Goal: Task Accomplishment & Management: Complete application form

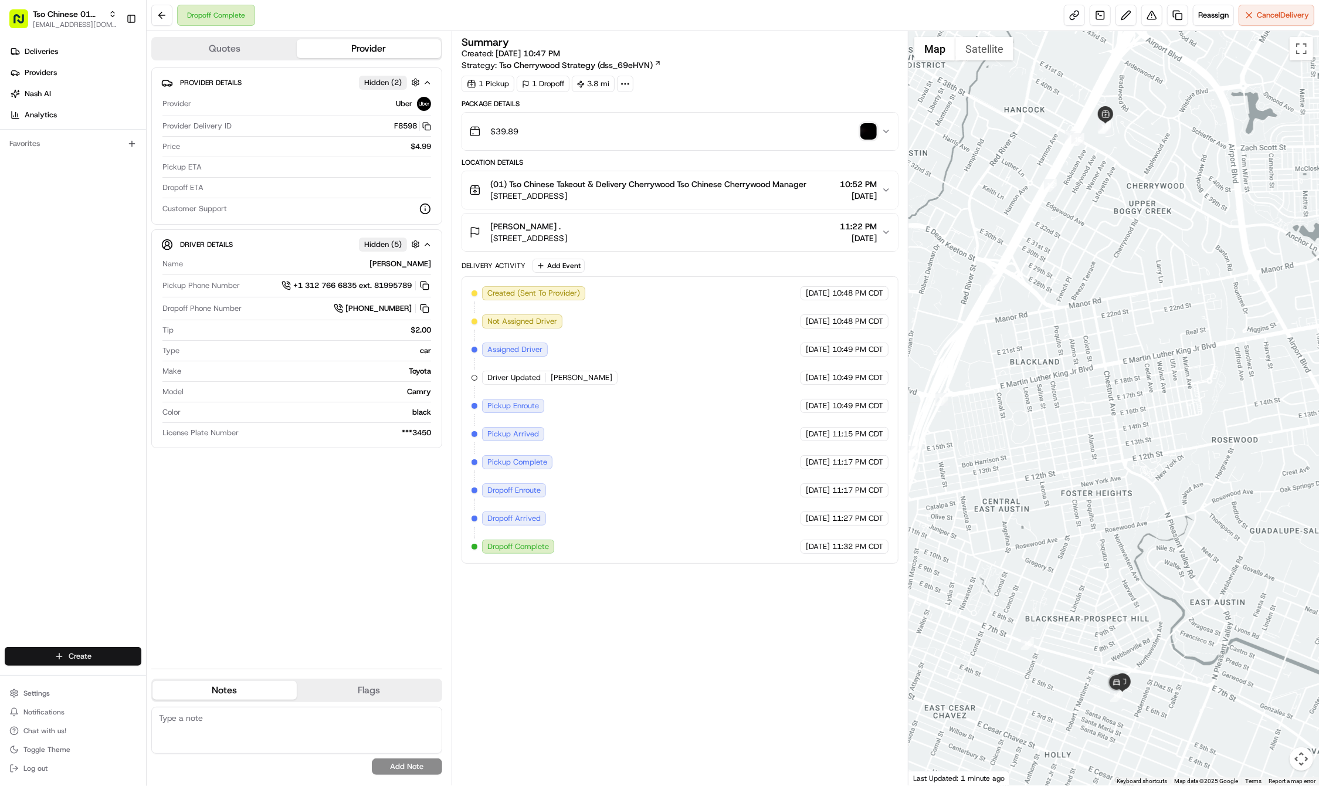
click at [84, 660] on html "Tso Chinese 01 Cherrywood haran@tsochinese.com Toggle Sidebar Deliveries Provid…" at bounding box center [659, 393] width 1319 height 786
click at [169, 679] on link "Delivery" at bounding box center [212, 677] width 131 height 21
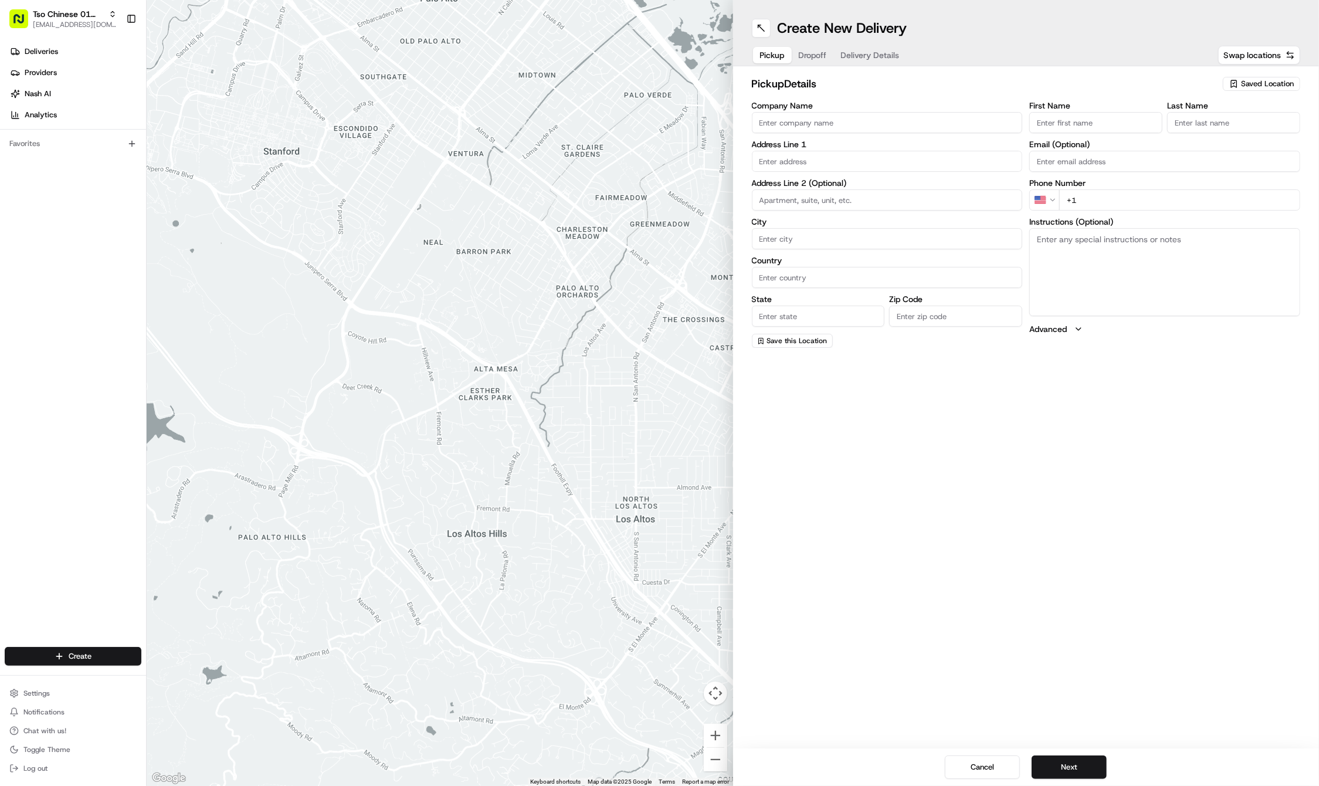
click at [1108, 458] on div "Create New Delivery Pickup Dropoff Delivery Details Swap locations pickup Detai…" at bounding box center [1026, 393] width 586 height 786
click at [1243, 87] on span "Saved Location" at bounding box center [1267, 84] width 53 height 11
click at [1230, 128] on span "(01) Tso Chinese Takeout & Delivery Cherrywood" at bounding box center [1241, 133] width 144 height 21
type input "(01) Tso Chinese Takeout & Delivery Cherrywood"
type input "Ste E-5"
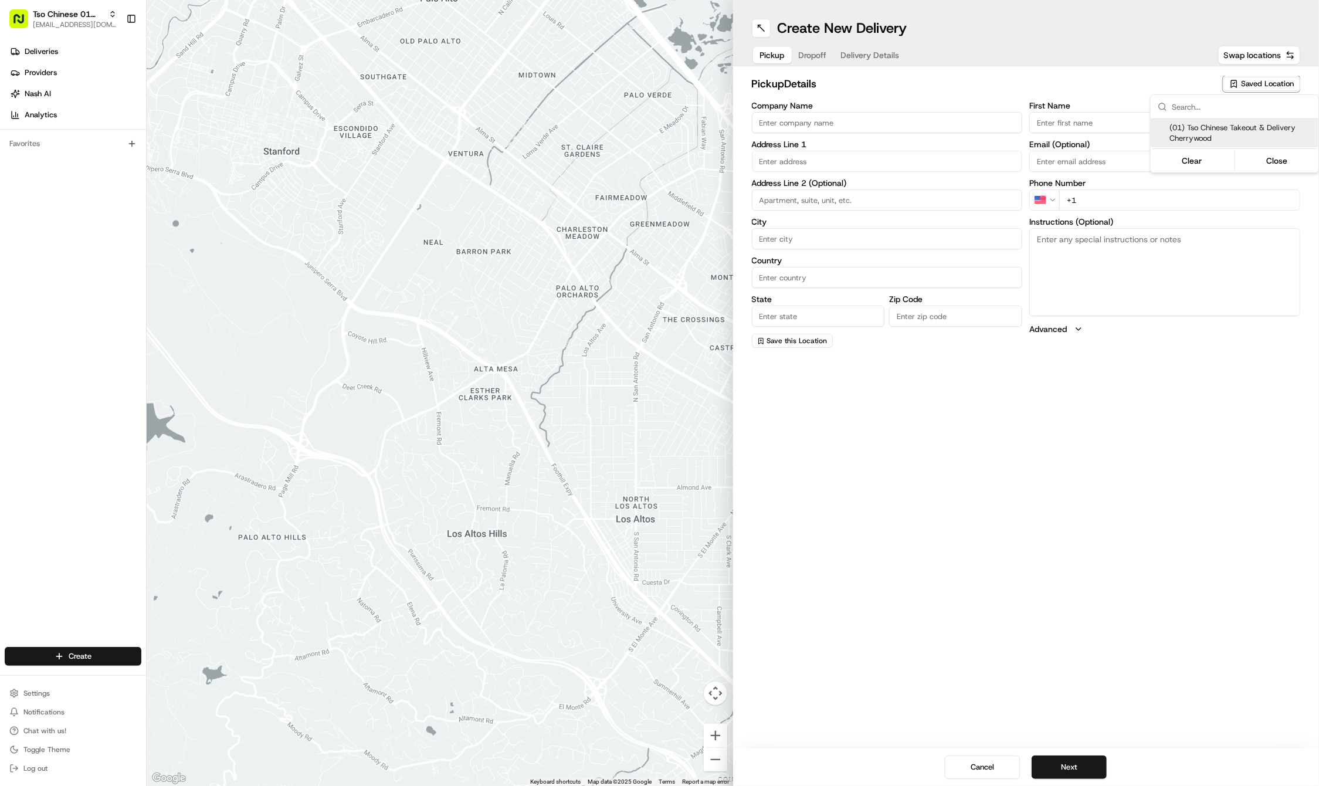
type input "Austin"
type input "US"
type input "[GEOGRAPHIC_DATA]"
type input "78722"
type input "Tso Chinese"
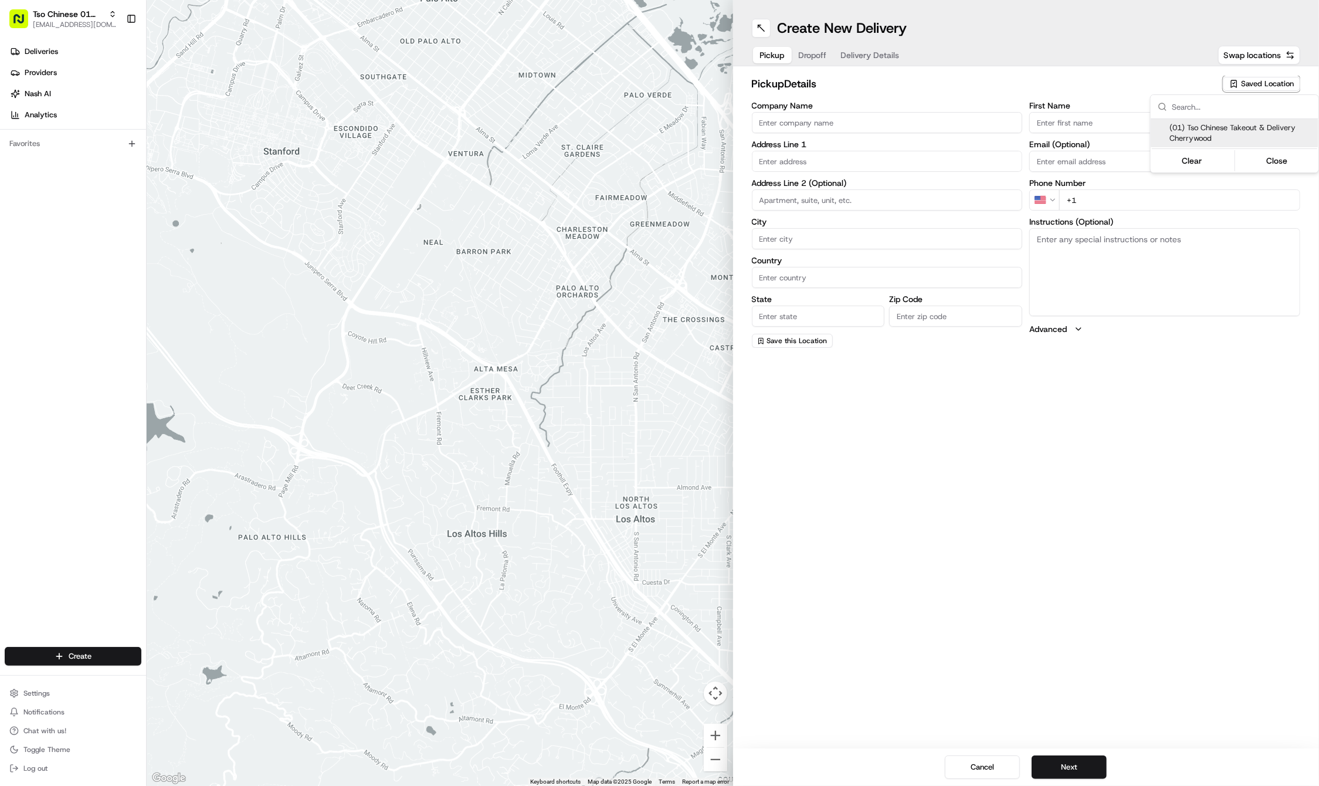
type input "Cherrywood Manager"
type input "[EMAIL_ADDRESS][DOMAIN_NAME]"
type input "[PHONE_NUMBER]"
type textarea "Submit a picture displaying address & food as Proof of Delivery. Envía una foto…"
type input "[STREET_ADDRESS]"
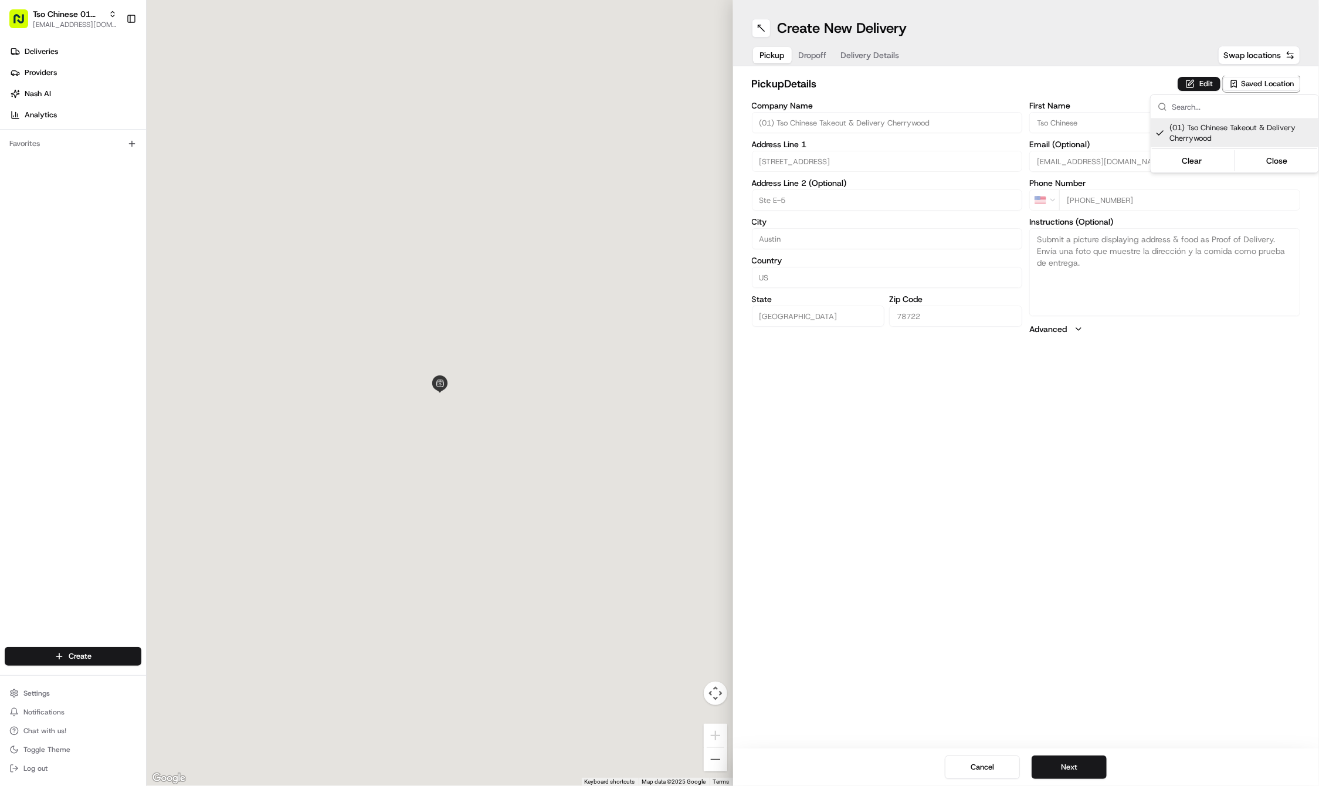
click at [1118, 425] on html "Tso Chinese 01 Cherrywood [EMAIL_ADDRESS][DOMAIN_NAME] Toggle Sidebar Deliverie…" at bounding box center [659, 393] width 1319 height 786
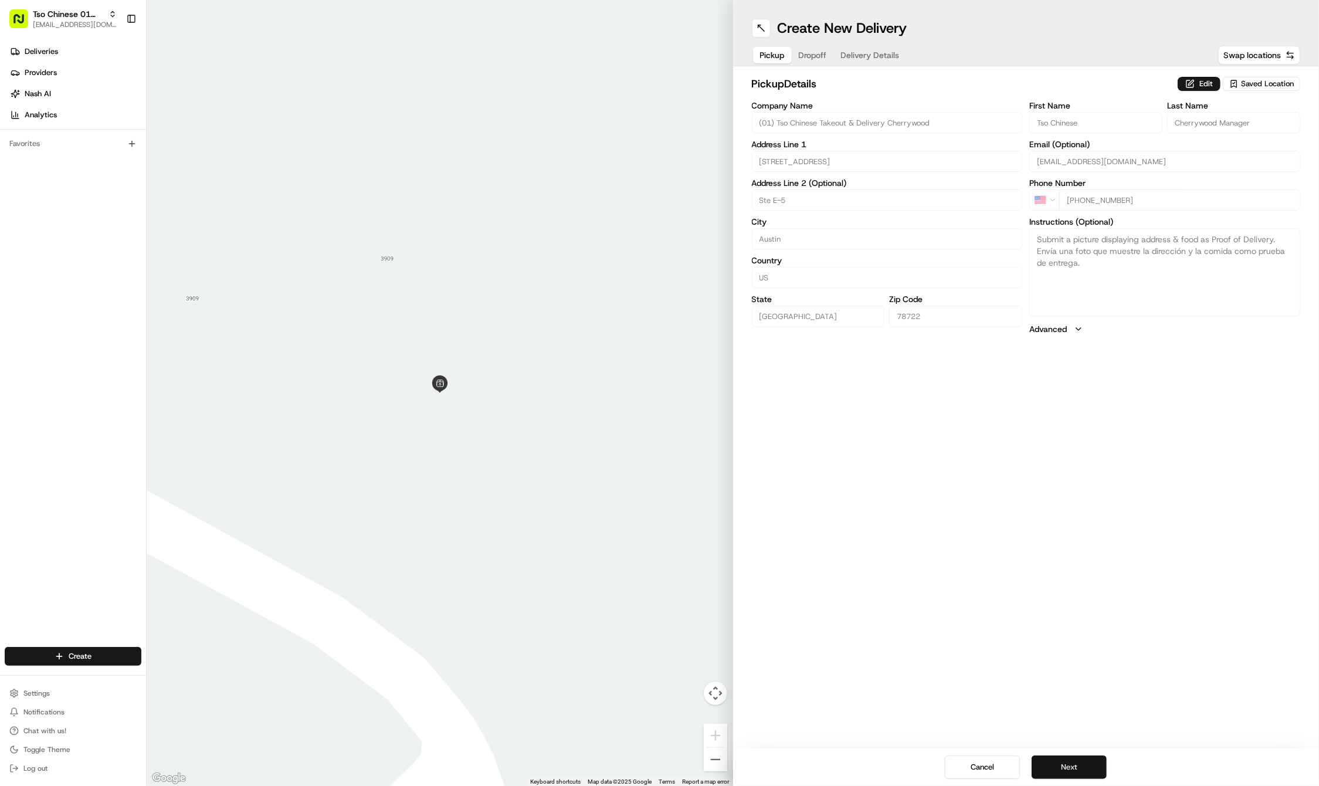
click at [1061, 760] on button "Next" at bounding box center [1069, 766] width 75 height 23
click at [1080, 83] on h2 "dropoff Details" at bounding box center [984, 84] width 464 height 16
paste input "Hector"
type input "Hector"
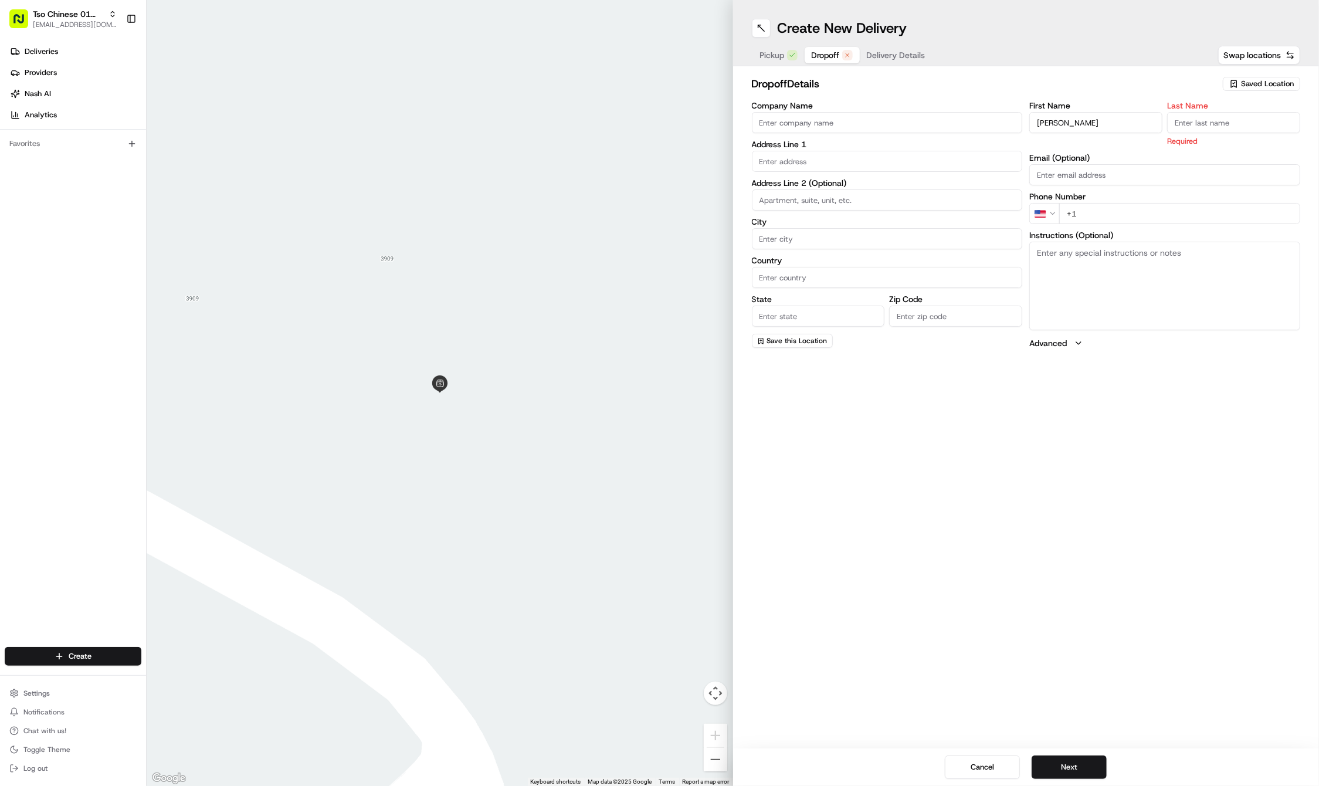
paste input "512 550 0820"
type input "+1 512 550 0820"
paste input "5010 Old Manor Rd"
click at [881, 186] on div "5010 Old Manor Rd, Austin, TX" at bounding box center [887, 186] width 265 height 18
type input "5010 Old Manor Rd, Austin, TX 78723, USA"
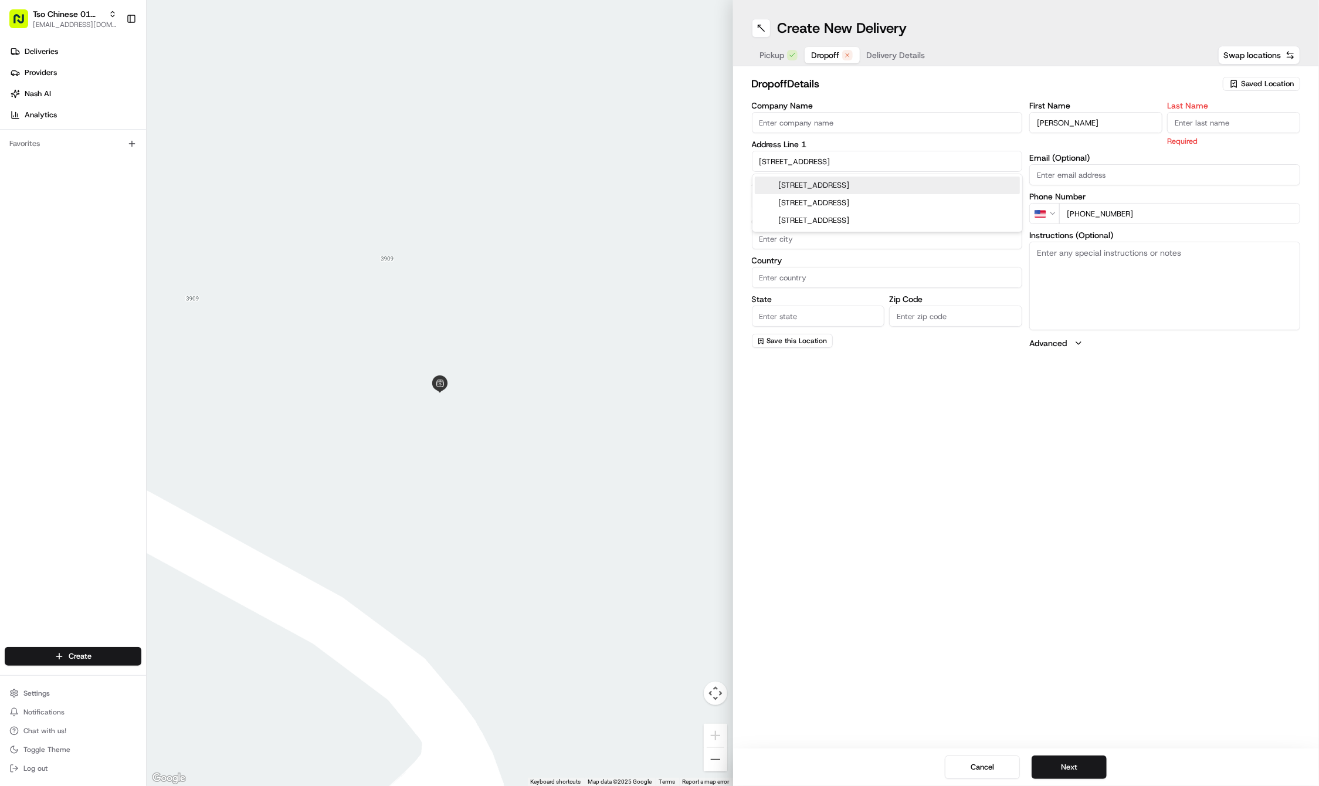
type input "Austin"
type input "[GEOGRAPHIC_DATA]"
type input "78723"
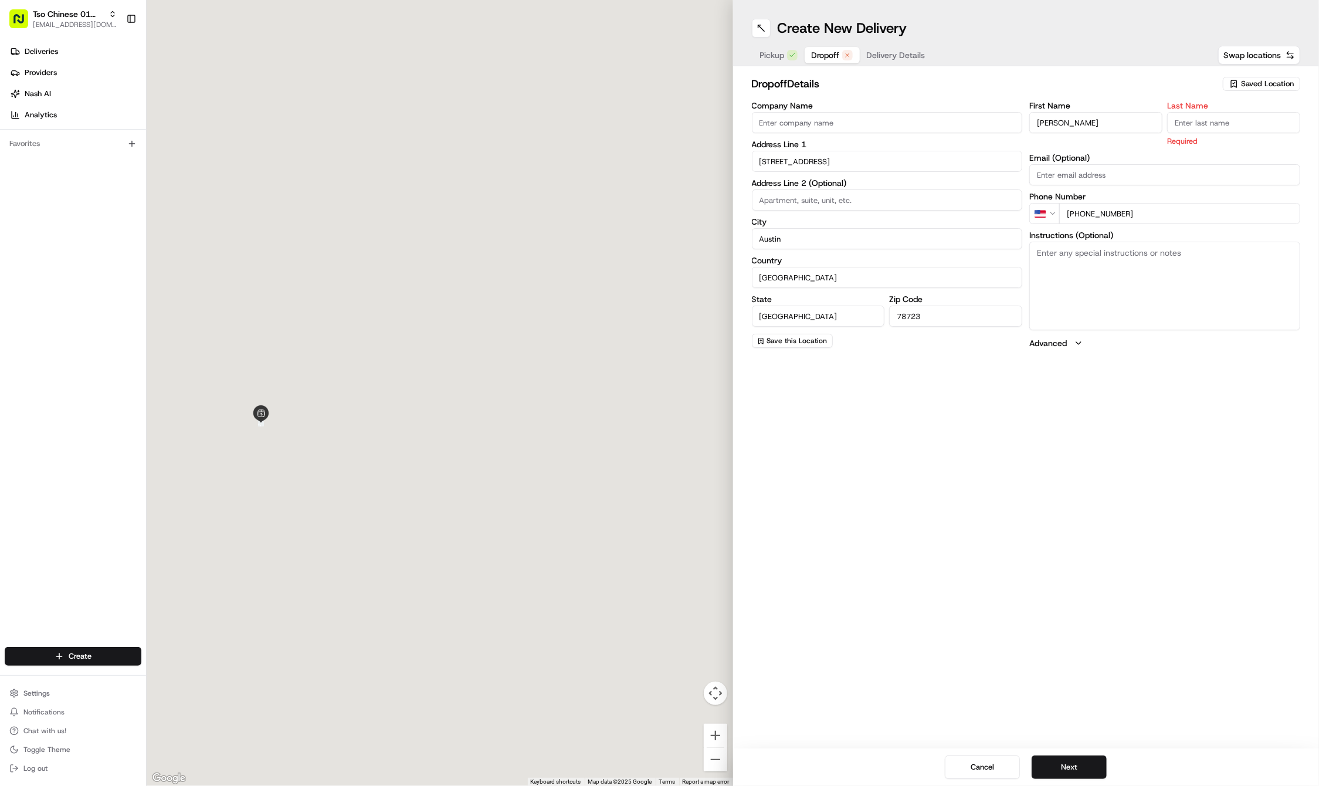
type input "5010 Old Manor Road"
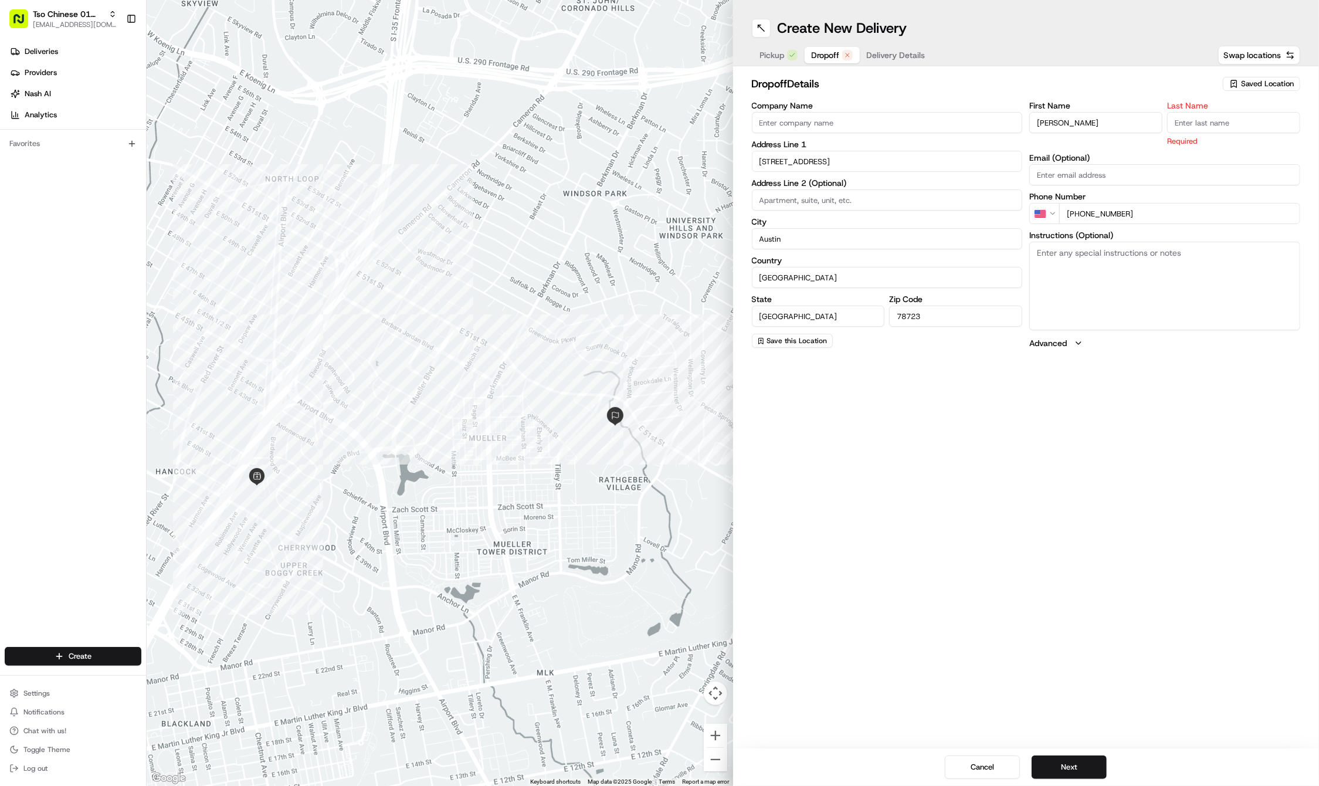
click at [1073, 282] on textarea "Instructions (Optional)" at bounding box center [1164, 286] width 271 height 88
paste textarea "Push Intercom. Say Delivery for Hector. Leave with Security desk."
type textarea "Push Intercom. Say Delivery for Hector. Leave with Security desk."
click at [1212, 134] on div "Last Name Required" at bounding box center [1233, 123] width 133 height 45
paste input "Ochoa"
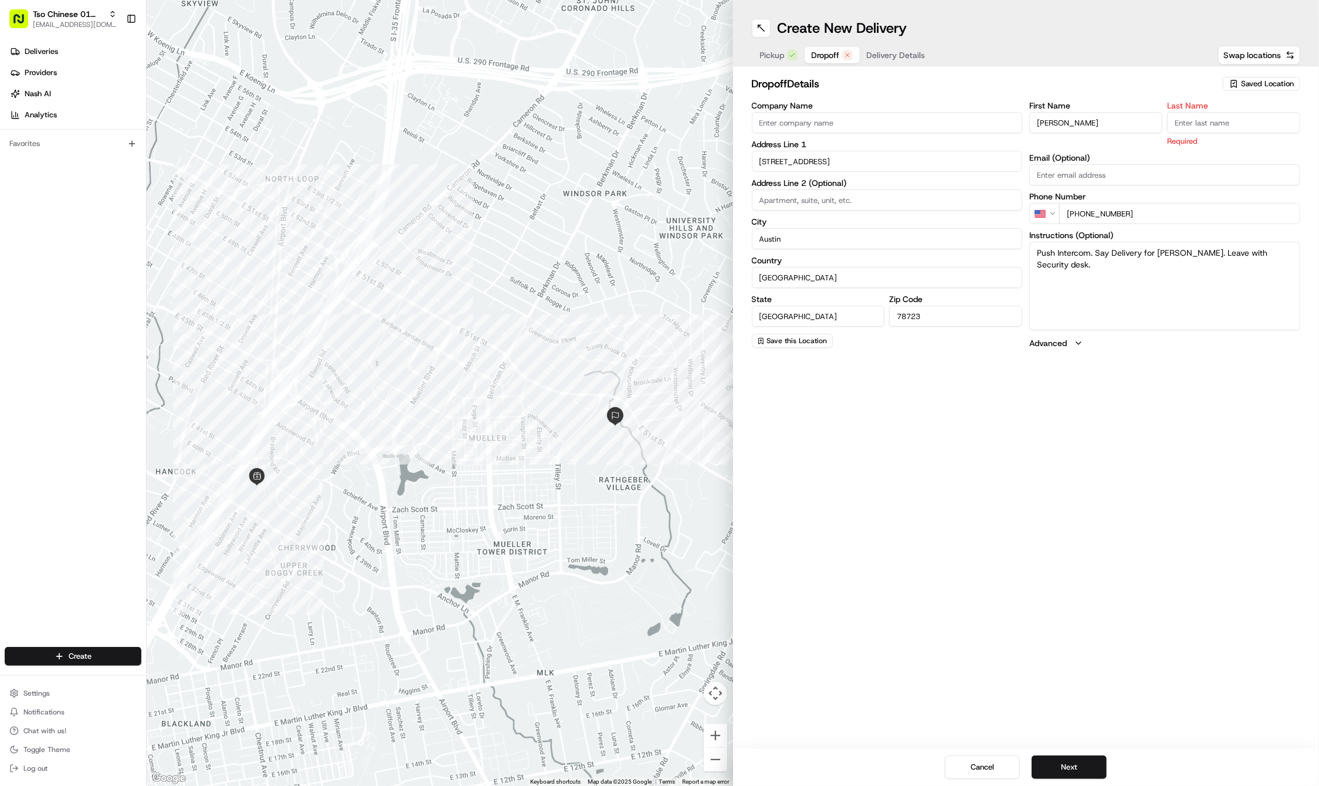
type input "Ochoa"
click at [1075, 775] on button "Next" at bounding box center [1069, 766] width 75 height 23
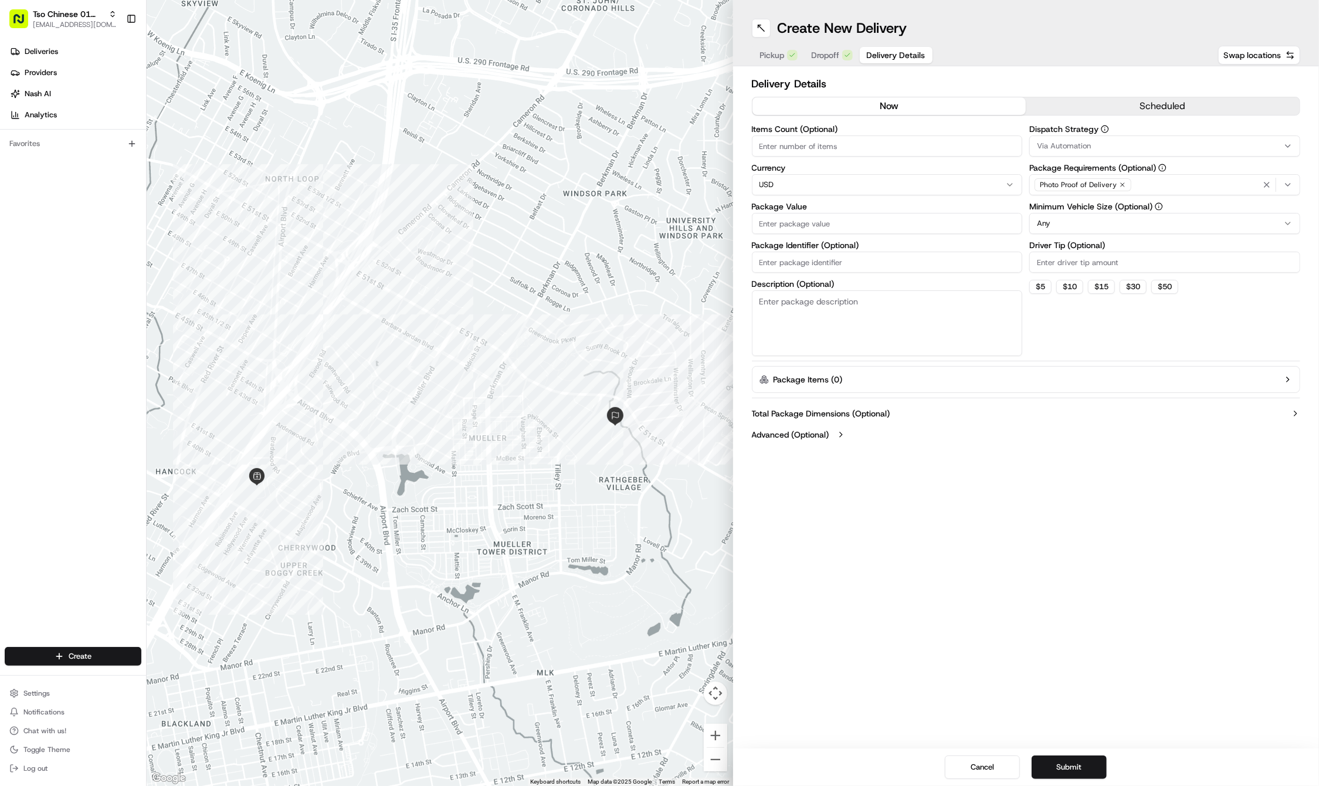
click at [1042, 263] on input "Driver Tip (Optional)" at bounding box center [1164, 262] width 271 height 21
type input "2"
click at [1076, 147] on span "Via Automation" at bounding box center [1064, 146] width 54 height 11
click at [1080, 210] on span "Tso Cherrywood Strategy" at bounding box center [1121, 210] width 144 height 11
click at [822, 258] on html "Tso Chinese 01 Cherrywood haran@tsochinese.com Toggle Sidebar Deliveries Provid…" at bounding box center [659, 393] width 1319 height 786
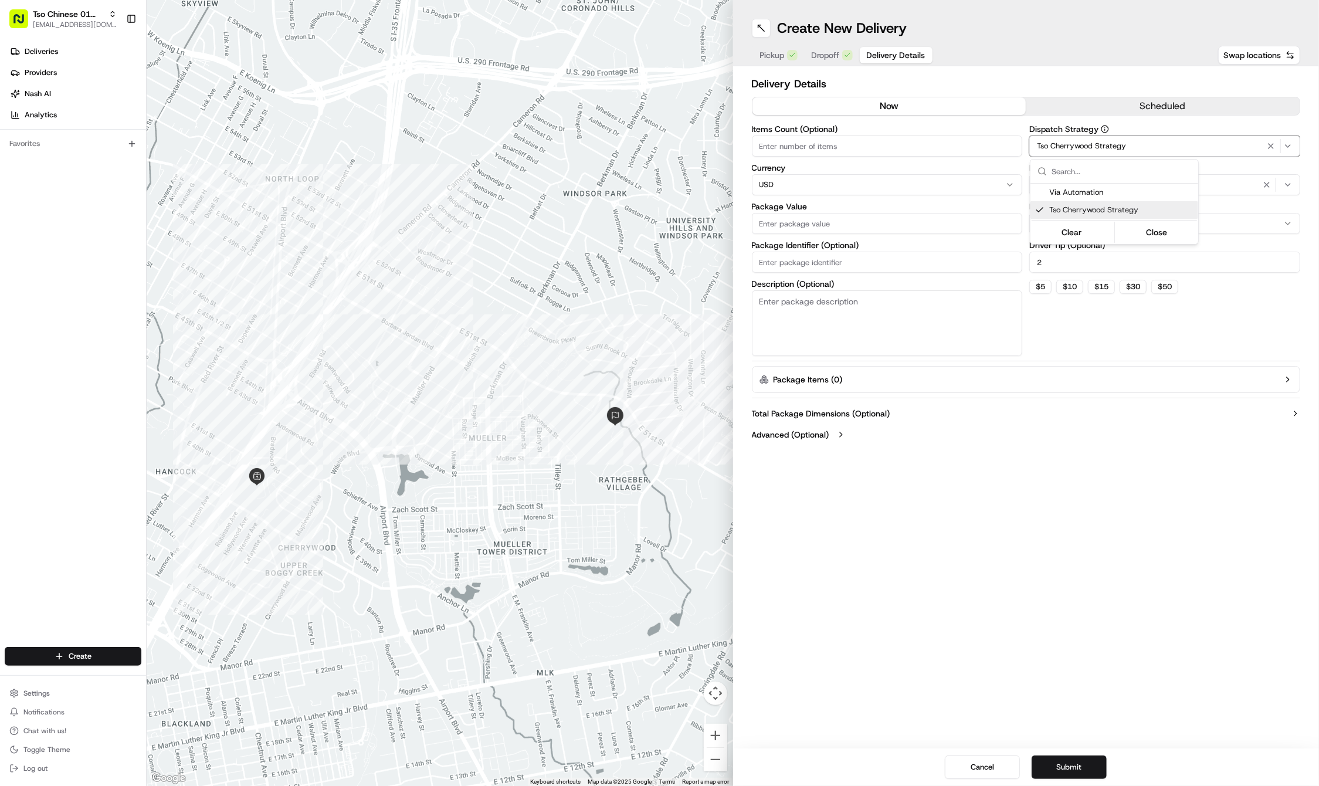
click at [822, 258] on html "Tso Chinese 01 Cherrywood haran@tsochinese.com Toggle Sidebar Deliveries Provid…" at bounding box center [659, 393] width 1319 height 786
click at [822, 258] on input "Package Identifier (Optional)" at bounding box center [887, 262] width 271 height 21
paste input "QB8MCN4"
type input "QB8MCN4"
click at [785, 216] on input "Package Value" at bounding box center [887, 223] width 271 height 21
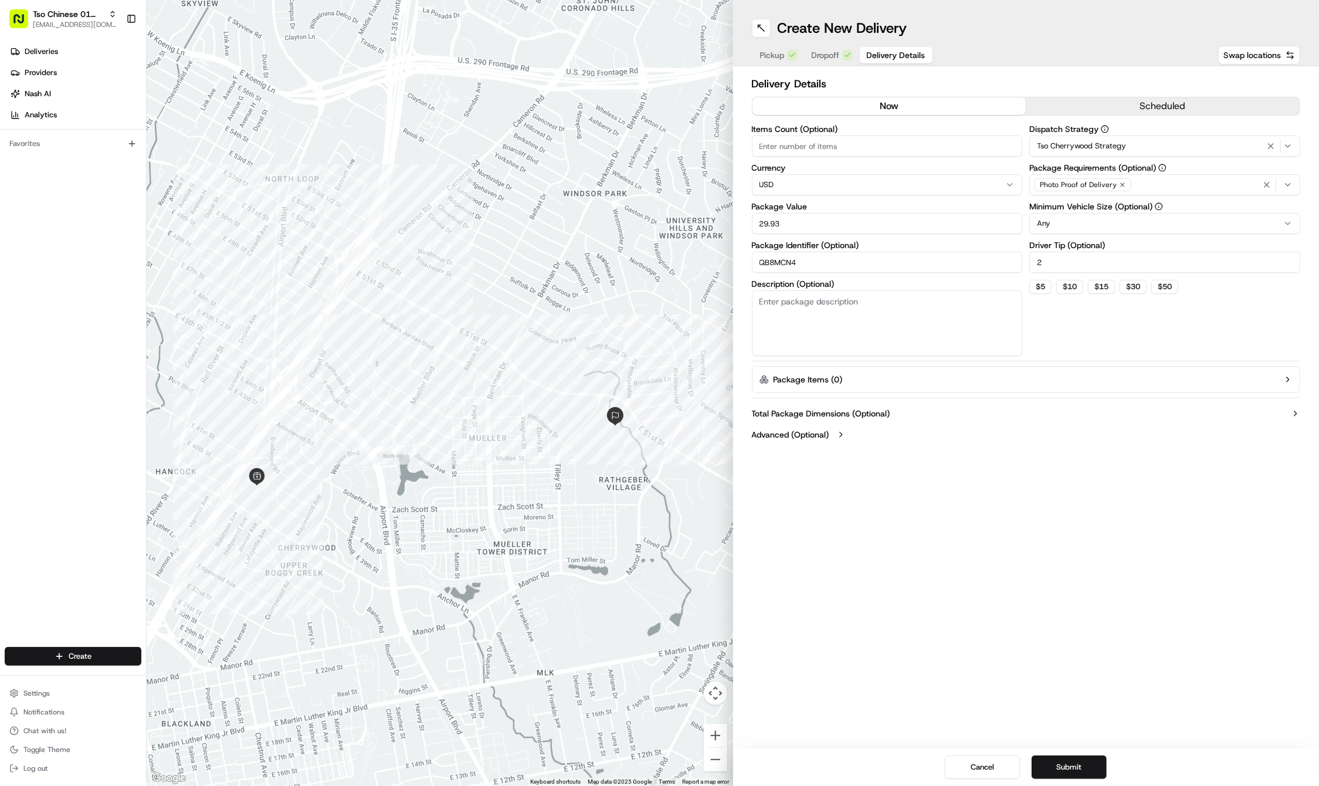
type input "29.93"
click at [1120, 184] on icon "button" at bounding box center [1122, 184] width 7 height 7
click at [1120, 184] on div "Select requirements" at bounding box center [1164, 184] width 265 height 11
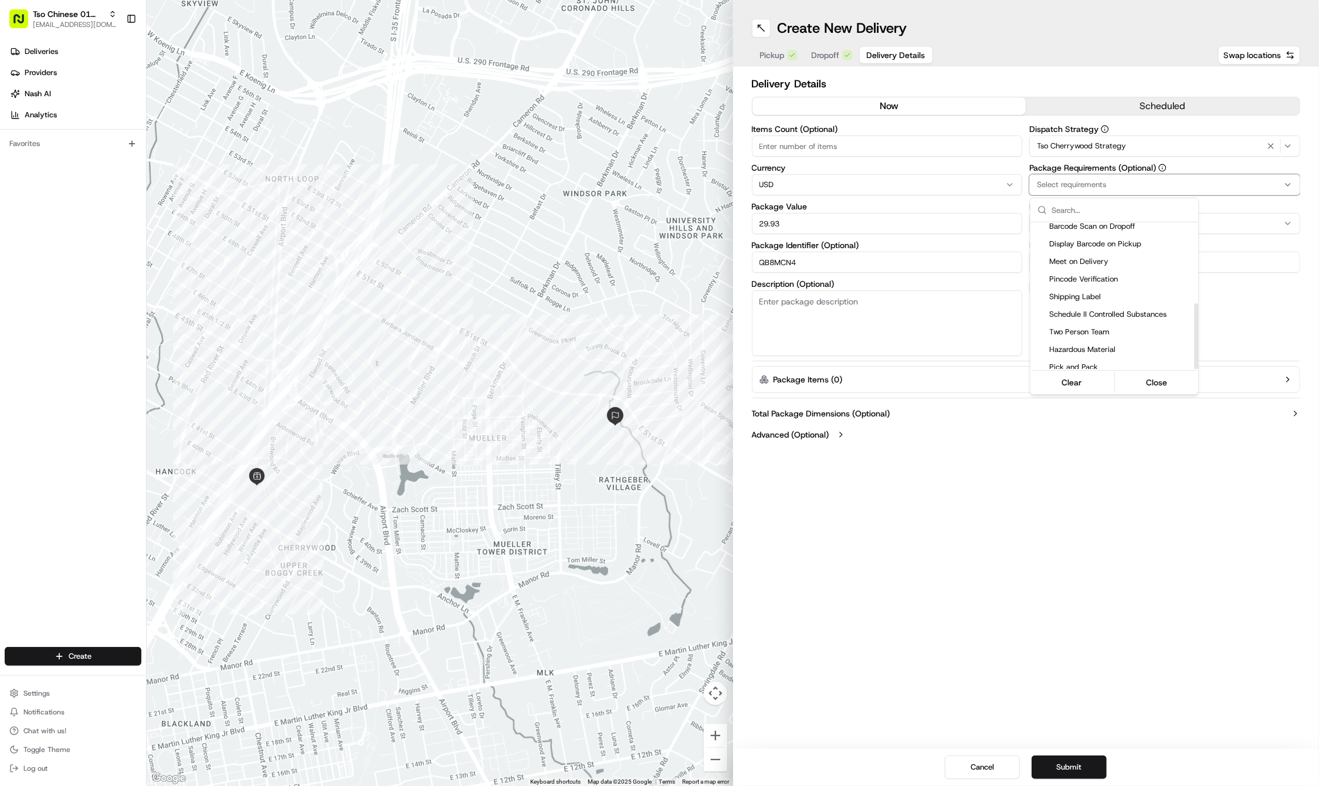
scroll to position [179, 0]
click at [1088, 261] on span "Meet on Delivery" at bounding box center [1121, 262] width 144 height 11
click at [1065, 463] on html "Tso Chinese 01 Cherrywood haran@tsochinese.com Toggle Sidebar Deliveries Provid…" at bounding box center [659, 393] width 1319 height 786
click at [1070, 754] on div "Cancel Submit" at bounding box center [1026, 767] width 586 height 38
click at [1067, 765] on button "Submit" at bounding box center [1069, 766] width 75 height 23
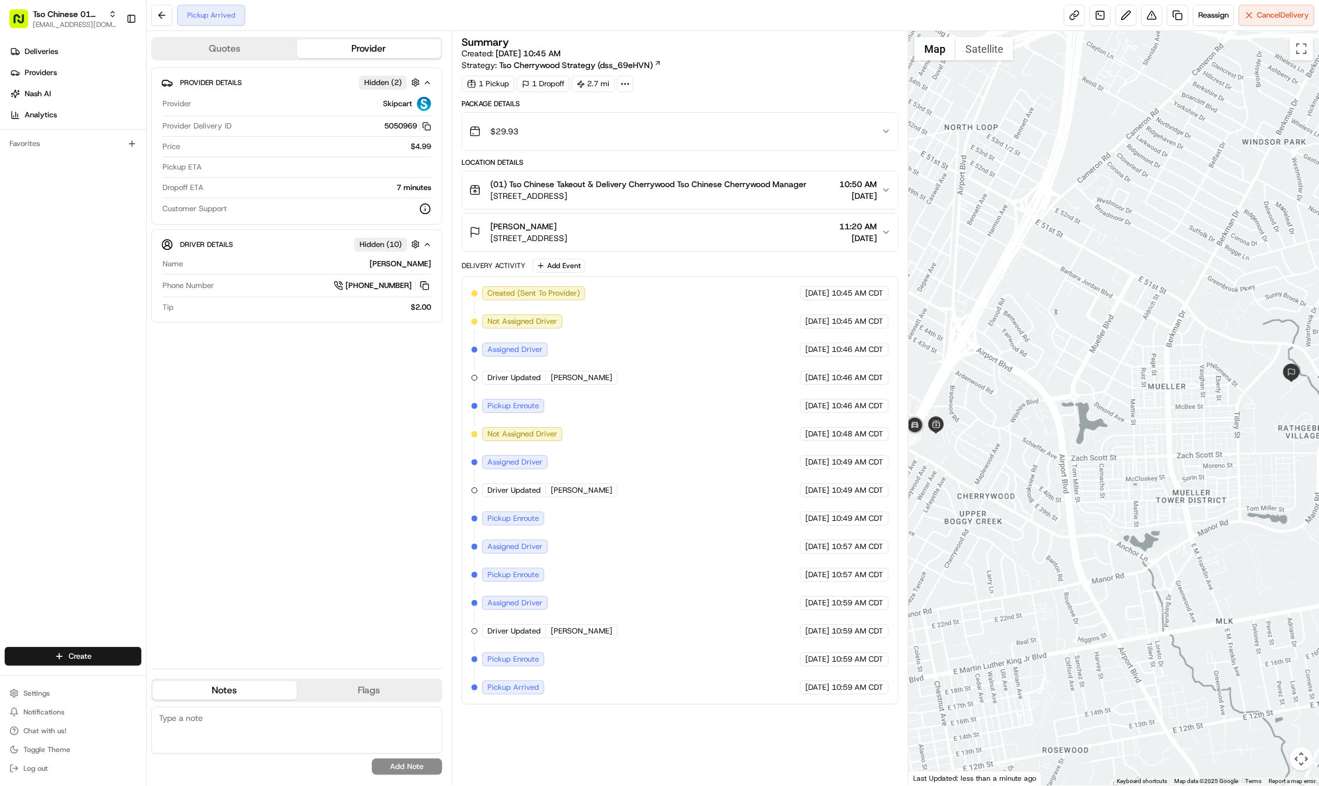
click at [91, 645] on div "Create" at bounding box center [73, 656] width 146 height 28
click at [88, 658] on html "Tso Chinese 01 Cherrywood haran@tsochinese.com Toggle Sidebar Deliveries Provid…" at bounding box center [659, 393] width 1319 height 786
click at [172, 677] on link "Delivery" at bounding box center [212, 677] width 131 height 21
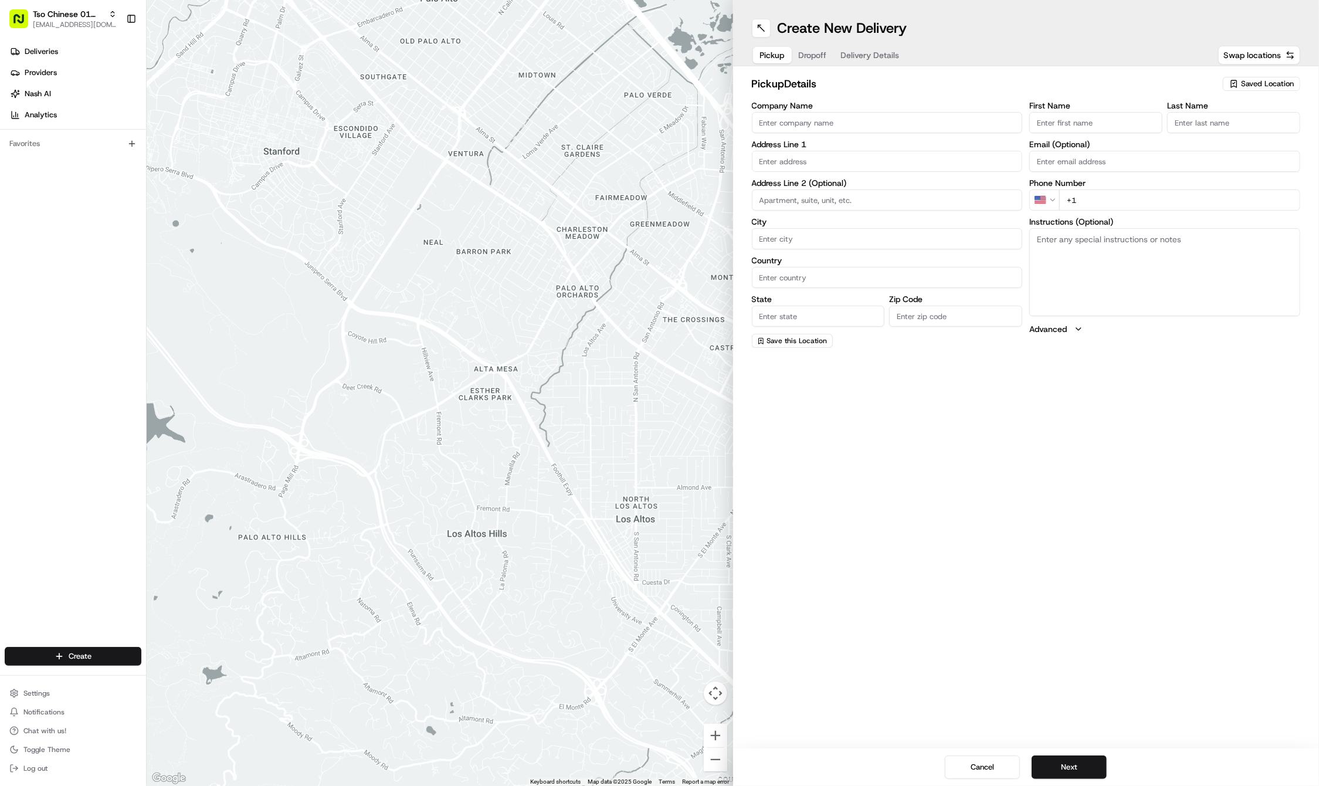
click at [1264, 87] on span "Saved Location" at bounding box center [1267, 84] width 53 height 11
click at [1237, 129] on span "(01) Tso Chinese Takeout & Delivery Cherrywood" at bounding box center [1241, 133] width 144 height 21
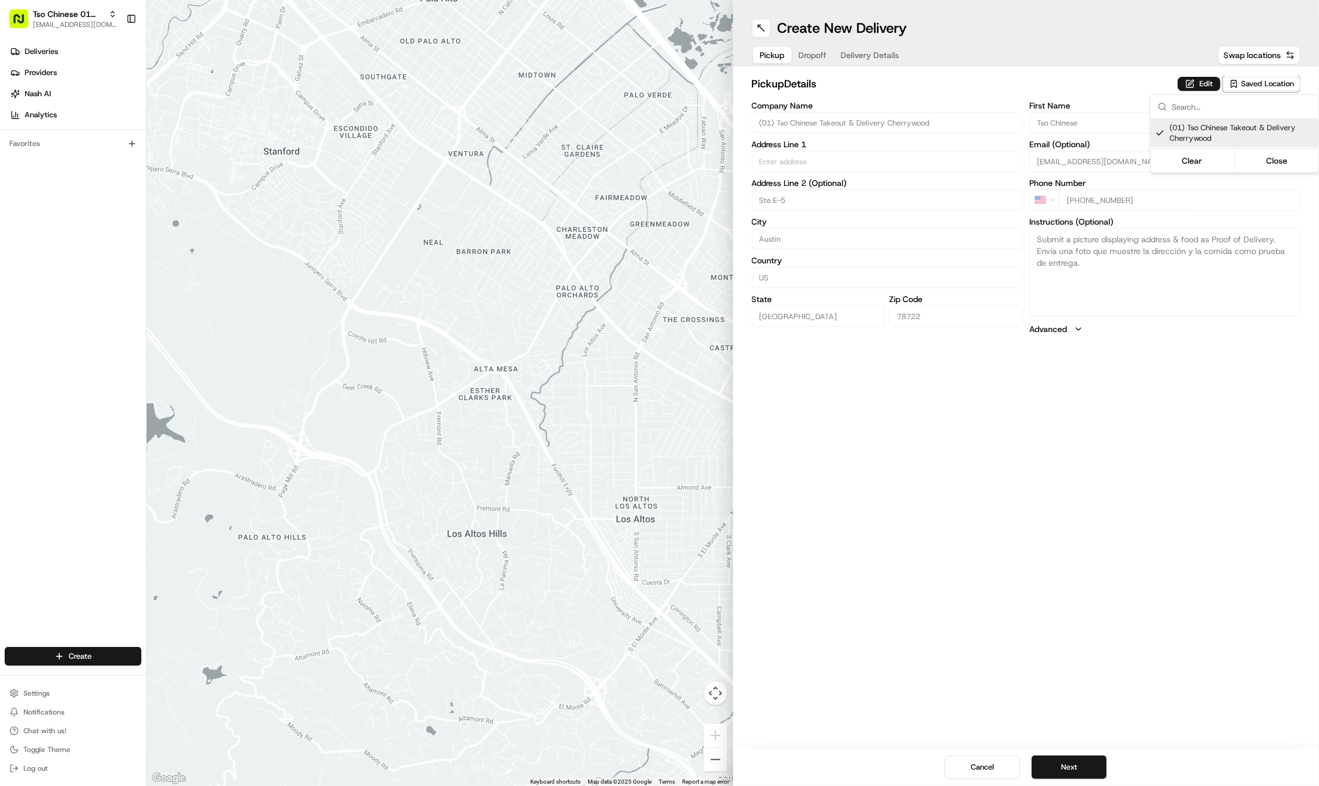
type input "(01) Tso Chinese Takeout & Delivery Cherrywood"
type input "Ste E-5"
type input "Austin"
type input "US"
type input "[GEOGRAPHIC_DATA]"
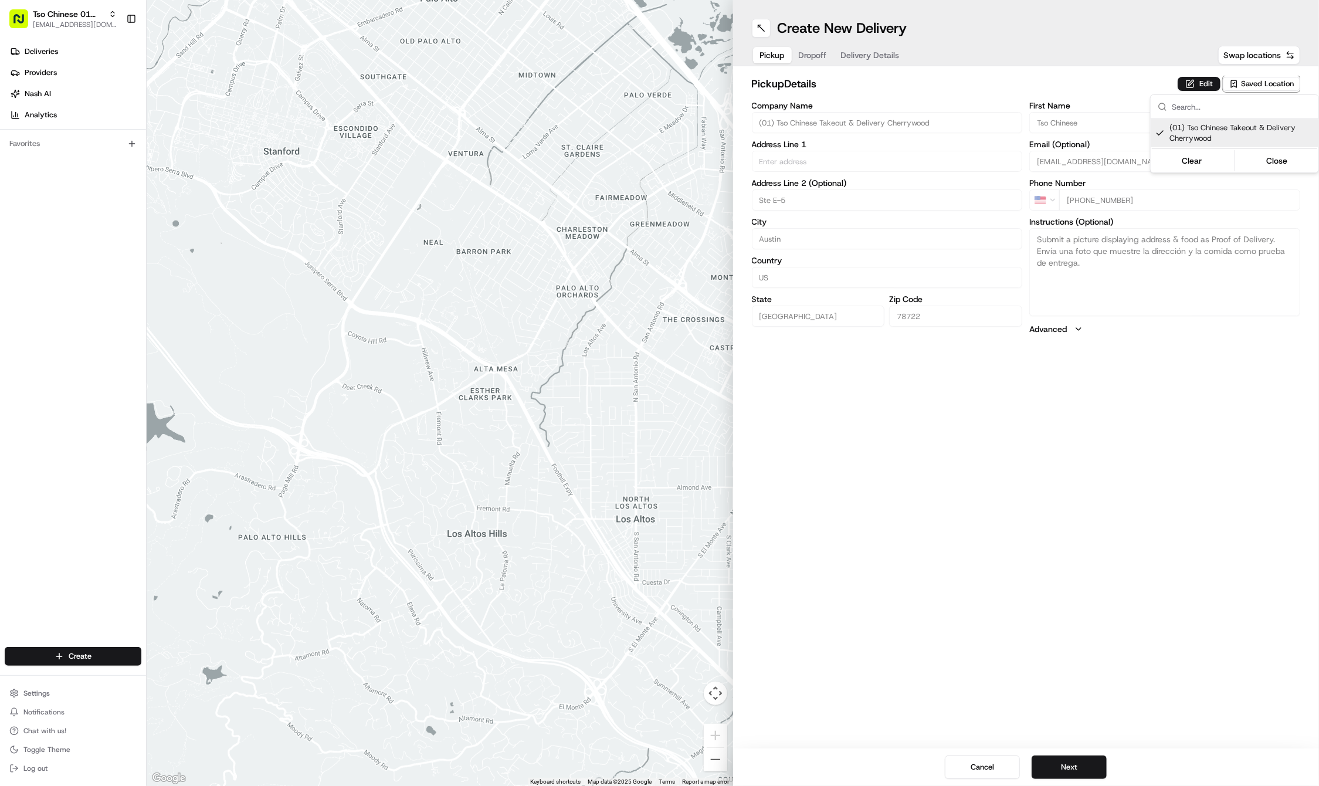
type input "78722"
type input "Tso Chinese"
type input "Cherrywood Manager"
type input "[EMAIL_ADDRESS][DOMAIN_NAME]"
type input "[PHONE_NUMBER]"
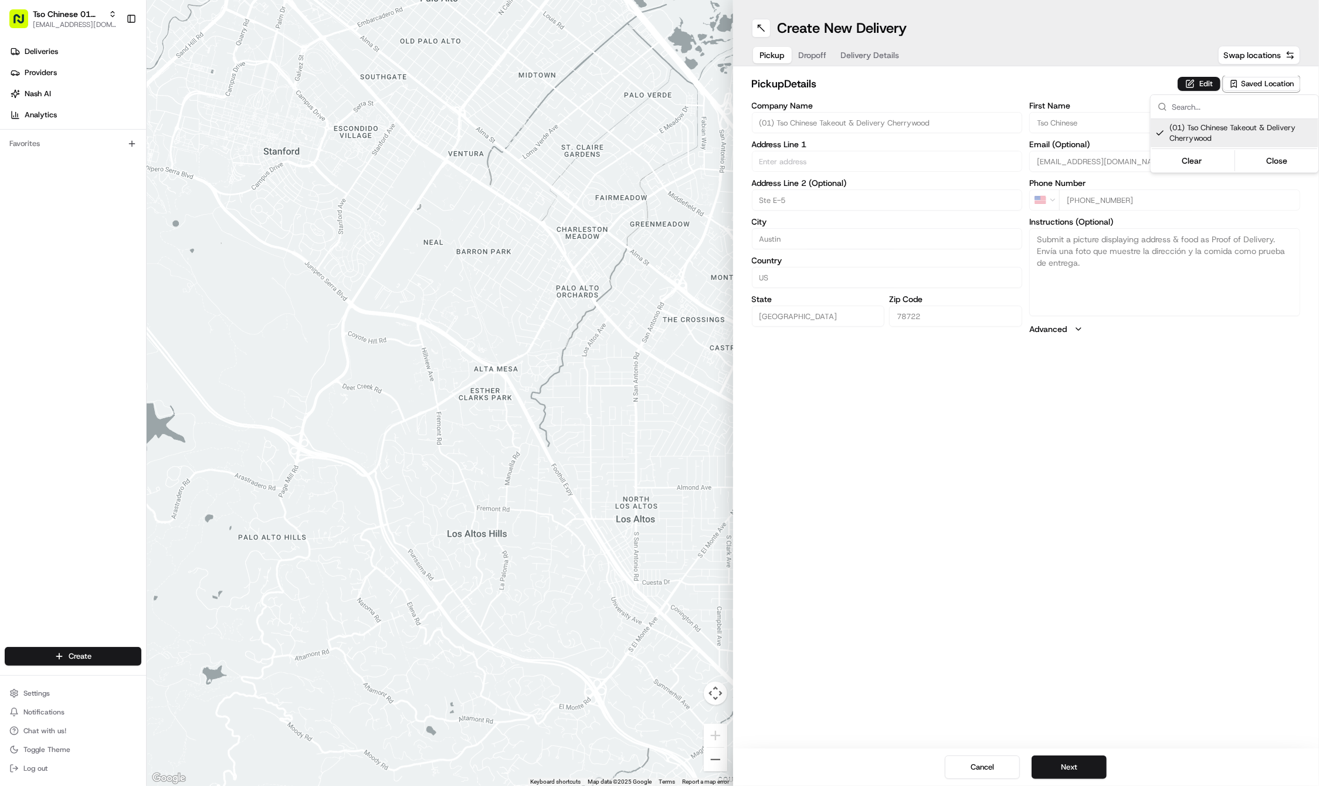
type textarea "Submit a picture displaying address & food as Proof of Delivery. Envía una foto…"
type input "[STREET_ADDRESS]"
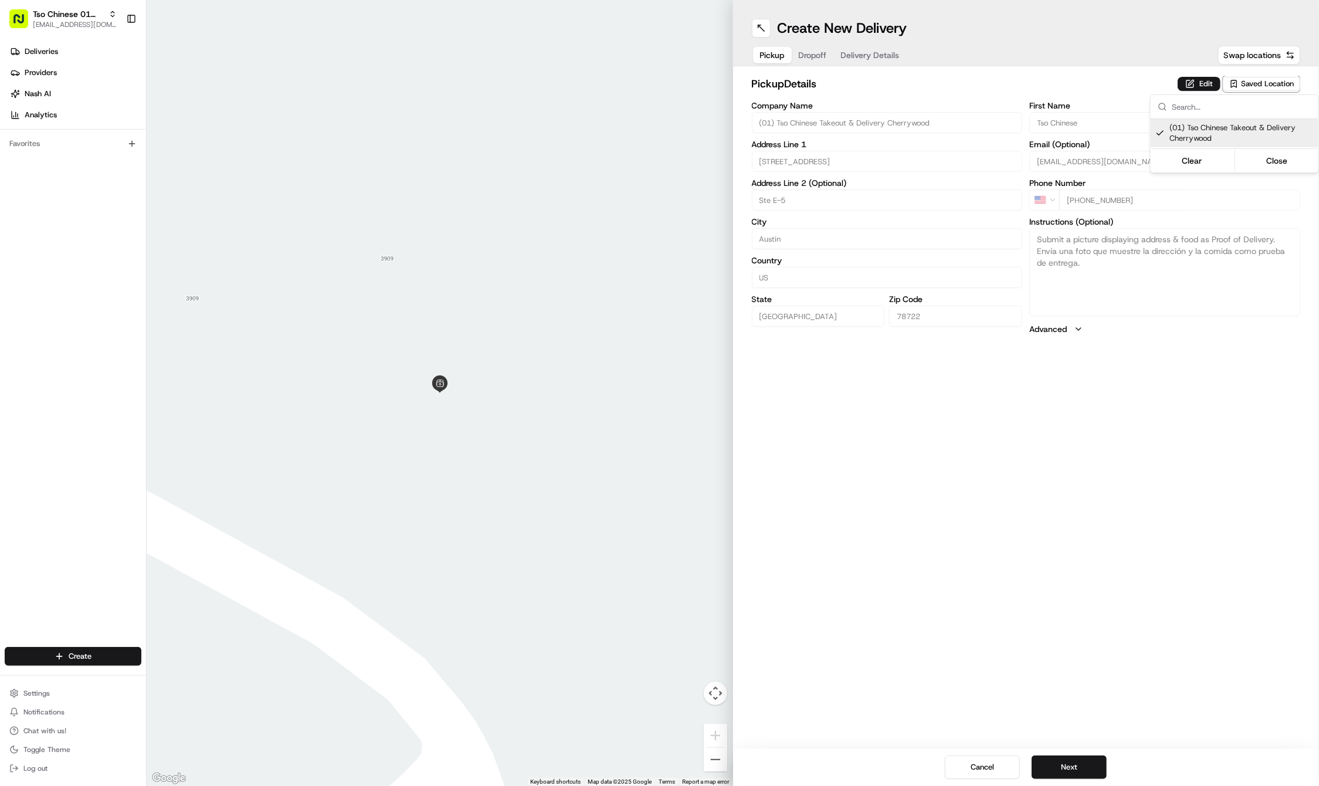
click at [1061, 397] on html "Tso Chinese 01 Cherrywood [EMAIL_ADDRESS][DOMAIN_NAME] Toggle Sidebar Deliverie…" at bounding box center [659, 393] width 1319 height 786
click at [1063, 766] on button "Next" at bounding box center [1069, 766] width 75 height 23
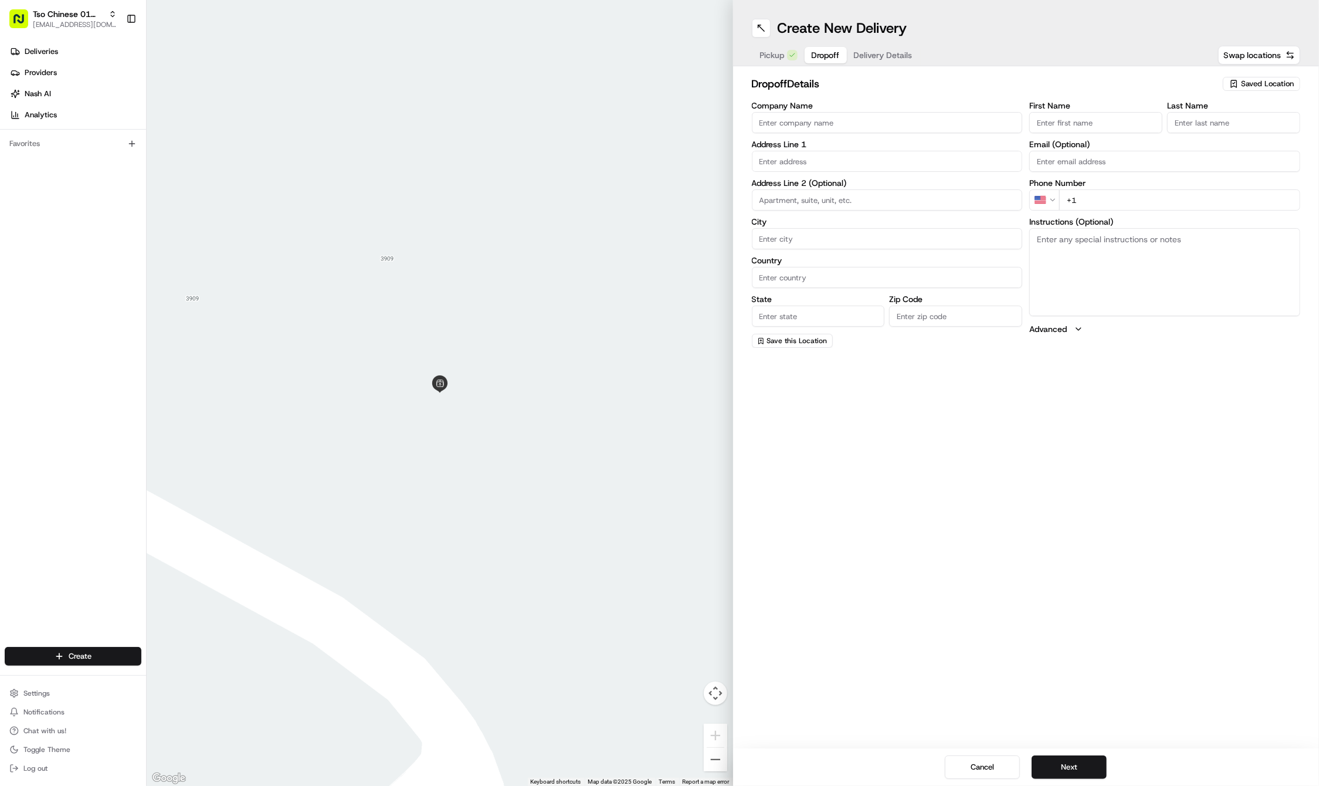
click at [1094, 148] on div "Email (Optional)" at bounding box center [1164, 156] width 271 height 32
paste input "Leah"
type input "Leah"
click at [1202, 134] on div "First Name Leah Last Name Email (Optional) Phone Number US +1 Instructions (Opt…" at bounding box center [1164, 224] width 271 height 246
paste input "Read"
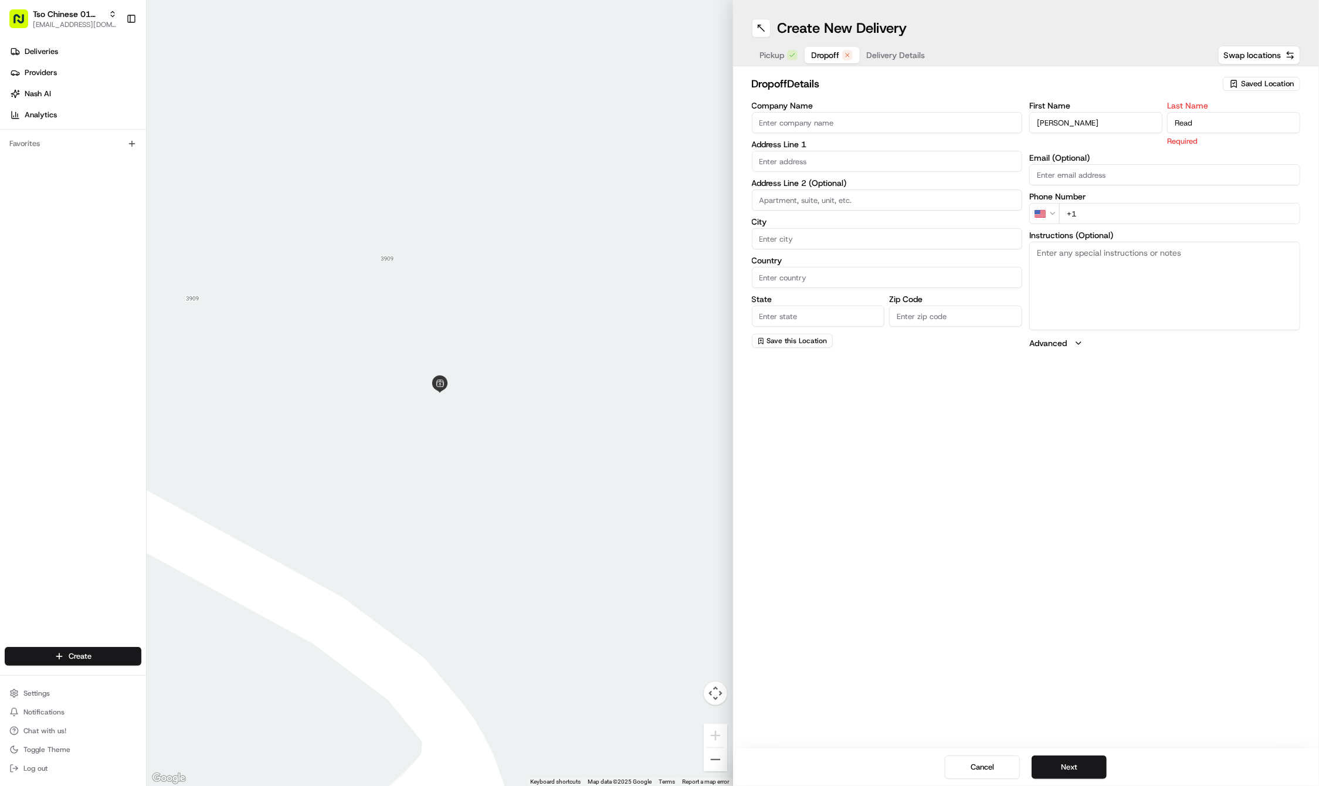
type input "Read"
click at [1120, 206] on input "+1" at bounding box center [1179, 199] width 241 height 21
paste input "512 945 8830"
type input "+1 512 945 8830"
paste input "1100 W 45th St"
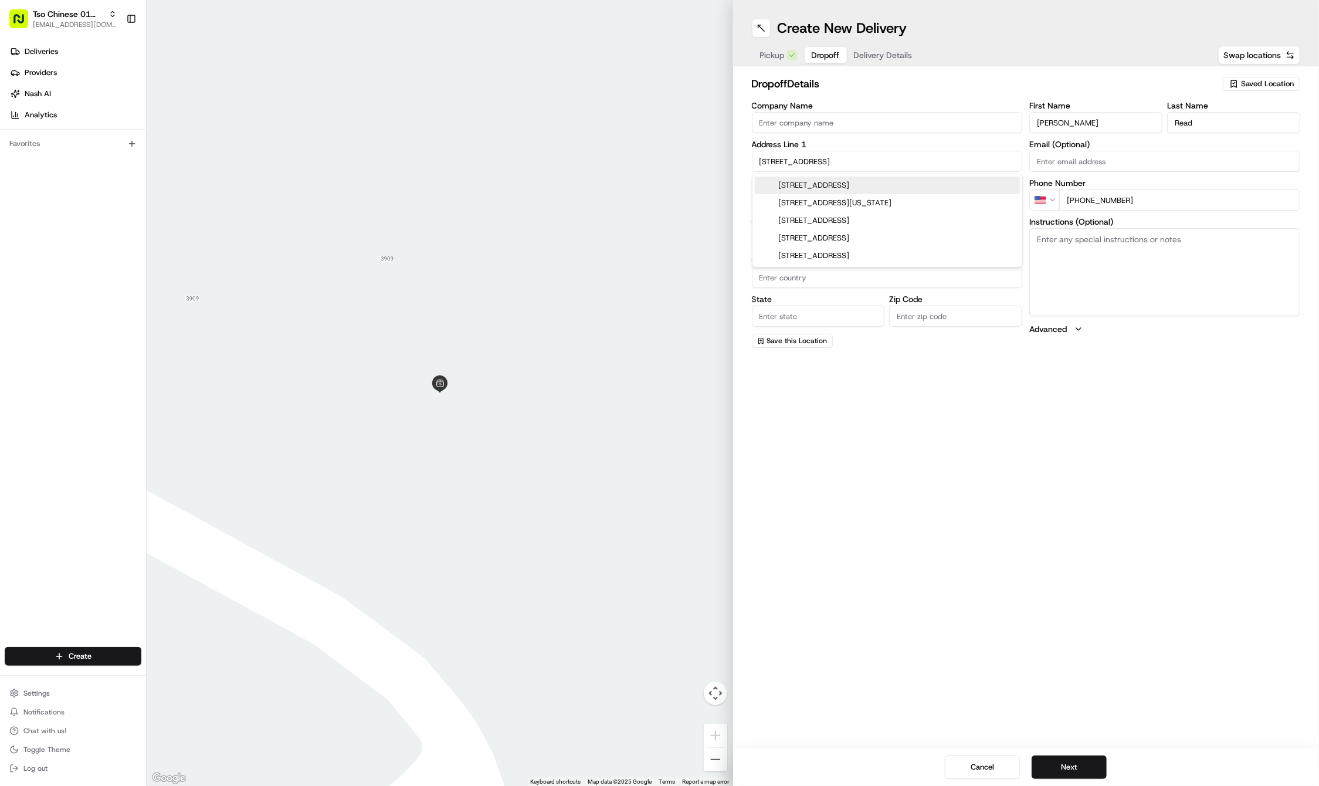
click at [814, 189] on div "1100 West 45th Street, Austin, TX" at bounding box center [887, 186] width 265 height 18
type input "1100 W 45th St, Austin, TX 78756, USA"
type input "Austin"
type input "[GEOGRAPHIC_DATA]"
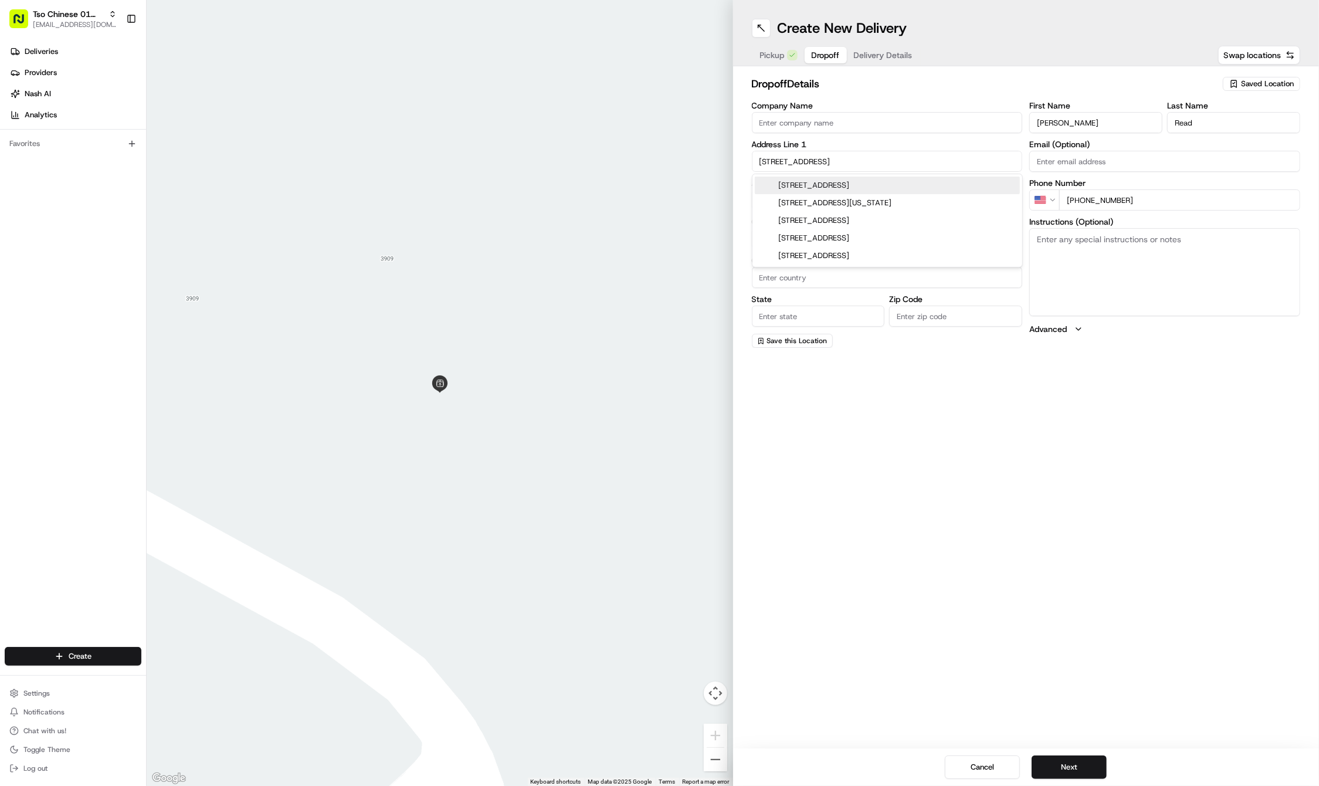
type input "78756"
type input "1100 West 45th Street"
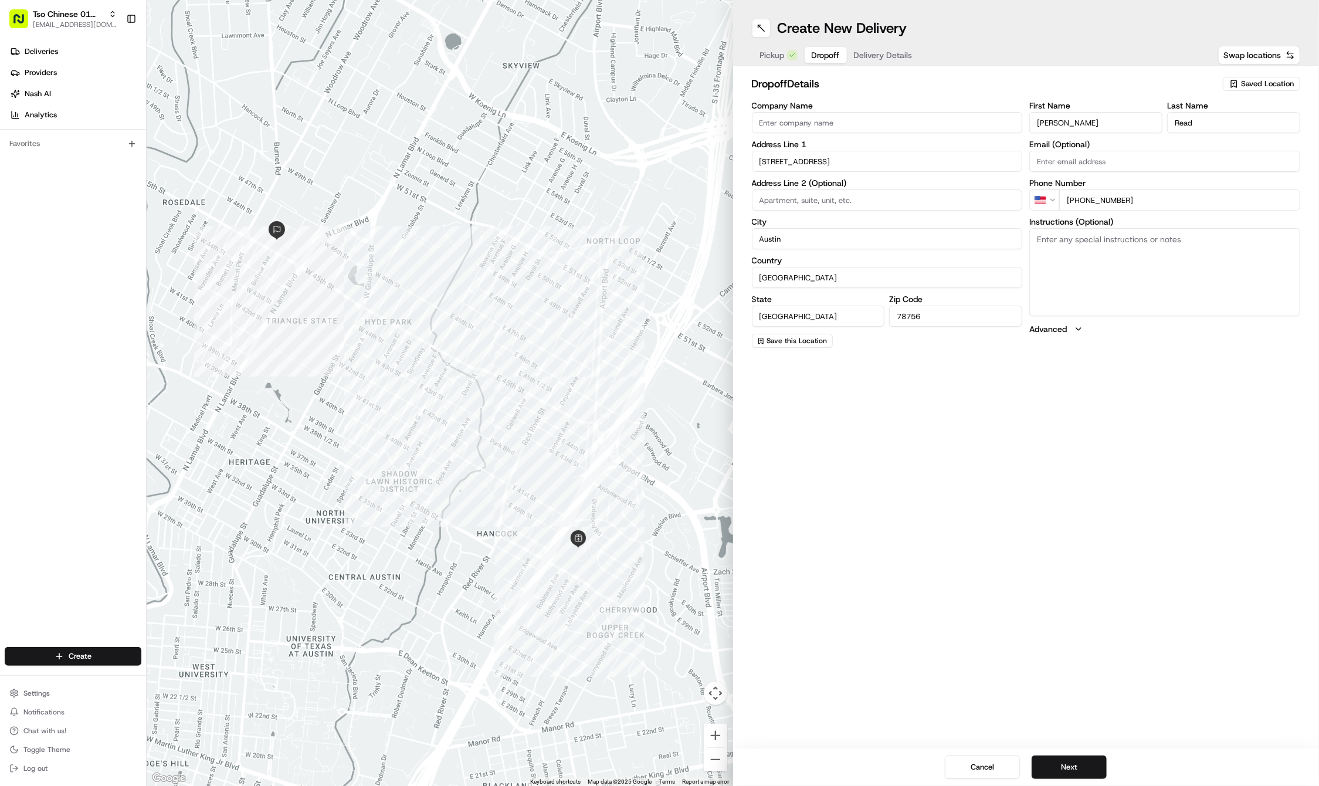
click at [1155, 265] on textarea "Instructions (Optional)" at bounding box center [1164, 272] width 271 height 88
paste textarea "Please bring spicy mustard. Building 606--Turn in between the 2 yellow "emergen…"
type textarea "Please bring spicy mustard. Building 606--Turn in between the 2 yellow "emergen…"
click at [1066, 762] on button "Next" at bounding box center [1069, 766] width 75 height 23
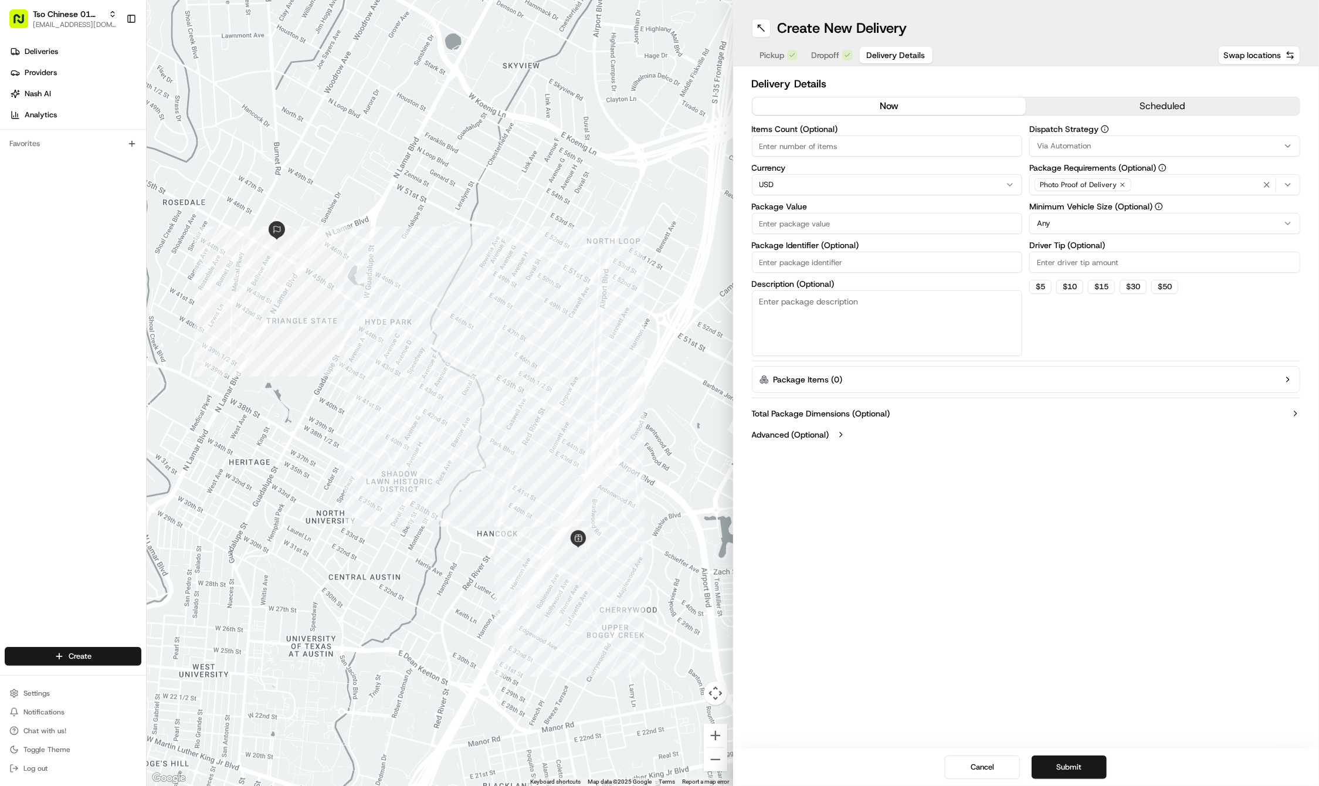
click at [1059, 266] on input "Driver Tip (Optional)" at bounding box center [1164, 262] width 271 height 21
type input "2"
click at [1079, 143] on span "Via Automation" at bounding box center [1064, 146] width 54 height 11
click at [1080, 210] on span "Tso Cherrywood Strategy" at bounding box center [1121, 210] width 144 height 11
click at [823, 261] on html "Tso Chinese 01 Cherrywood haran@tsochinese.com Toggle Sidebar Deliveries Provid…" at bounding box center [659, 393] width 1319 height 786
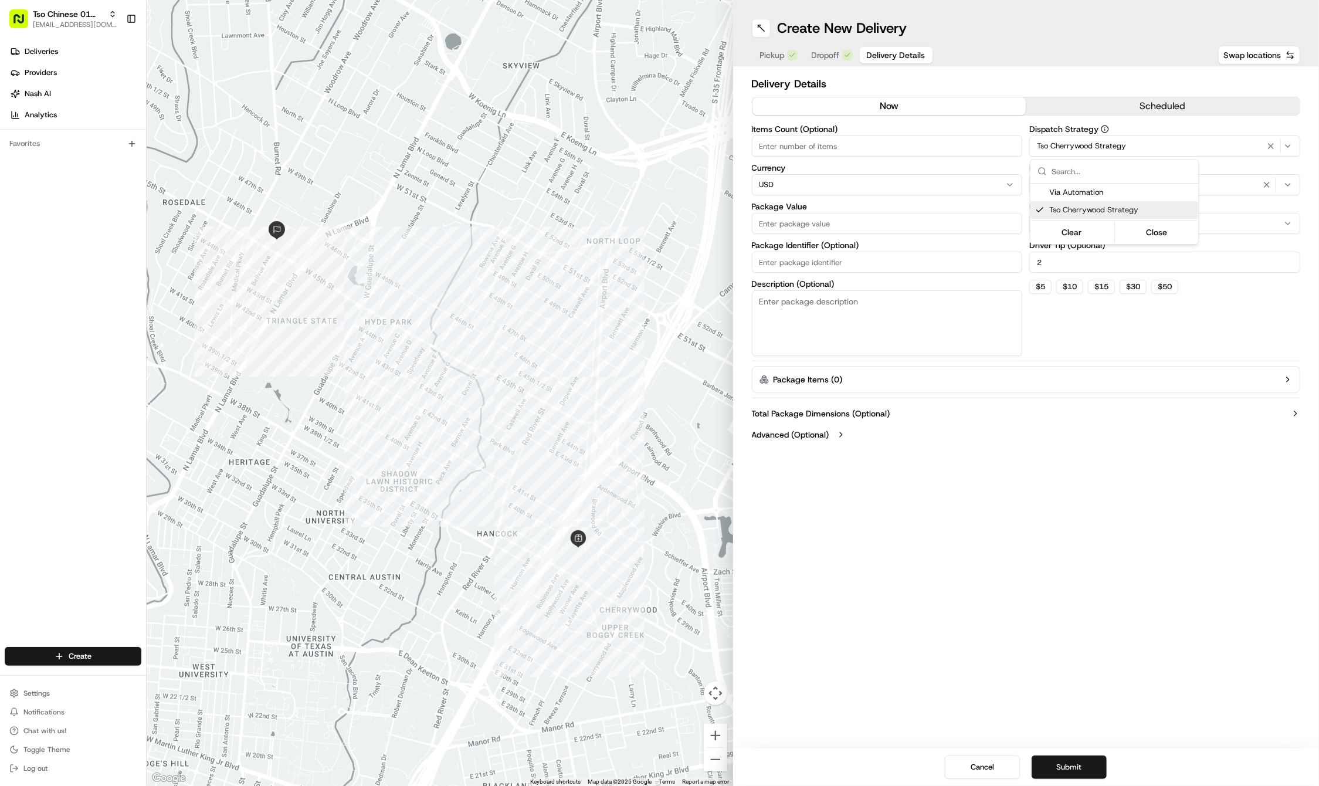
click at [823, 261] on input "Package Identifier (Optional)" at bounding box center [887, 262] width 271 height 21
paste input "N5Q6QQ7"
type input "N5Q6QQ7"
click at [801, 231] on input "Package Value" at bounding box center [887, 223] width 271 height 21
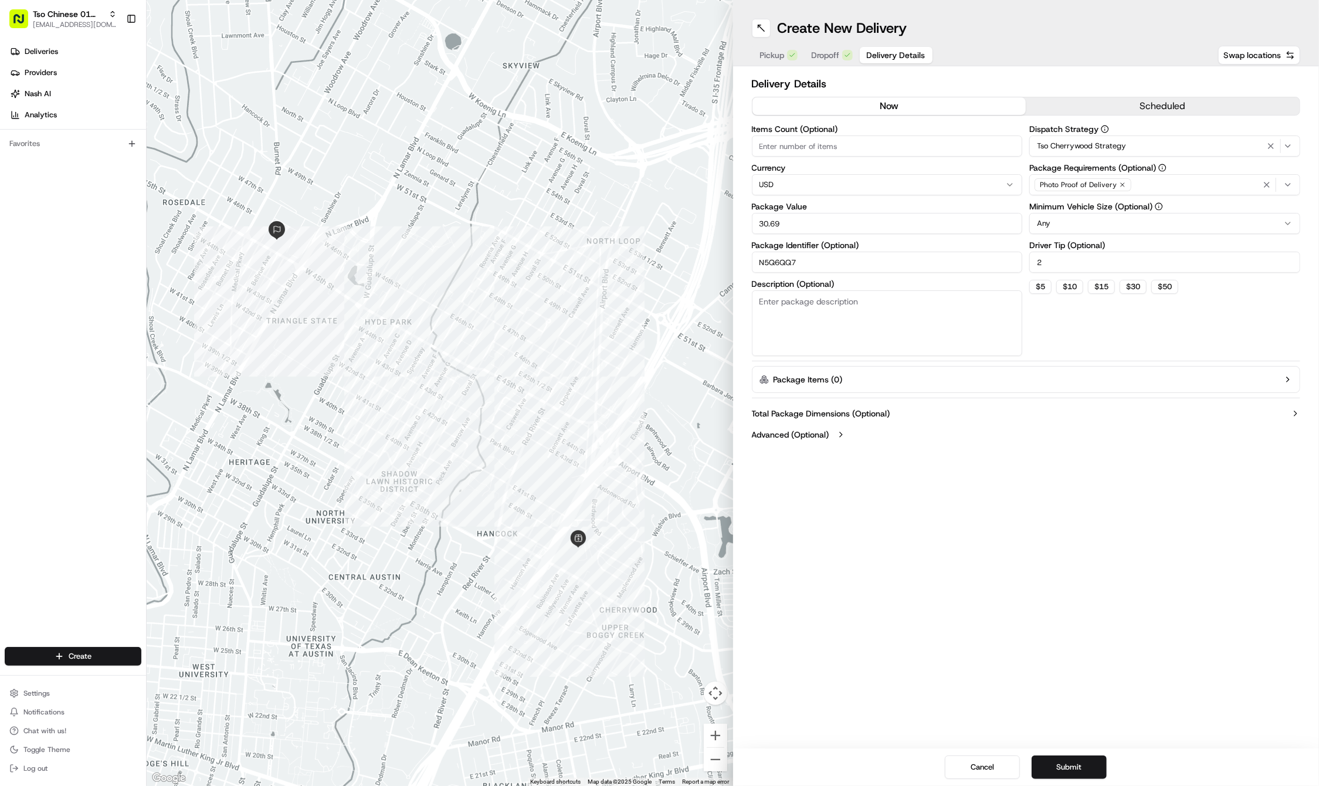
type input "30.69"
click at [1124, 186] on div "Photo Proof of Delivery" at bounding box center [1083, 184] width 97 height 13
click at [1122, 184] on icon "button" at bounding box center [1122, 184] width 7 height 7
click at [1122, 184] on div "Select requirements" at bounding box center [1164, 184] width 265 height 11
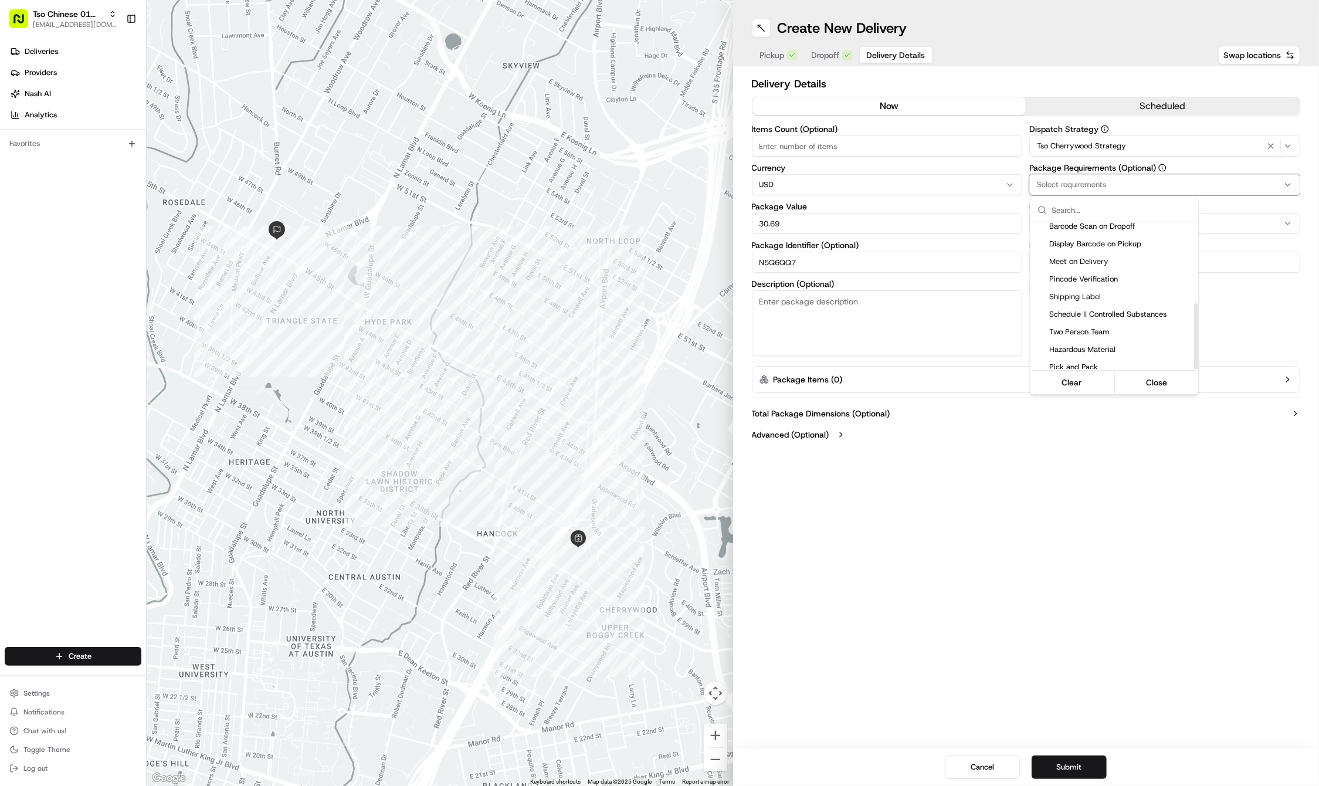
scroll to position [179, 0]
click at [1096, 259] on span "Meet on Delivery" at bounding box center [1121, 262] width 144 height 11
click at [1039, 671] on html "Tso Chinese 01 Cherrywood haran@tsochinese.com Toggle Sidebar Deliveries Provid…" at bounding box center [659, 393] width 1319 height 786
click at [1052, 763] on button "Submit" at bounding box center [1069, 766] width 75 height 23
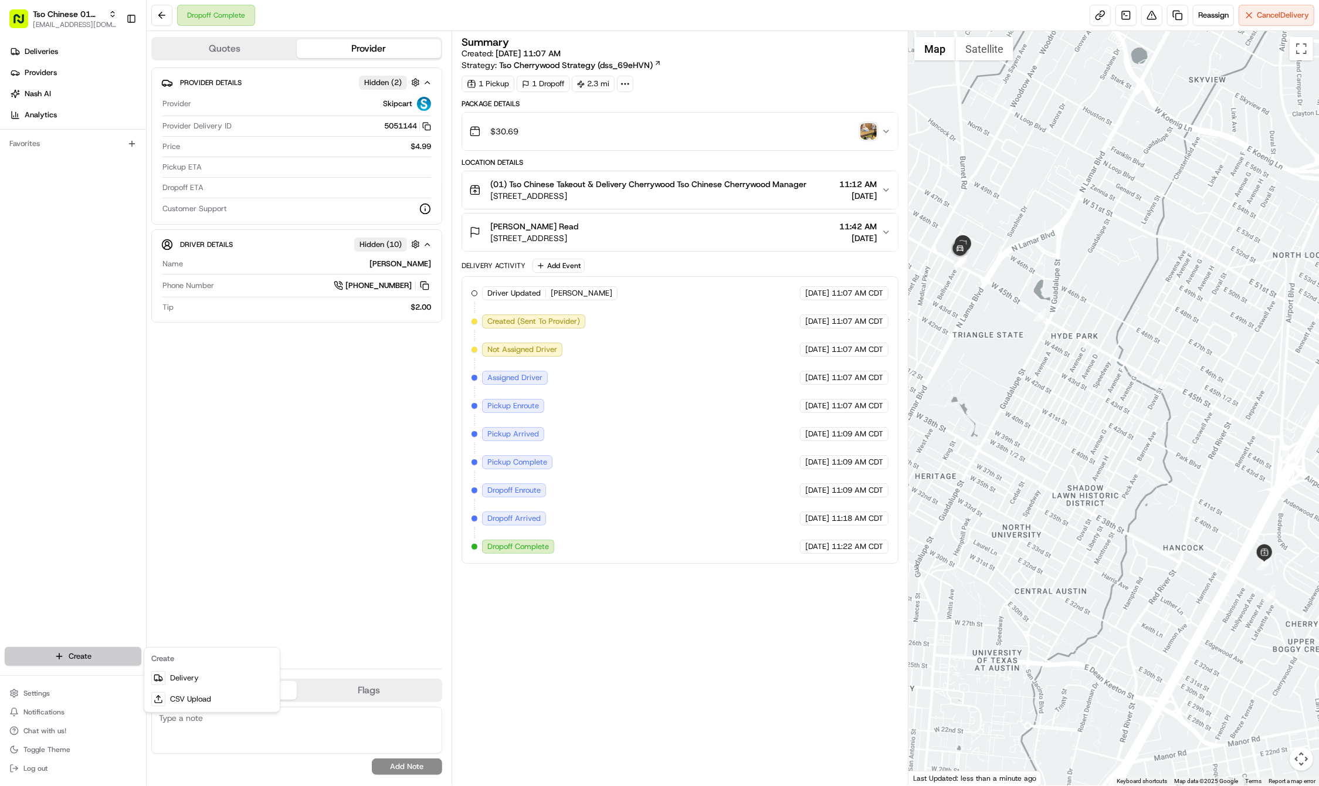
click at [96, 660] on html "Tso Chinese 01 Cherrywood haran@tsochinese.com Toggle Sidebar Deliveries Provid…" at bounding box center [659, 393] width 1319 height 786
click at [179, 679] on link "Delivery" at bounding box center [212, 677] width 131 height 21
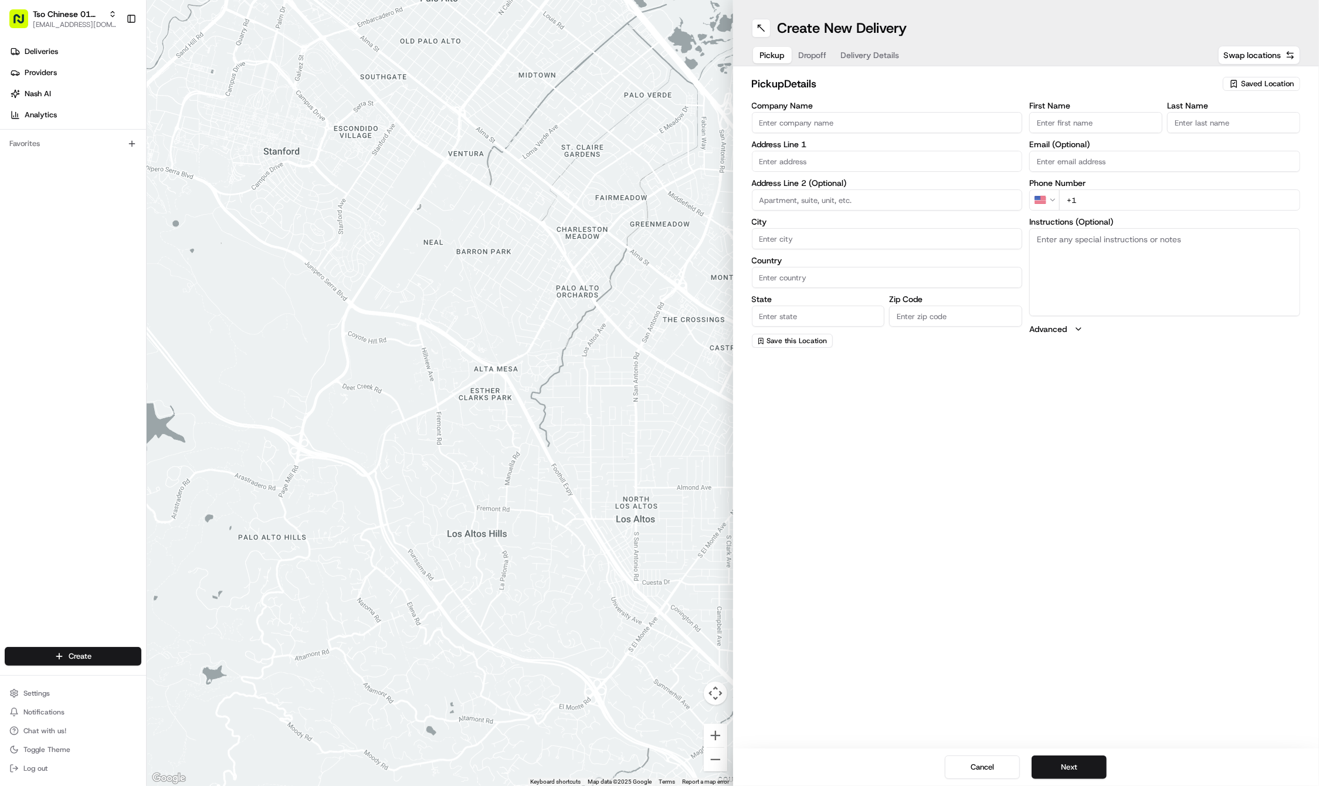
click at [1232, 83] on icon "button" at bounding box center [1233, 83] width 9 height 9
click at [1202, 124] on span "(01) Tso Chinese Takeout & Delivery Cherrywood" at bounding box center [1241, 133] width 144 height 21
type input "(01) Tso Chinese Takeout & Delivery Cherrywood"
type input "Ste E-5"
type input "Austin"
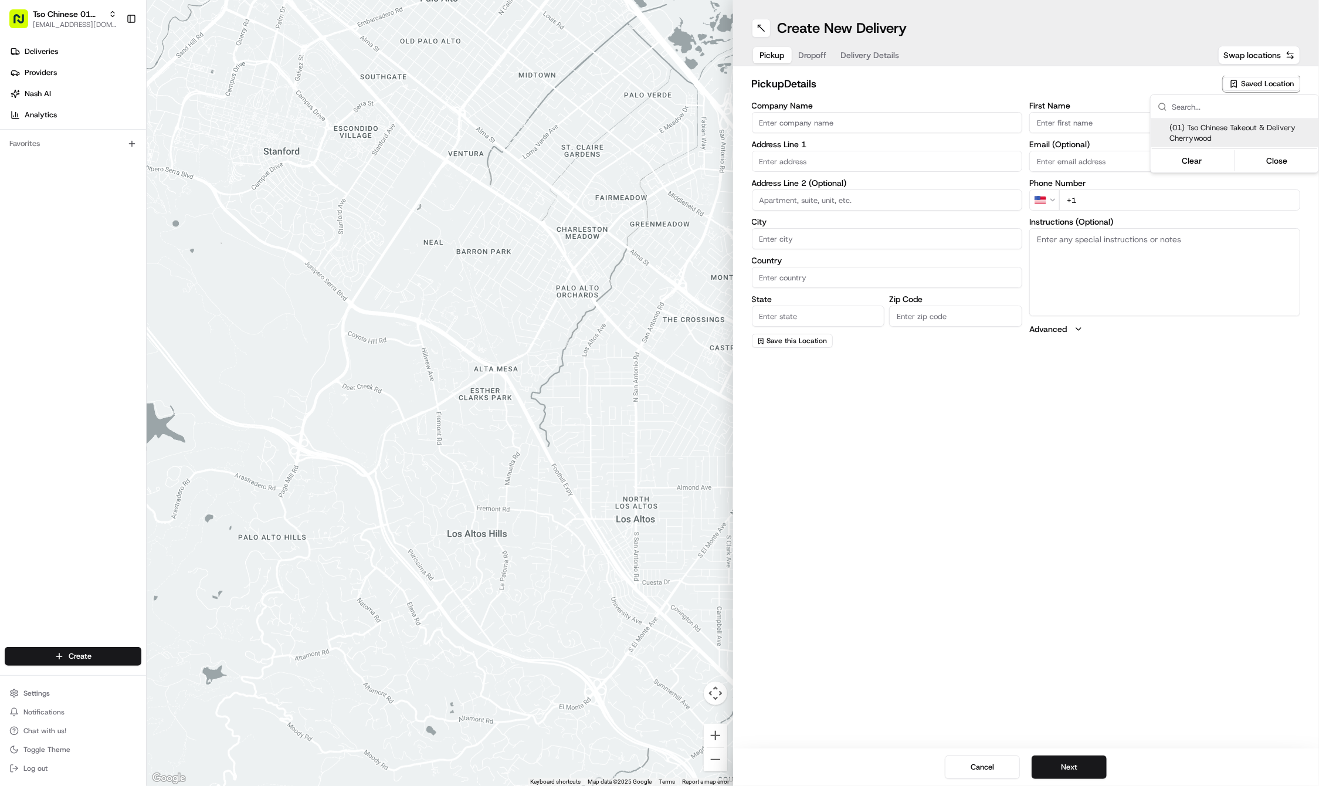
type input "US"
type input "[GEOGRAPHIC_DATA]"
type input "78722"
type input "Tso Chinese"
type input "Cherrywood Manager"
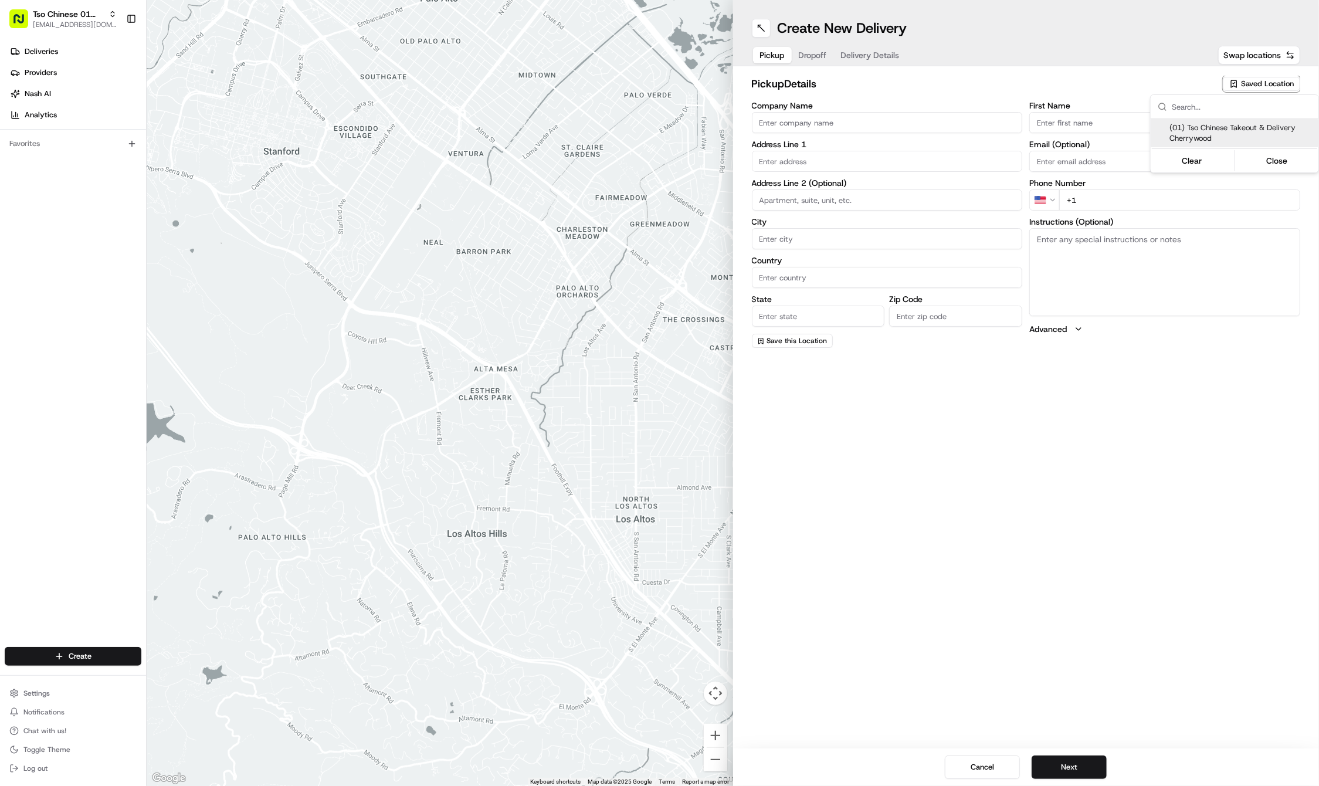
type input "[EMAIL_ADDRESS][DOMAIN_NAME]"
type input "[PHONE_NUMBER]"
type textarea "Submit a picture displaying address & food as Proof of Delivery. Envía una foto…"
type input "[STREET_ADDRESS]"
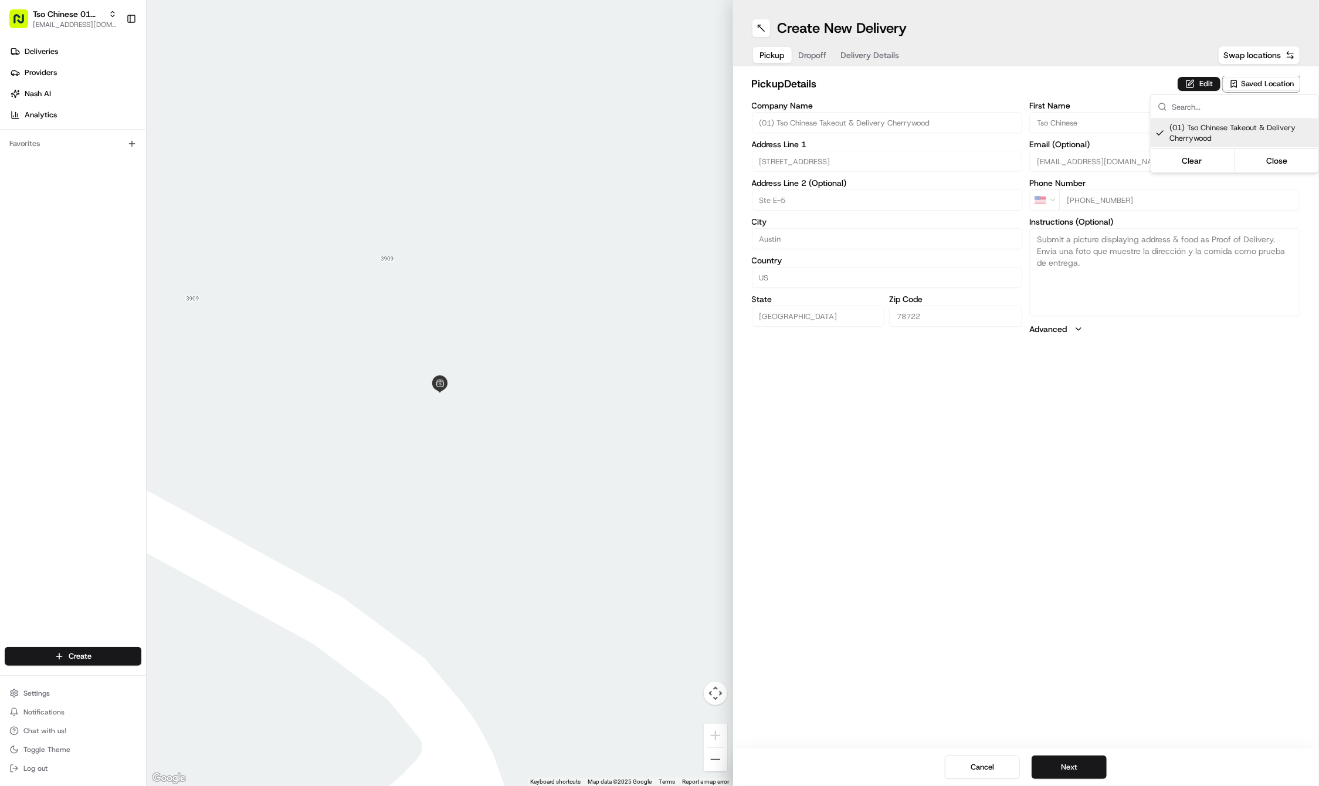
click at [1061, 507] on html "Tso Chinese 01 Cherrywood [EMAIL_ADDRESS][DOMAIN_NAME] Toggle Sidebar Deliverie…" at bounding box center [659, 393] width 1319 height 786
click at [1066, 761] on button "Next" at bounding box center [1069, 766] width 75 height 23
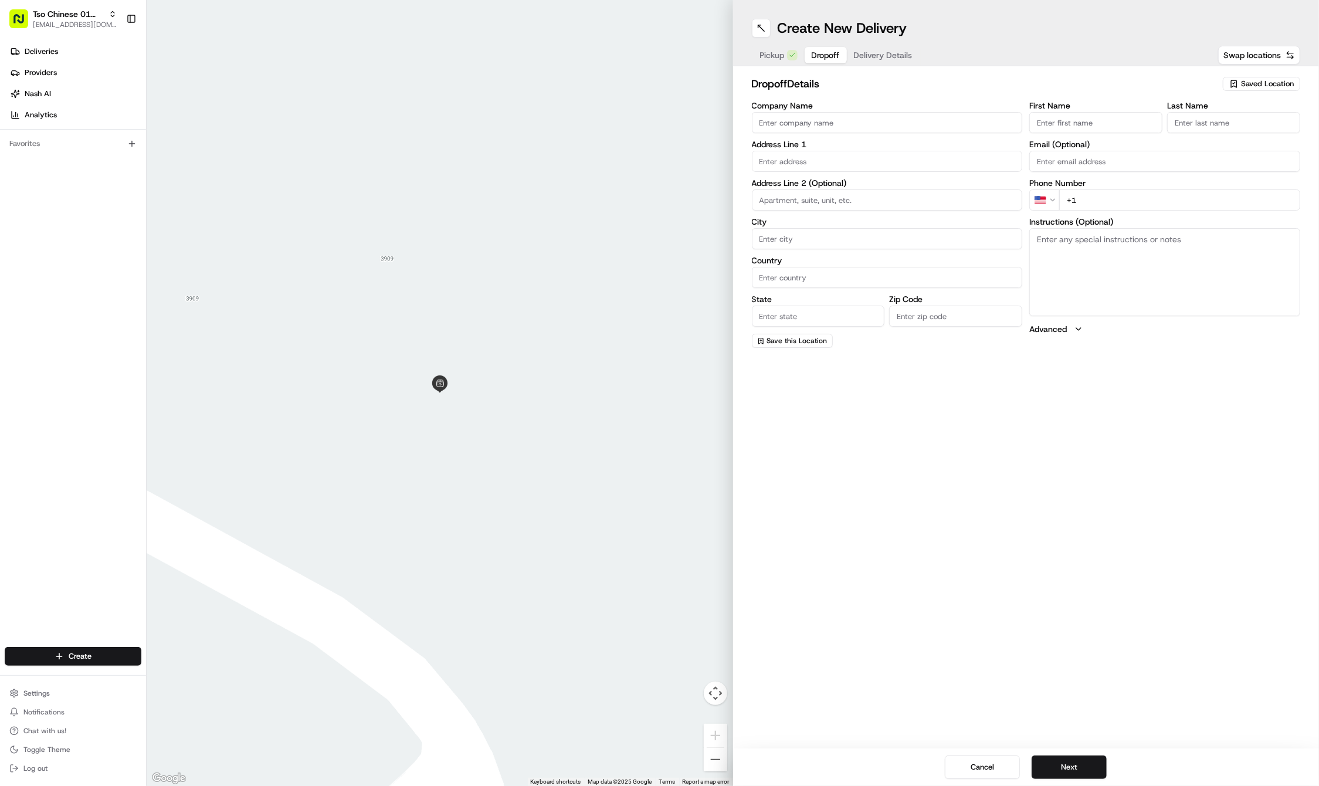
paste input "David"
type input "David"
click at [1232, 134] on div "First Name David Last Name Email (Optional) Phone Number US +1 Instructions (Op…" at bounding box center [1164, 224] width 271 height 246
paste input "Ysmael"
type input "Ysmael"
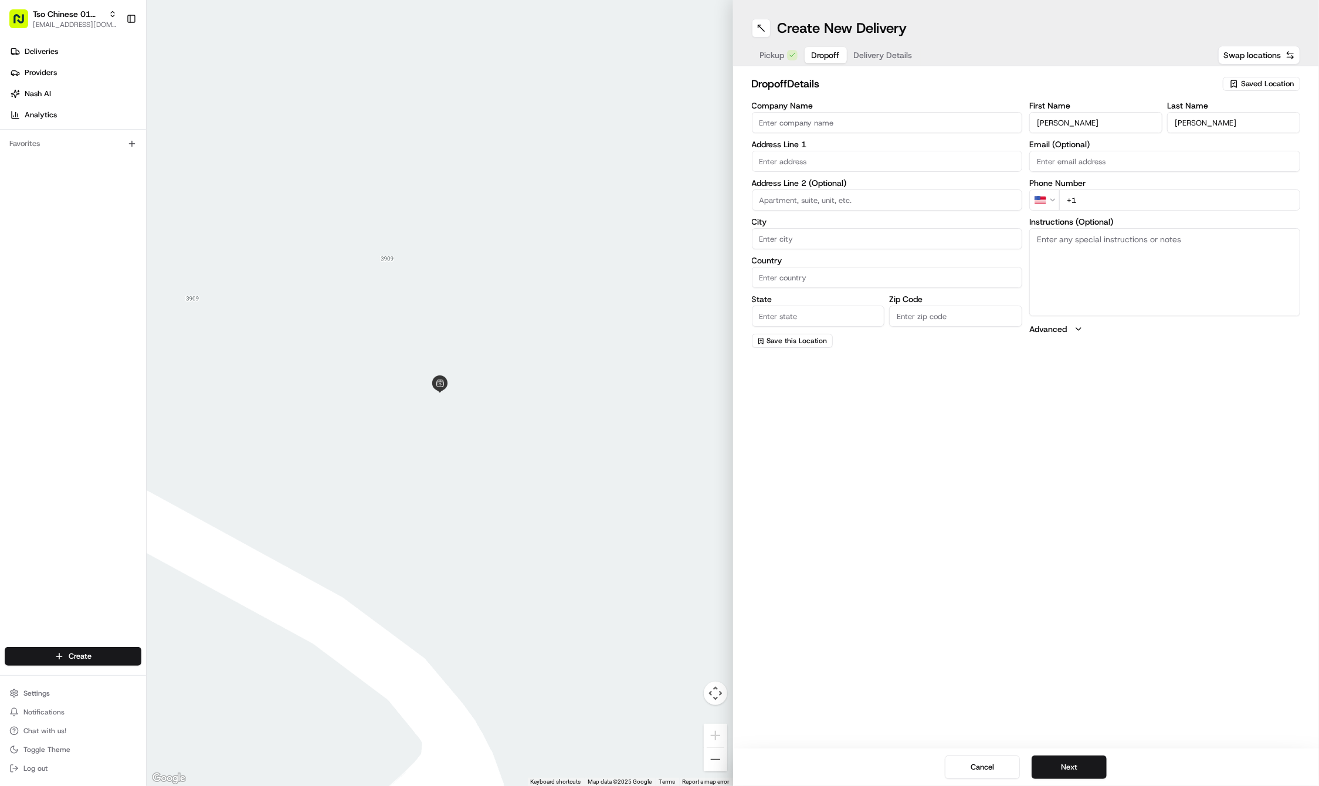
paste input "512 796 6240"
type input "+1 512 796 6240"
paste input "1002 Fiesta St"
click at [822, 181] on div "1002 Fiesta Street, Austin, TX" at bounding box center [887, 186] width 265 height 18
type input "1002 Fiesta Street"
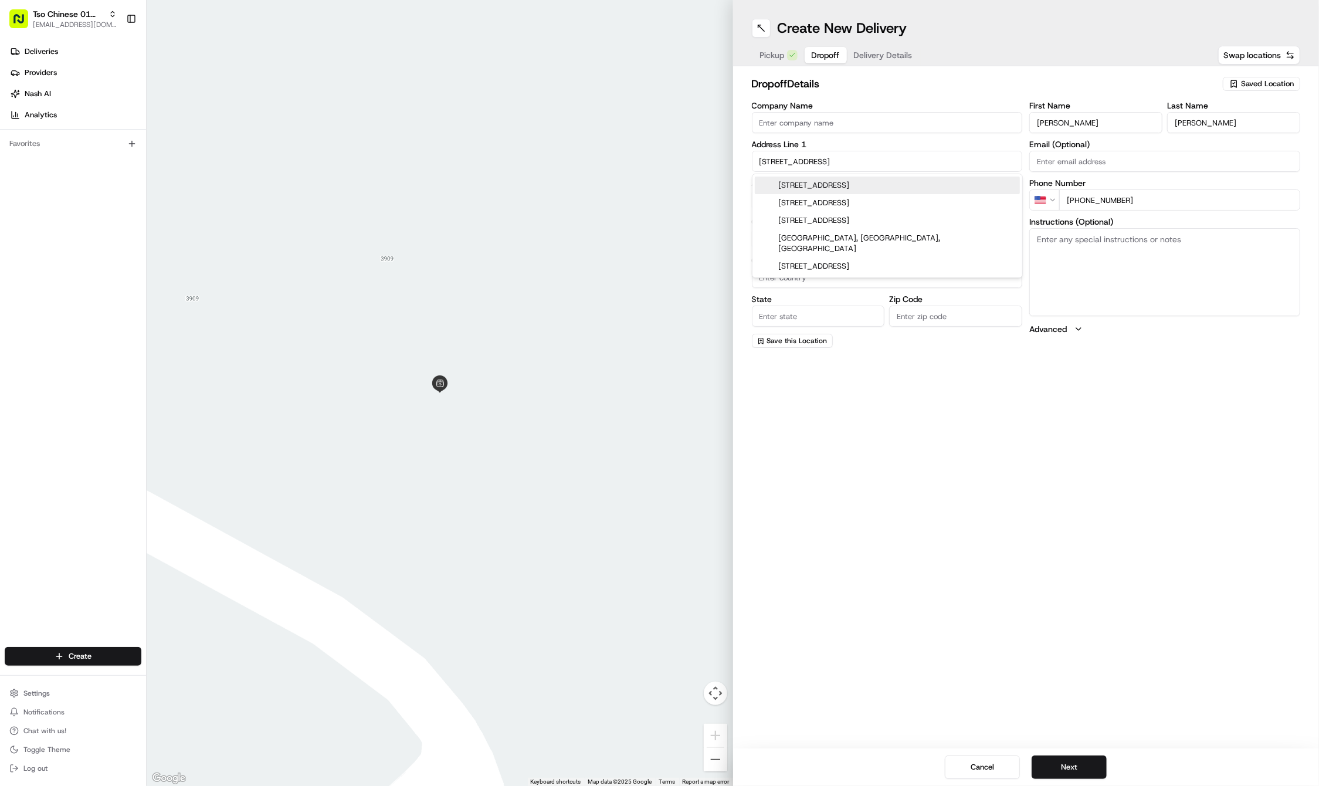
type input "Austin"
type input "[GEOGRAPHIC_DATA]"
type input "78702"
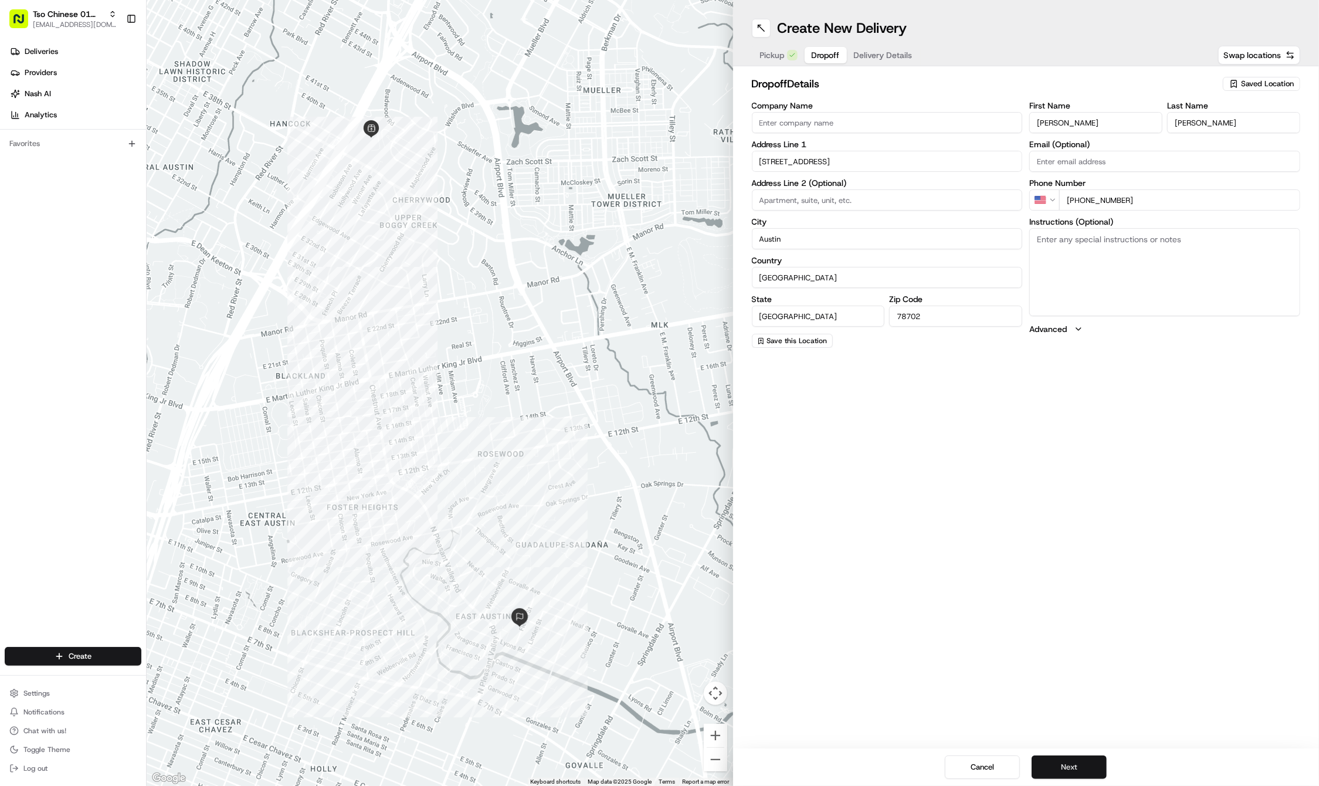
click at [1066, 761] on button "Next" at bounding box center [1069, 766] width 75 height 23
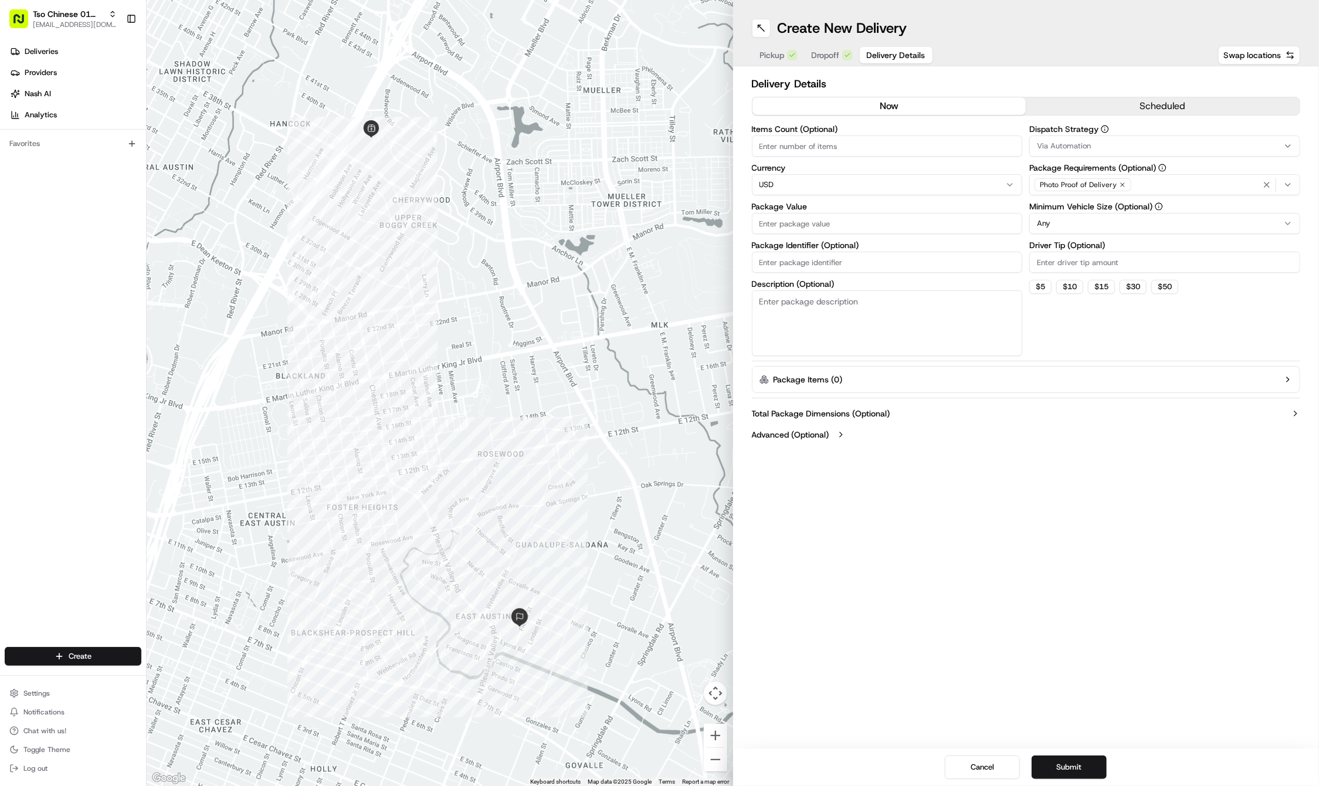
click at [841, 252] on input "Package Identifier (Optional)" at bounding box center [887, 262] width 271 height 21
paste input "VLAHW0I"
type input "VLAHW0I"
click at [816, 222] on input "Package Value" at bounding box center [887, 223] width 271 height 21
type input "33.45"
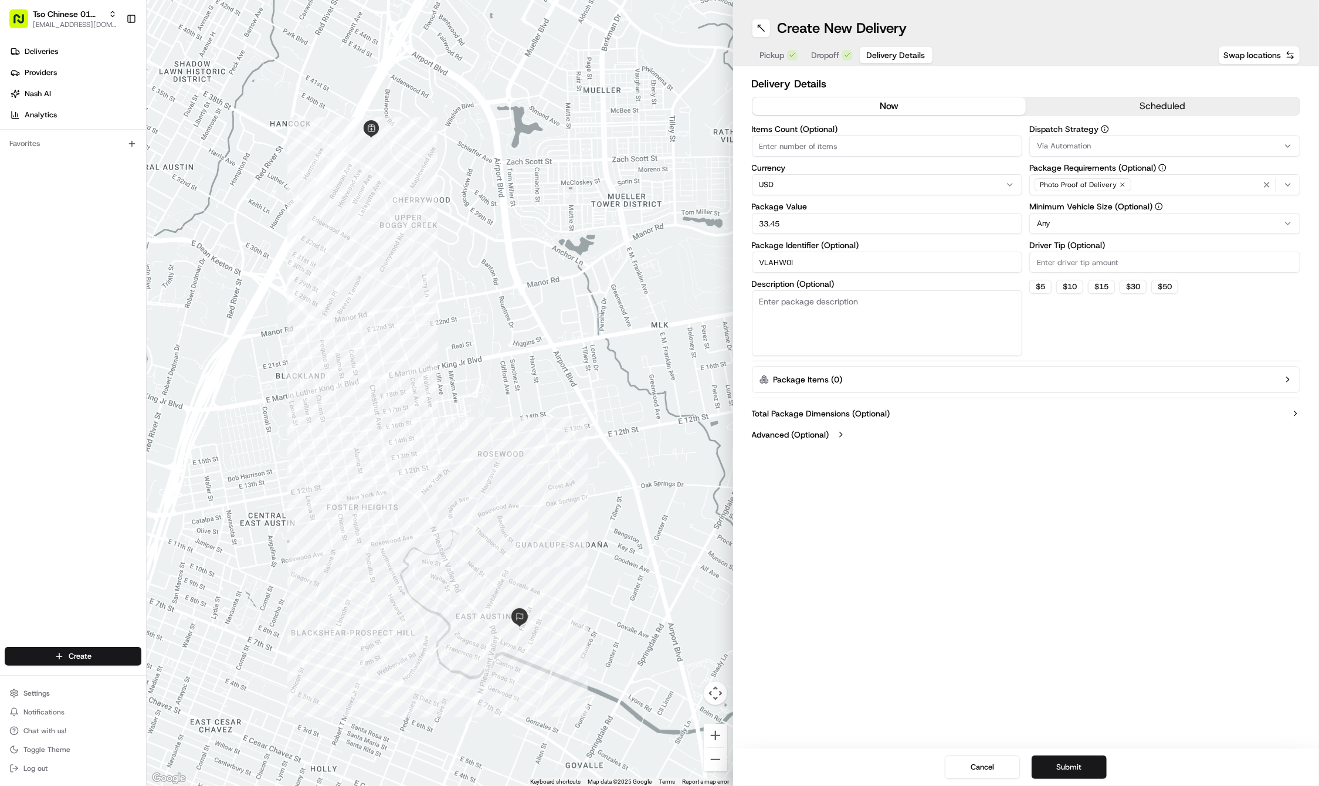
click at [1045, 264] on input "Driver Tip (Optional)" at bounding box center [1164, 262] width 271 height 21
type input "2"
click at [1086, 148] on span "Via Automation" at bounding box center [1064, 146] width 54 height 11
click at [1084, 204] on div "Tso Cherrywood Strategy" at bounding box center [1114, 210] width 168 height 18
click at [1047, 633] on html "Tso Chinese 01 Cherrywood haran@tsochinese.com Toggle Sidebar Deliveries Provid…" at bounding box center [659, 393] width 1319 height 786
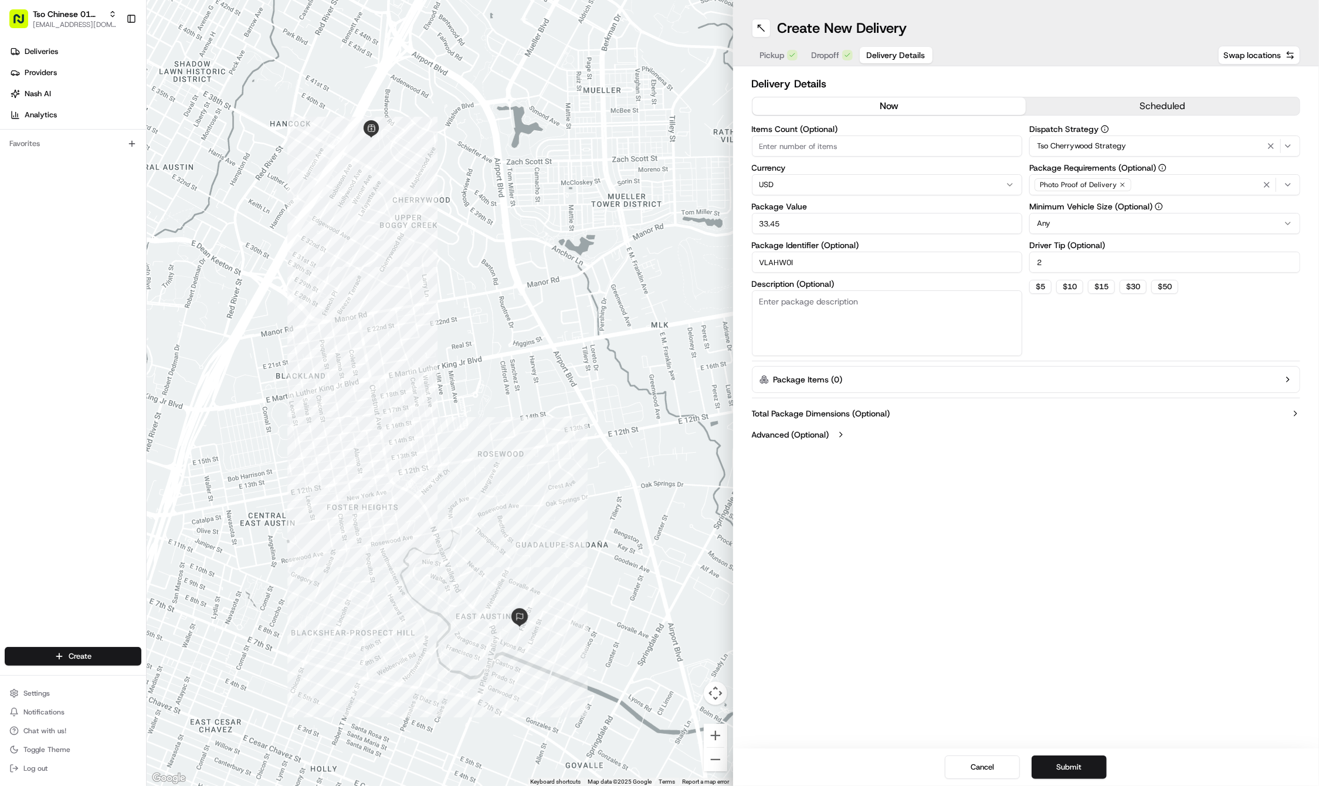
click at [1024, 542] on div "Create New Delivery Pickup Dropoff Delivery Details Swap locations Delivery Det…" at bounding box center [1026, 393] width 586 height 786
click at [1121, 184] on icon "button" at bounding box center [1122, 184] width 7 height 7
click at [1121, 184] on div "Select requirements" at bounding box center [1164, 184] width 265 height 11
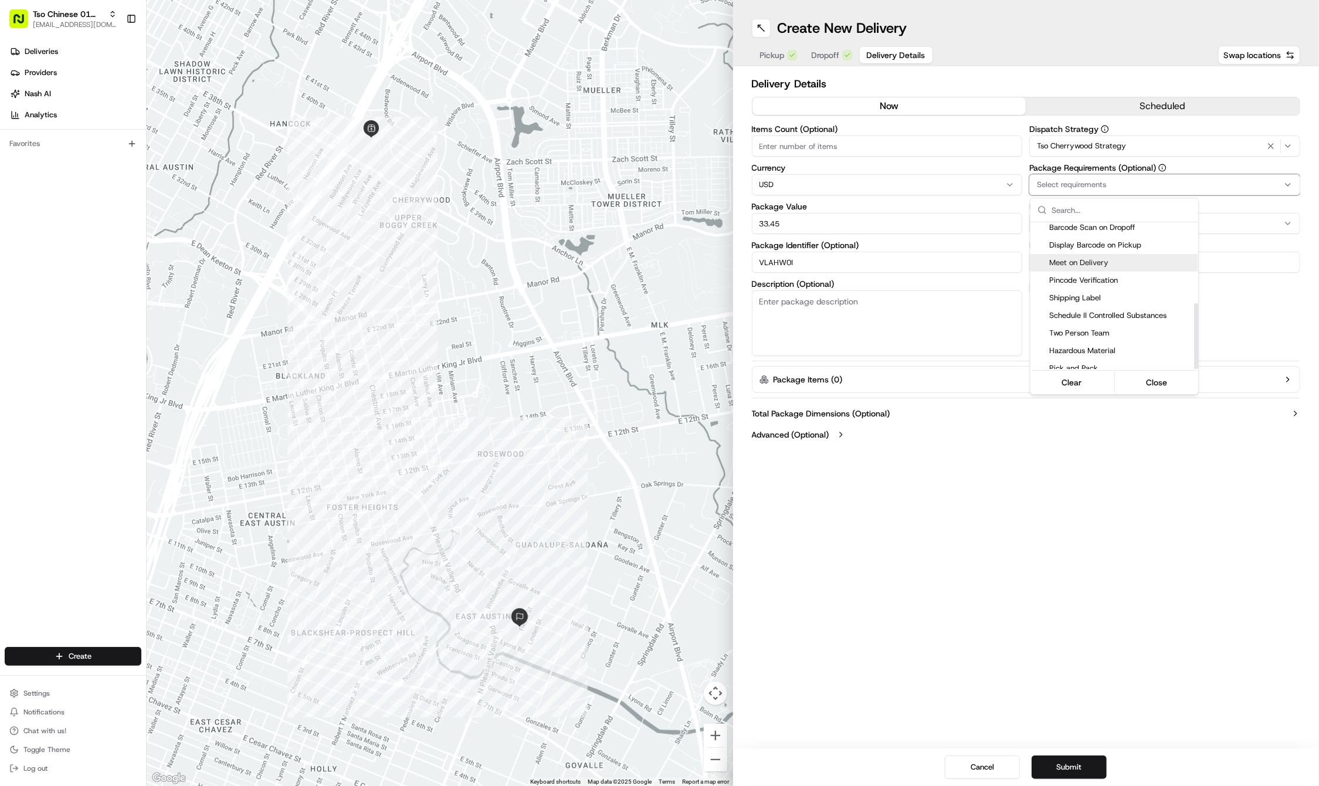
click at [1105, 262] on span "Meet on Delivery" at bounding box center [1121, 262] width 144 height 11
click at [1067, 568] on html "Tso Chinese 01 Cherrywood haran@tsochinese.com Toggle Sidebar Deliveries Provid…" at bounding box center [659, 393] width 1319 height 786
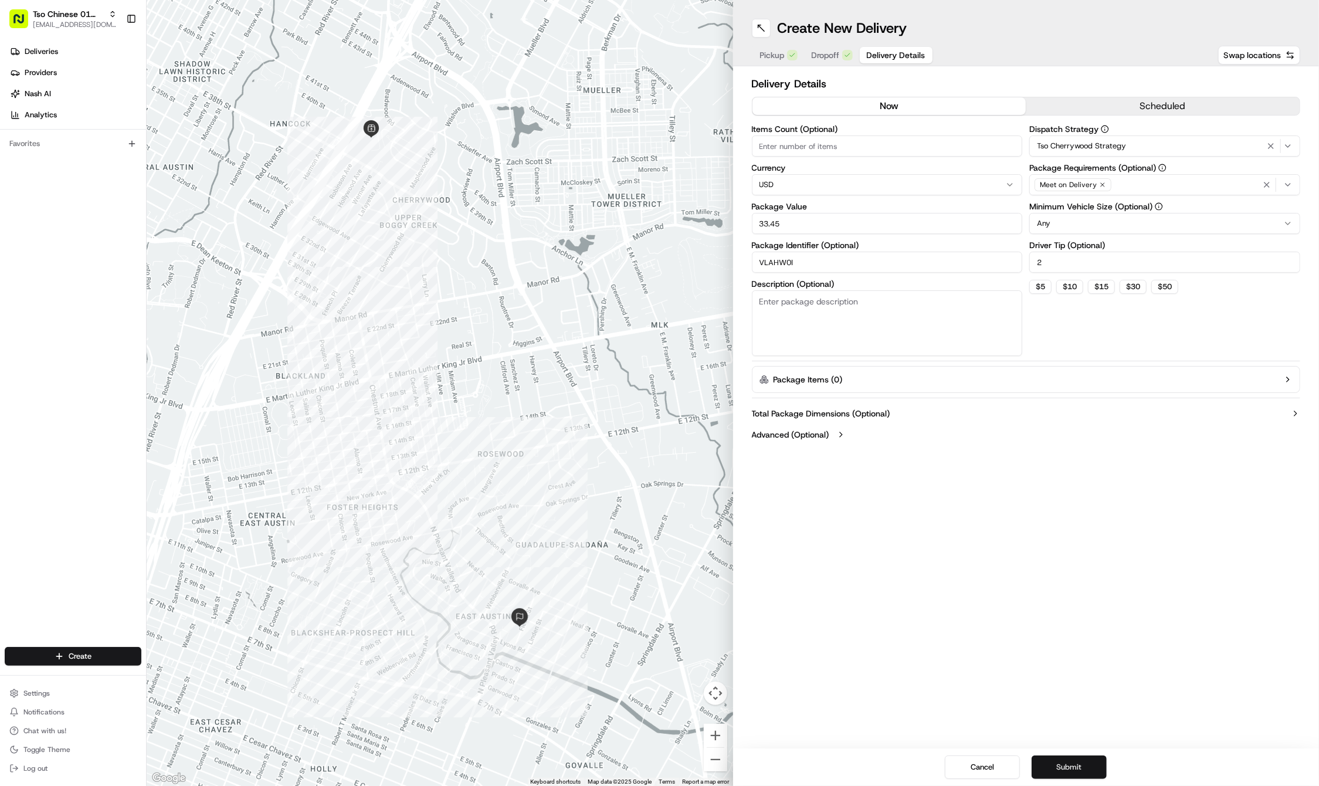
click at [1070, 760] on button "Submit" at bounding box center [1069, 766] width 75 height 23
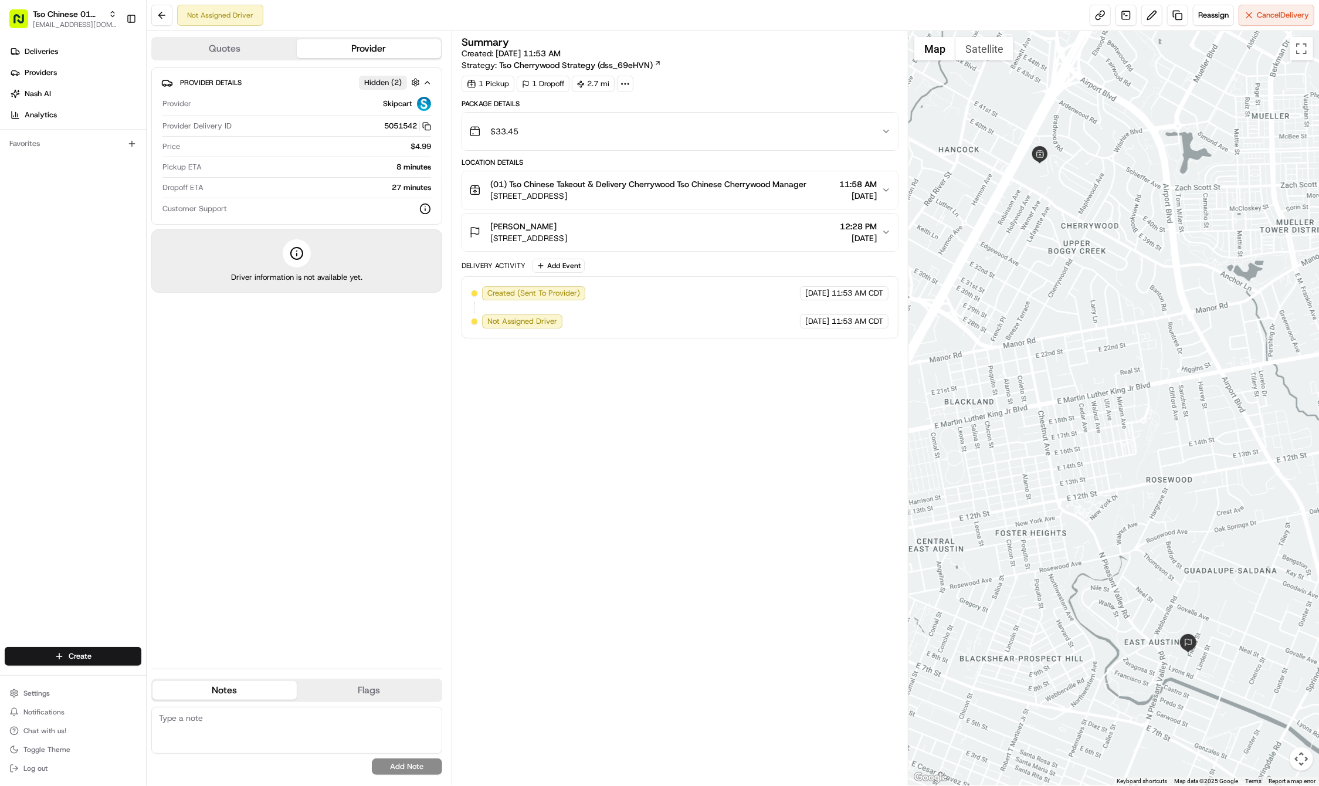
click at [70, 646] on div "Create" at bounding box center [73, 656] width 146 height 28
click at [75, 653] on html "Tso Chinese 01 Cherrywood haran@tsochinese.com Toggle Sidebar Deliveries Provid…" at bounding box center [659, 393] width 1319 height 786
click at [184, 677] on link "Delivery" at bounding box center [212, 677] width 131 height 21
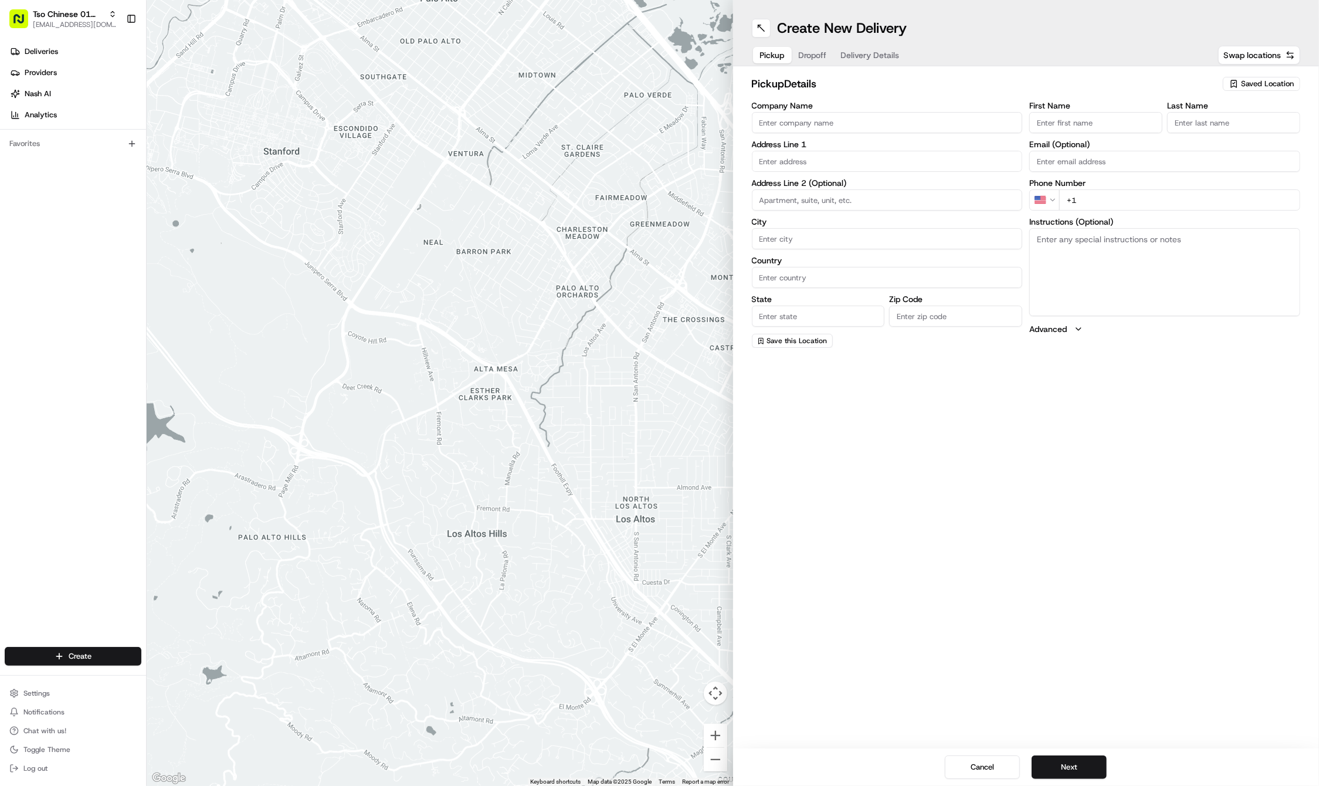
click at [1256, 80] on span "Saved Location" at bounding box center [1267, 84] width 53 height 11
click at [1227, 128] on span "(01) Tso Chinese Takeout & Delivery Cherrywood" at bounding box center [1241, 133] width 144 height 21
type input "(01) Tso Chinese Takeout & Delivery Cherrywood"
type input "Ste E-5"
type input "Austin"
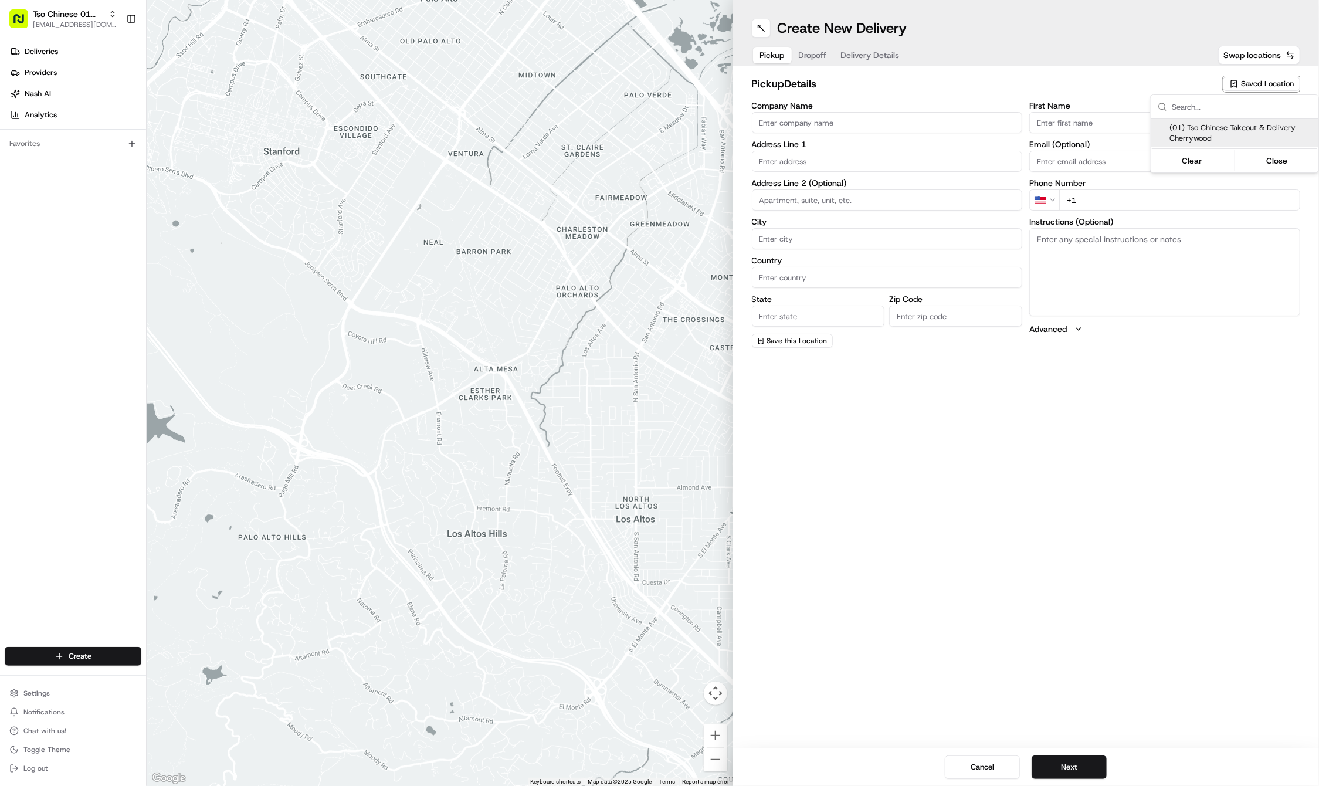
type input "US"
type input "[GEOGRAPHIC_DATA]"
type input "78722"
type input "Tso Chinese"
type input "Cherrywood Manager"
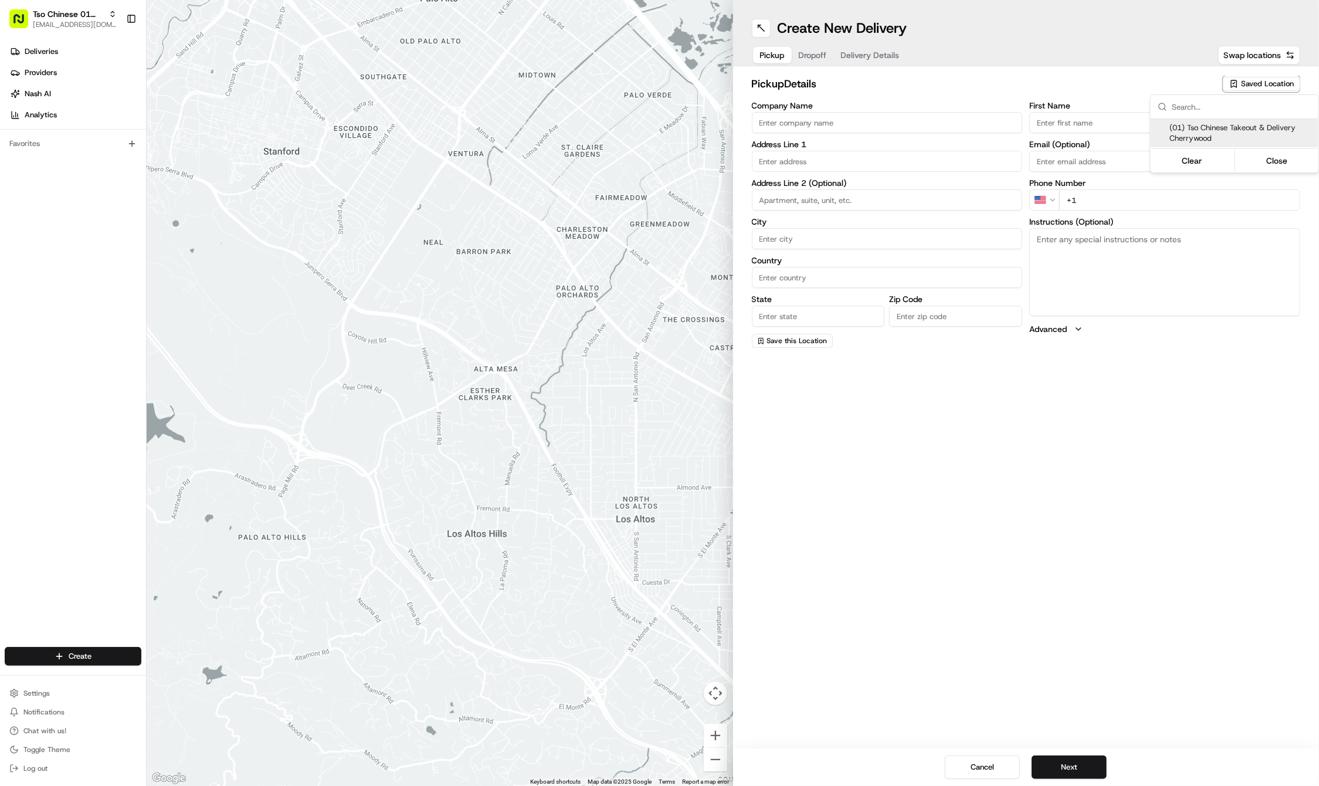
type input "[EMAIL_ADDRESS][DOMAIN_NAME]"
type input "[PHONE_NUMBER]"
type textarea "Submit a picture displaying address & food as Proof of Delivery. Envía una foto…"
type input "[STREET_ADDRESS]"
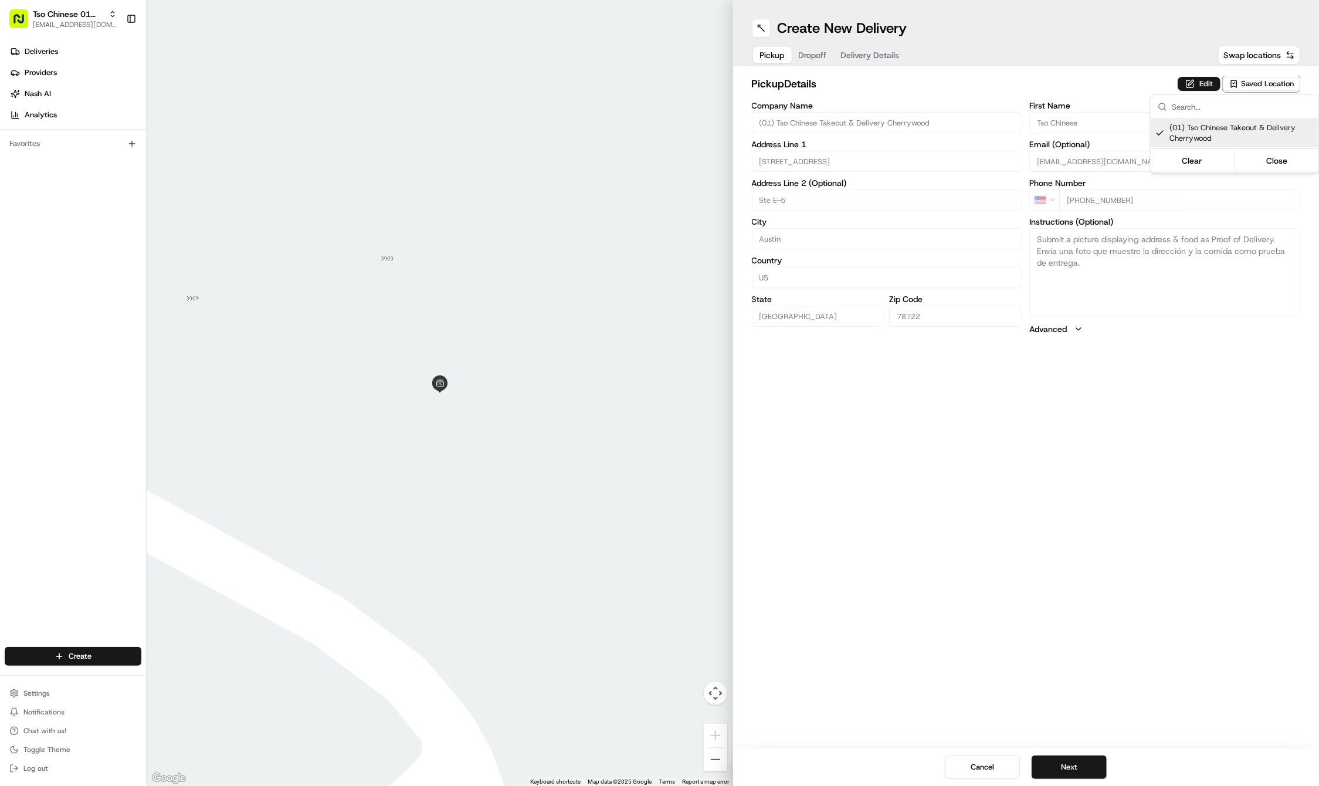
click at [1028, 518] on html "Tso Chinese 01 Cherrywood [EMAIL_ADDRESS][DOMAIN_NAME] Toggle Sidebar Deliverie…" at bounding box center [659, 393] width 1319 height 786
click at [1058, 766] on button "Next" at bounding box center [1069, 766] width 75 height 23
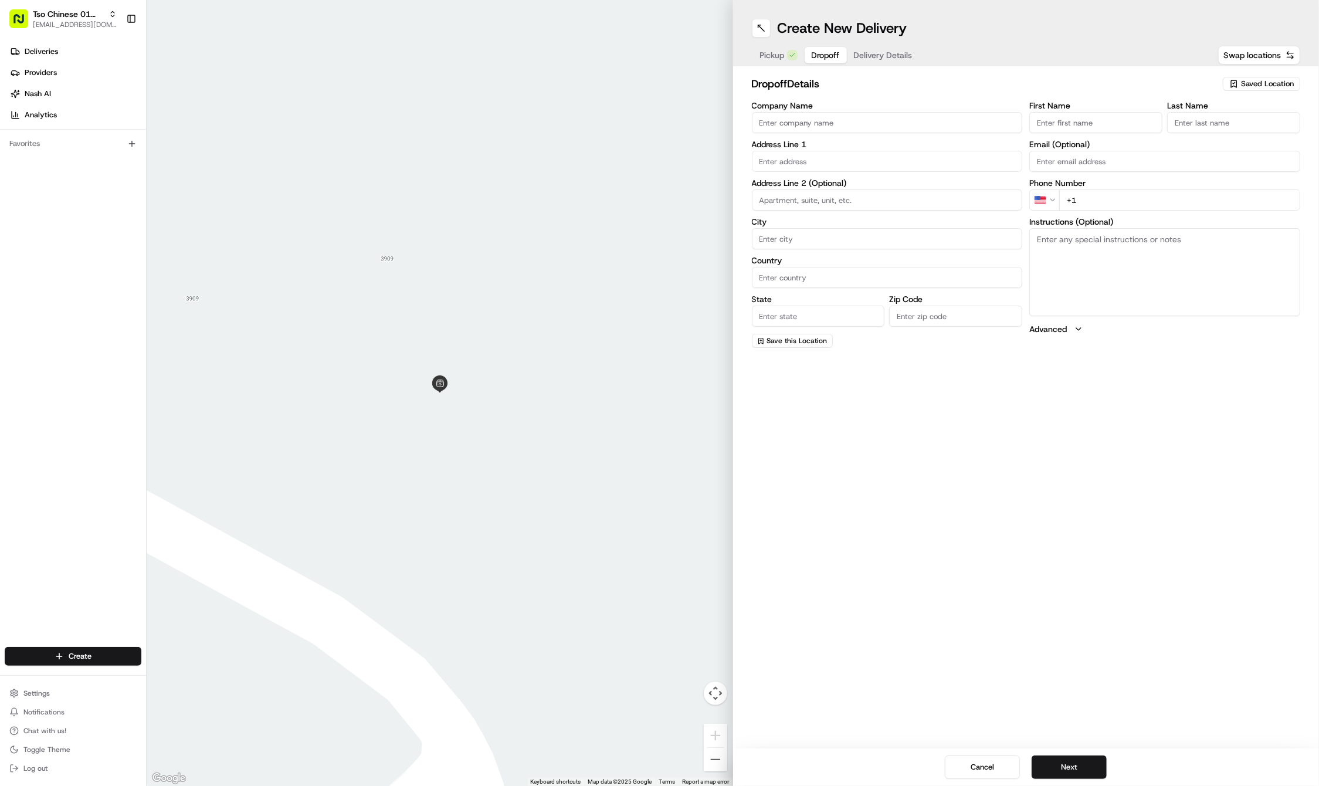
paste input "Daniel"
type input "Daniel"
paste input "Wood"
type input "Wood"
click at [1113, 198] on div "Phone Number US +1" at bounding box center [1164, 208] width 271 height 32
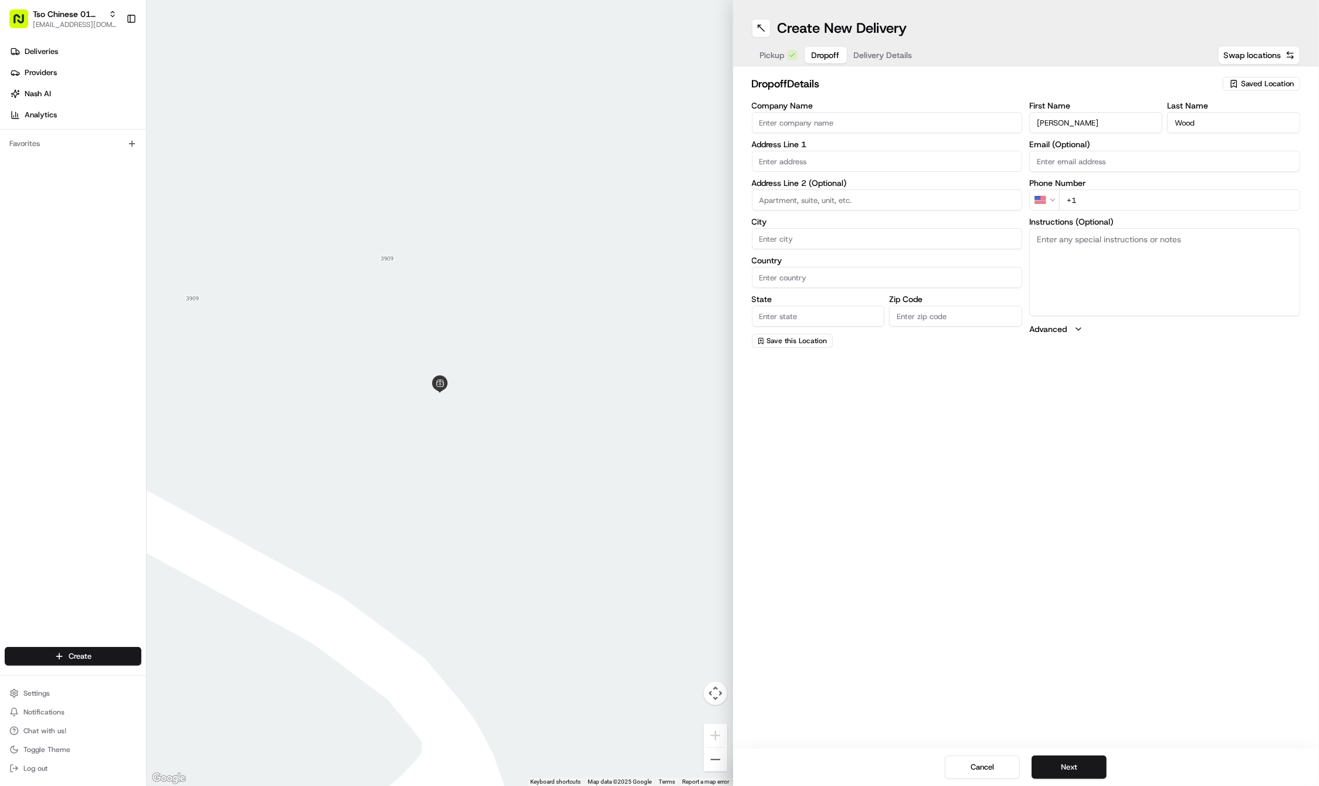
paste input "512 517 3298"
type input "+1 512 517 3298"
paste input "2308 Tom Miller Street"
click at [835, 184] on div "2308 Tom Miller Street, Austin, TX" at bounding box center [887, 186] width 265 height 18
type input "2308 Tom Miller St, Austin, TX 78723, USA"
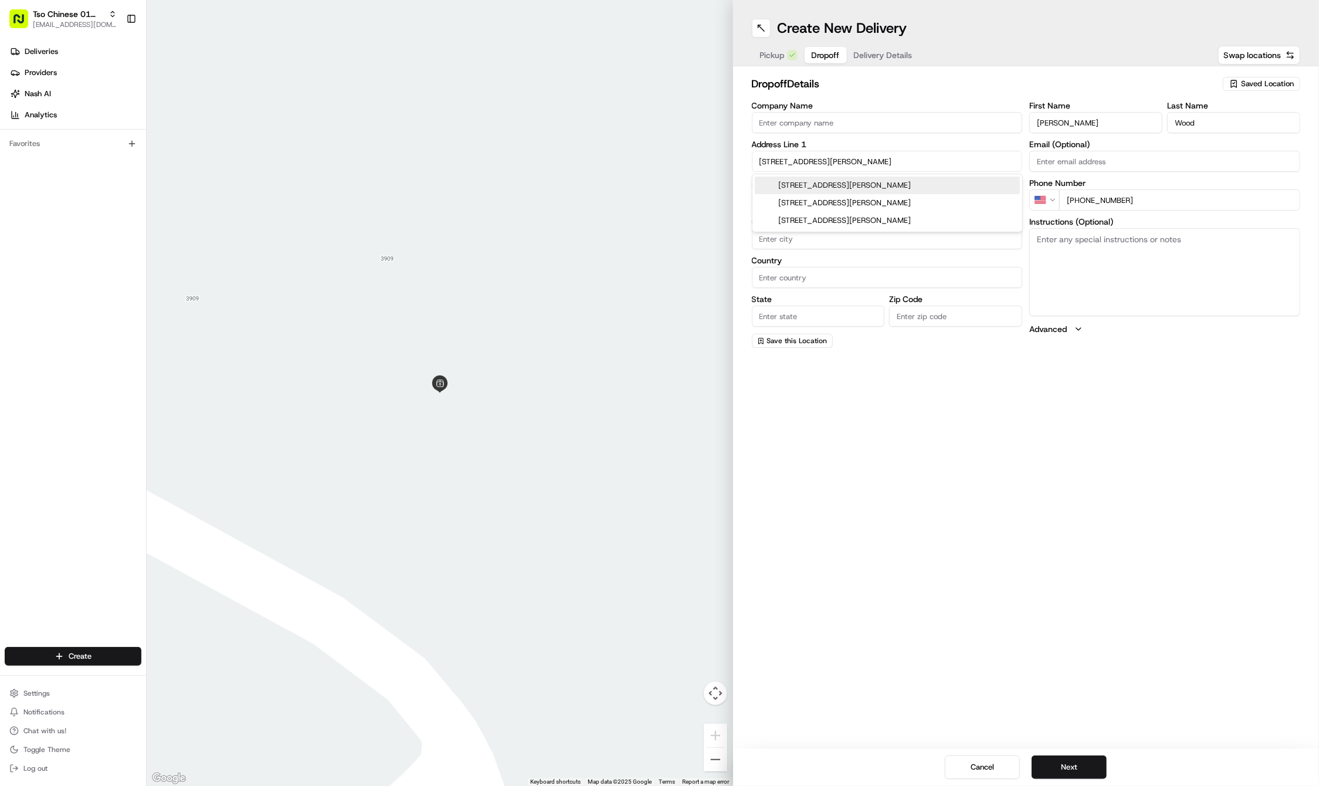
type input "Austin"
type input "[GEOGRAPHIC_DATA]"
type input "78723"
type input "2308 Tom Miller Street"
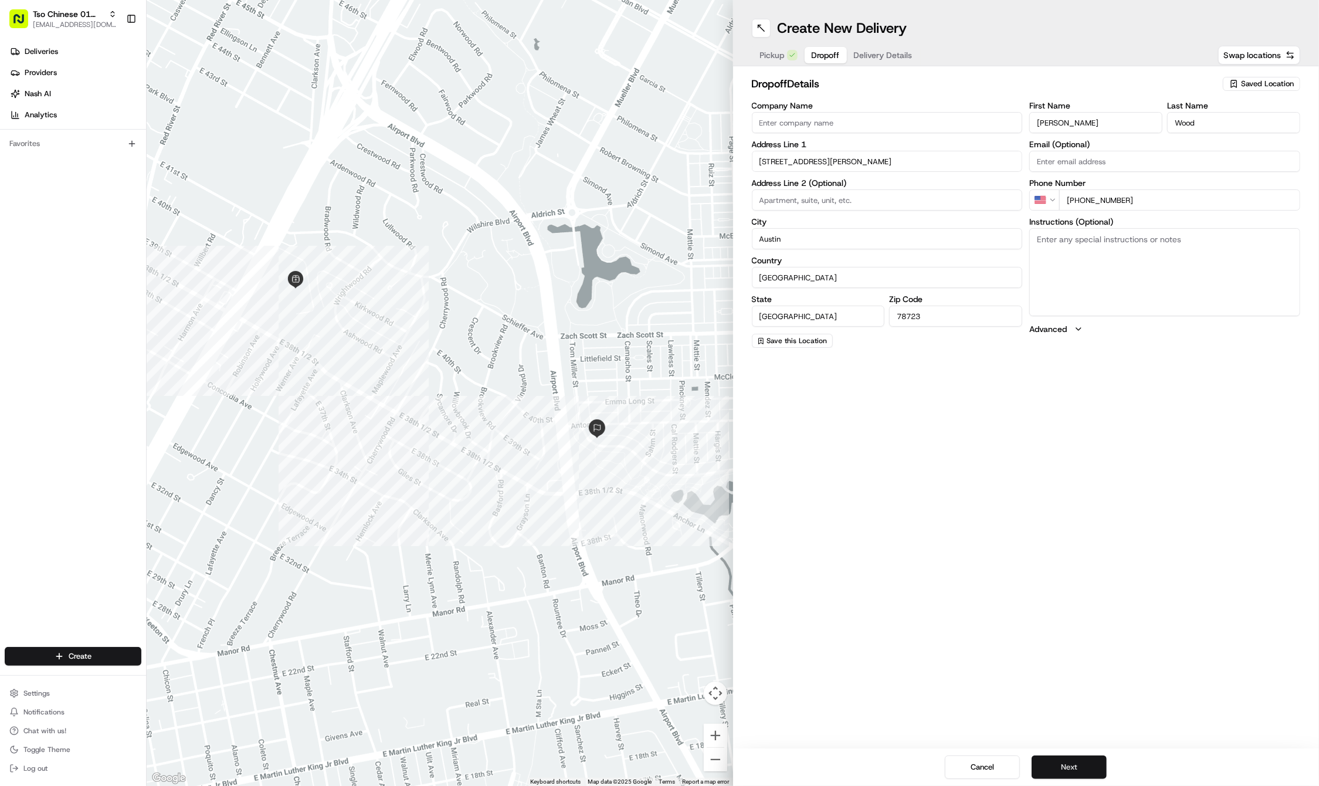
click at [1074, 768] on button "Next" at bounding box center [1069, 766] width 75 height 23
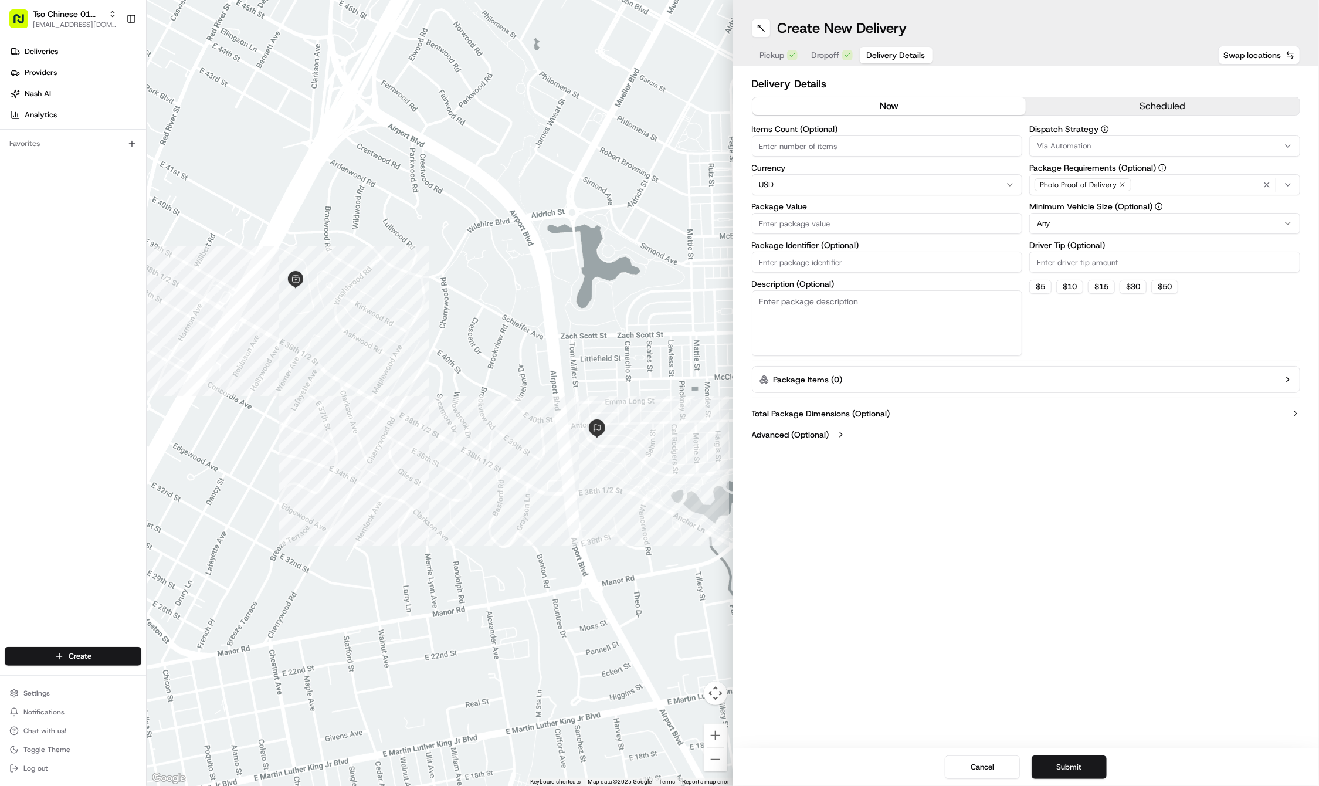
click at [834, 253] on input "Package Identifier (Optional)" at bounding box center [887, 262] width 271 height 21
paste input "L7HW9AG"
type input "L7HW9AG"
click at [809, 228] on input "Package Value" at bounding box center [887, 223] width 271 height 21
type input "30.15"
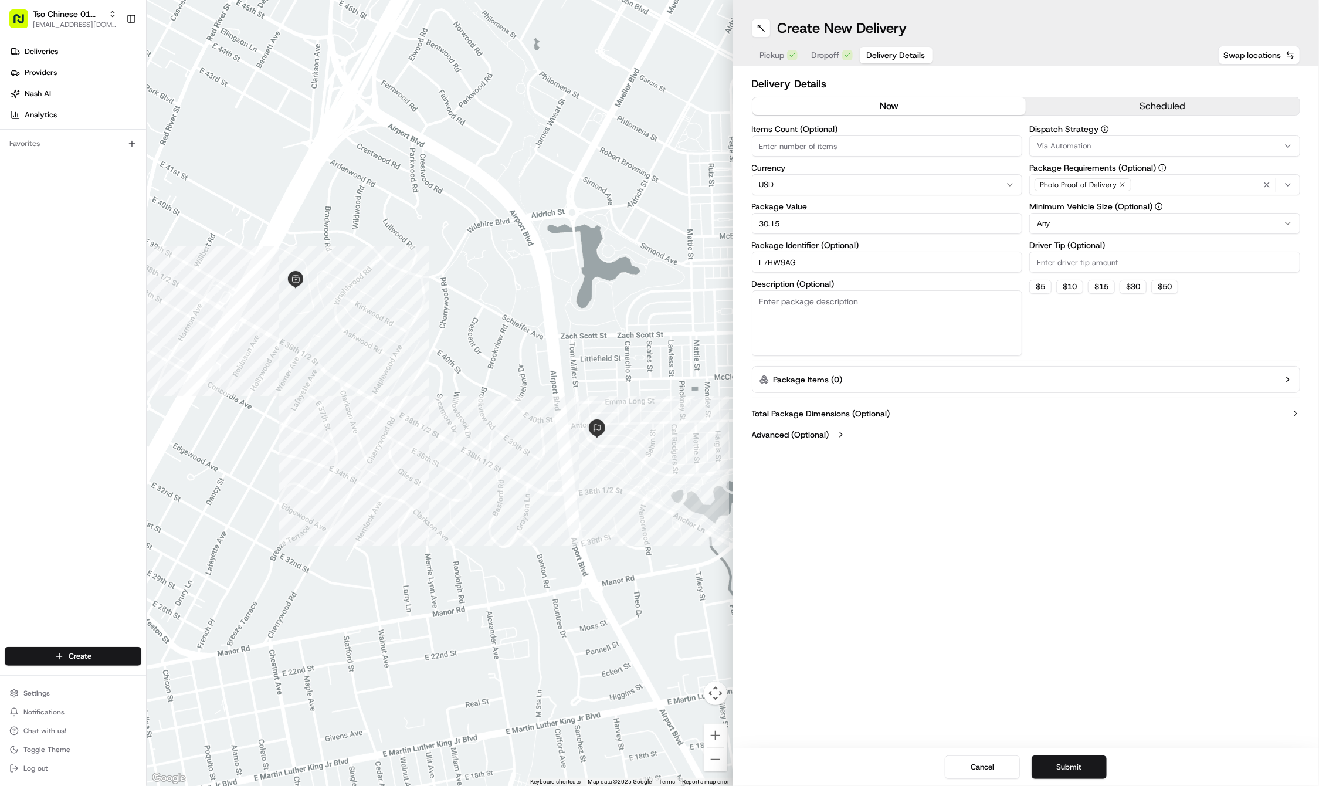
click at [1078, 263] on input "Driver Tip (Optional)" at bounding box center [1164, 262] width 271 height 21
type input "2"
click at [1086, 152] on button "Via Automation" at bounding box center [1164, 145] width 271 height 21
click at [1087, 207] on span "Tso Cherrywood Strategy" at bounding box center [1121, 210] width 144 height 11
click at [1266, 181] on icon "button" at bounding box center [1266, 184] width 9 height 9
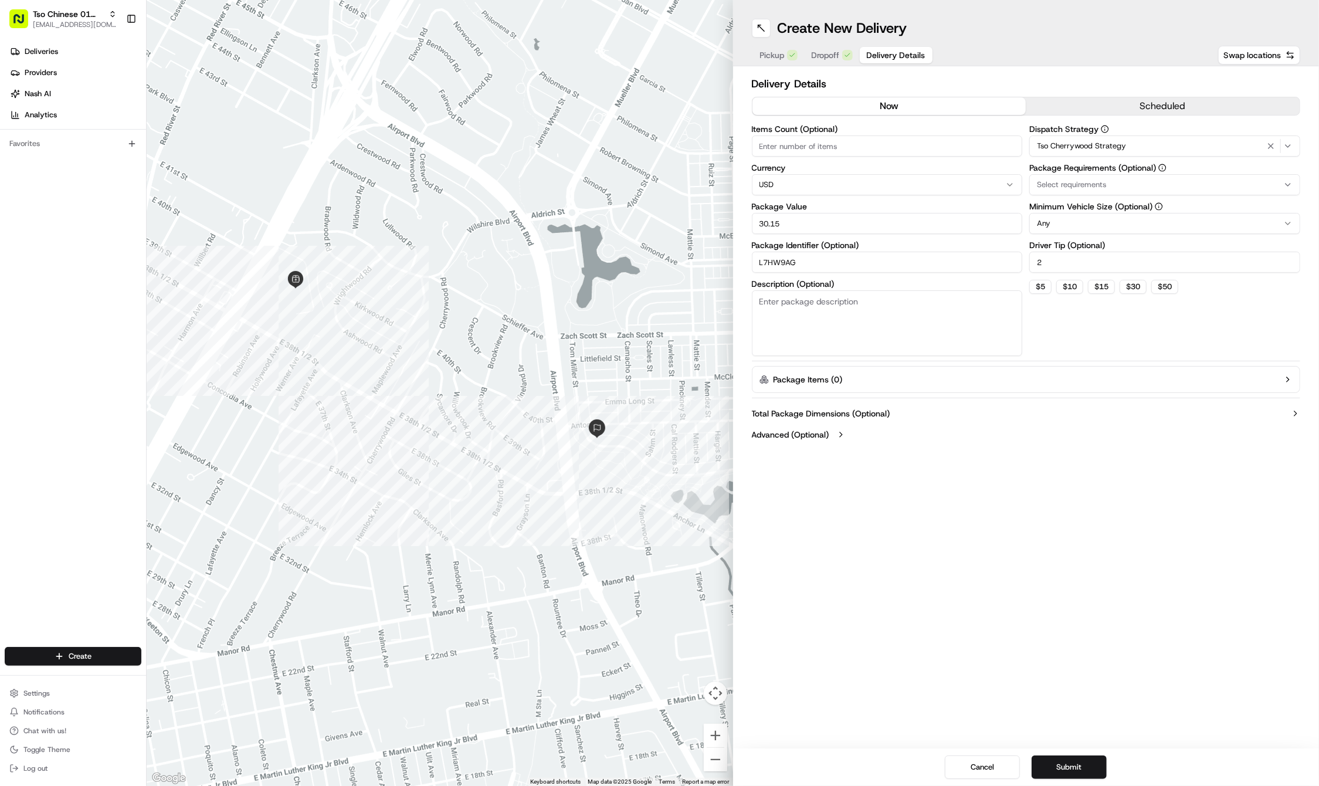
click at [1266, 181] on div "Select requirements" at bounding box center [1164, 184] width 265 height 11
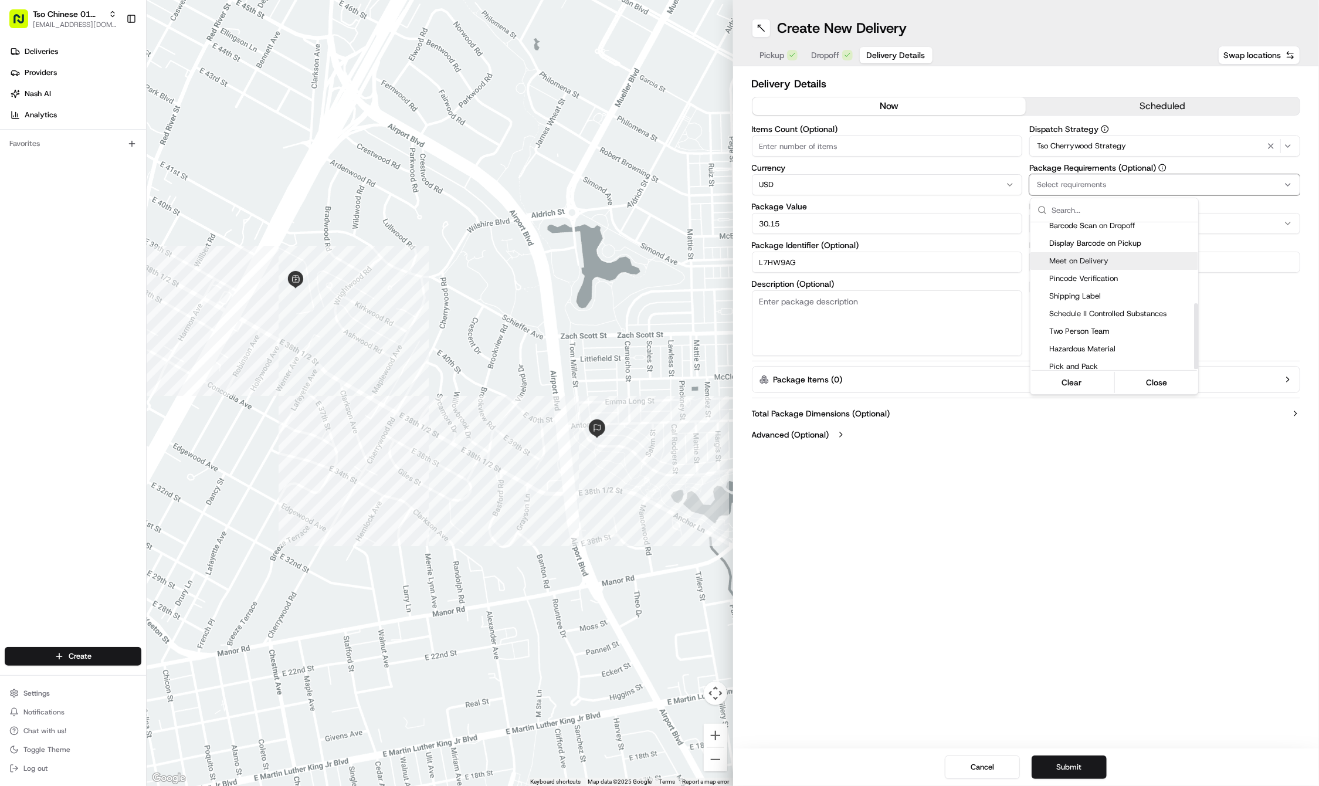
scroll to position [179, 0]
click at [1118, 259] on span "Meet on Delivery" at bounding box center [1121, 262] width 144 height 11
click at [1040, 599] on html "Tso Chinese 01 Cherrywood haran@tsochinese.com Toggle Sidebar Deliveries Provid…" at bounding box center [659, 393] width 1319 height 786
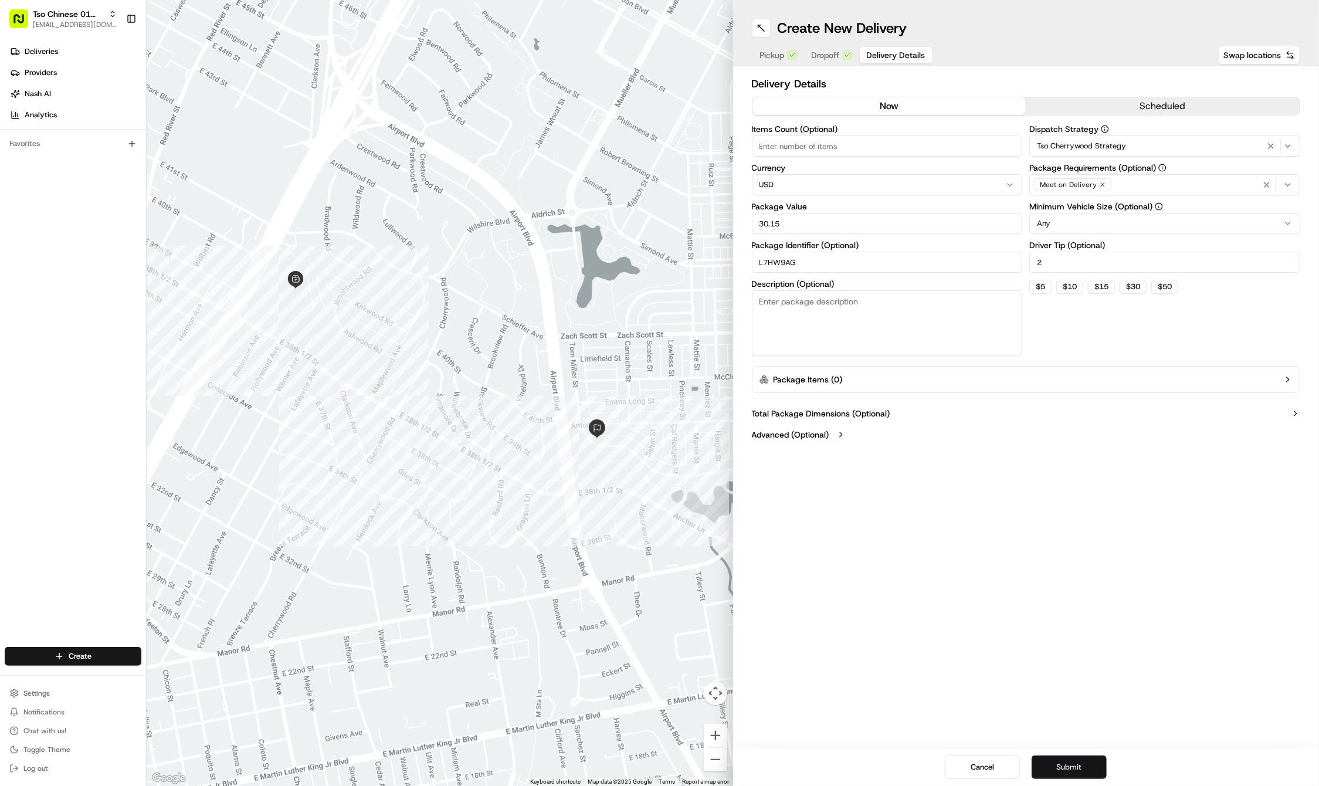
click at [1068, 763] on button "Submit" at bounding box center [1069, 766] width 75 height 23
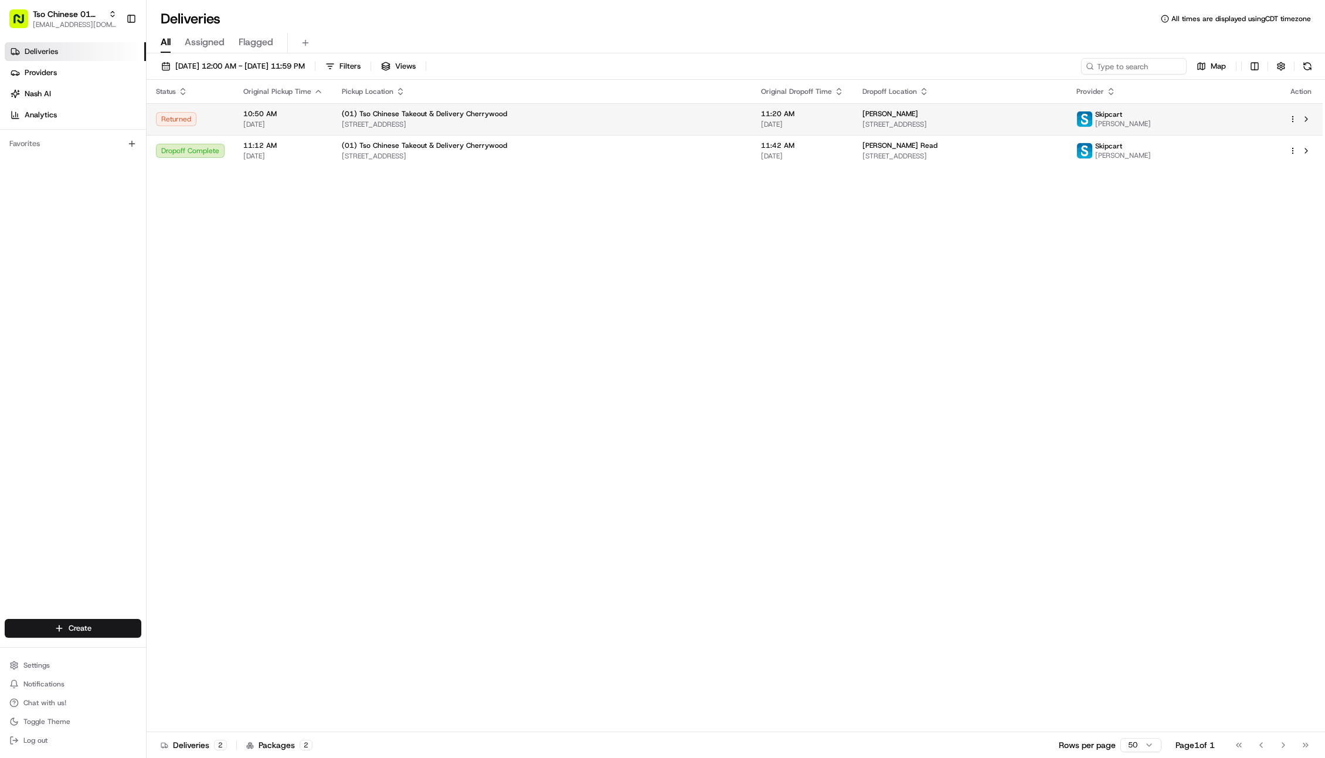
click at [664, 113] on div "(01) Tso Chinese Takeout & Delivery Cherrywood" at bounding box center [542, 113] width 401 height 9
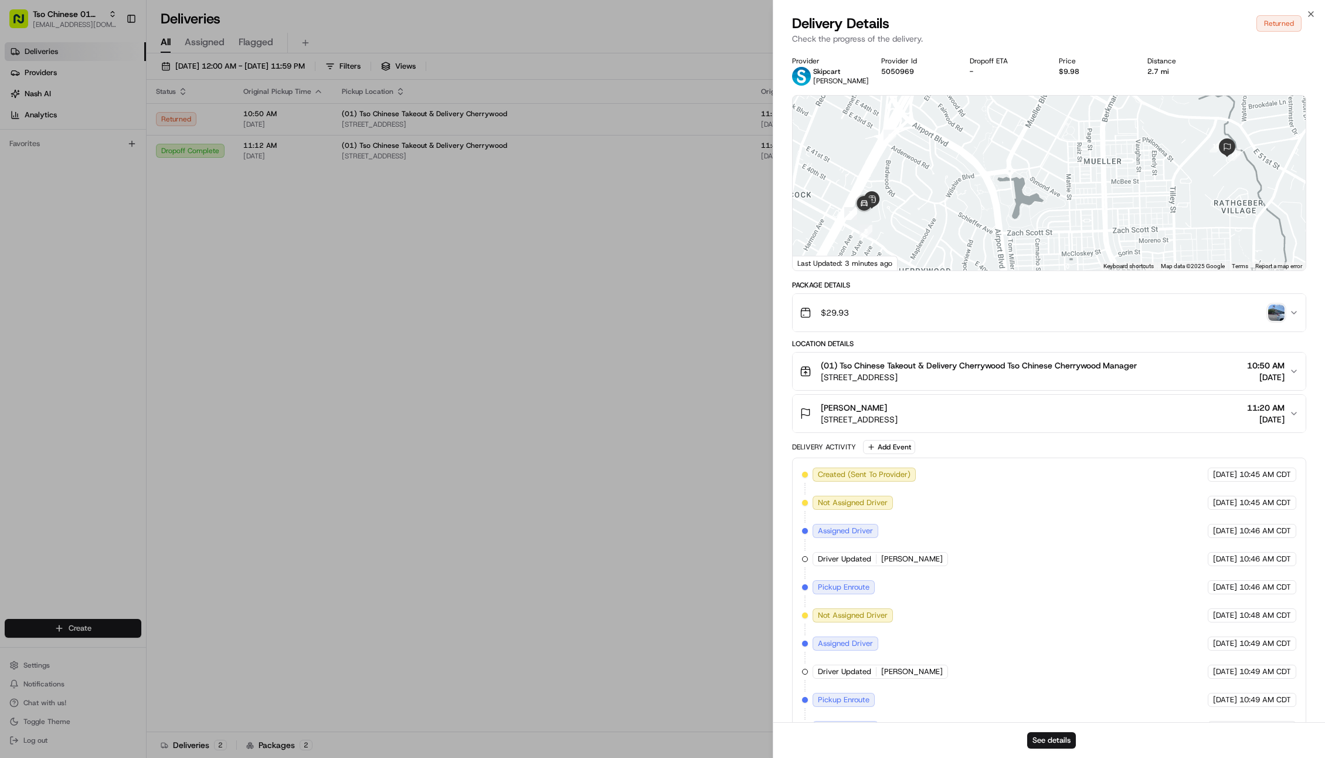
click at [1280, 313] on img "button" at bounding box center [1277, 312] width 16 height 16
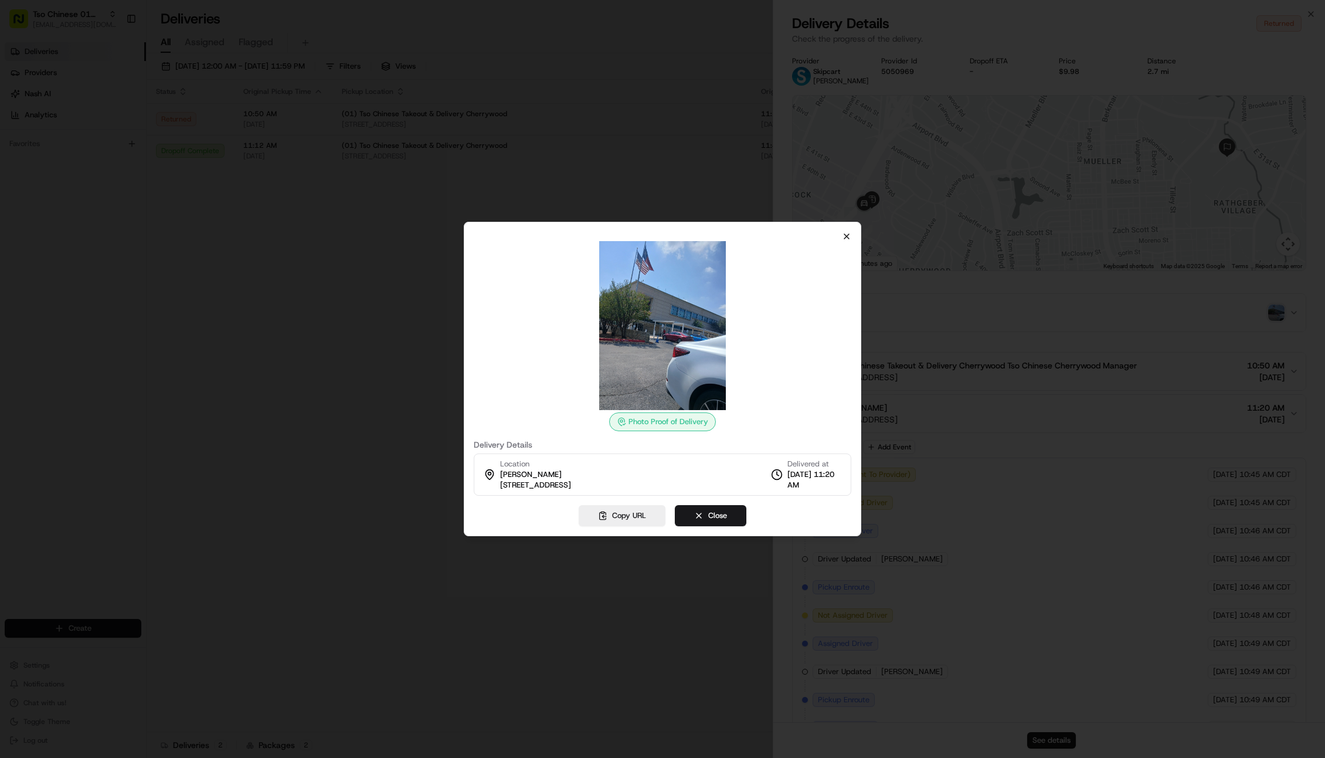
click at [847, 237] on icon "button" at bounding box center [846, 236] width 9 height 9
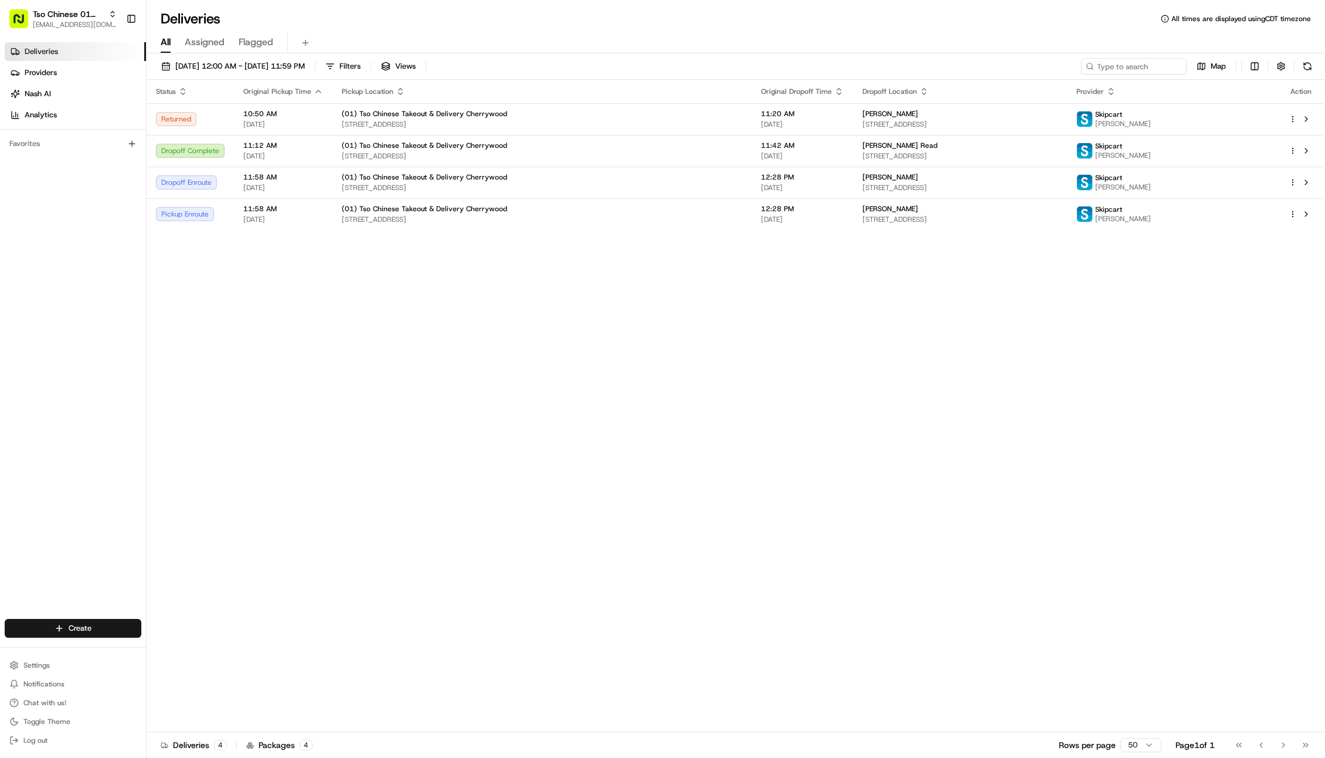
click at [317, 91] on icon "button" at bounding box center [318, 91] width 9 height 9
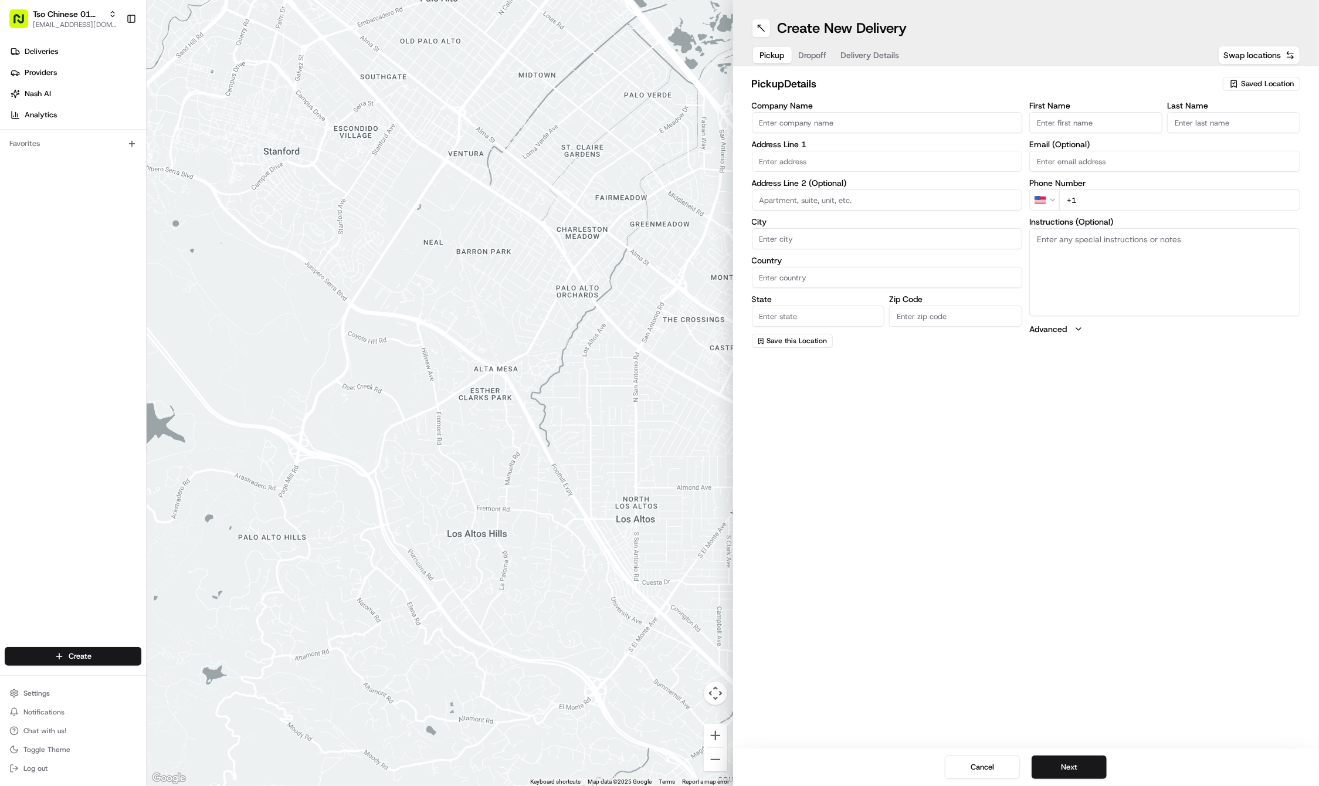
click at [1256, 78] on div "Saved Location" at bounding box center [1261, 84] width 77 height 14
click at [1207, 128] on span "(01) Tso Chinese Takeout & Delivery Cherrywood" at bounding box center [1241, 133] width 144 height 21
type input "(01) Tso Chinese Takeout & Delivery Cherrywood"
type input "Ste E-5"
type input "Austin"
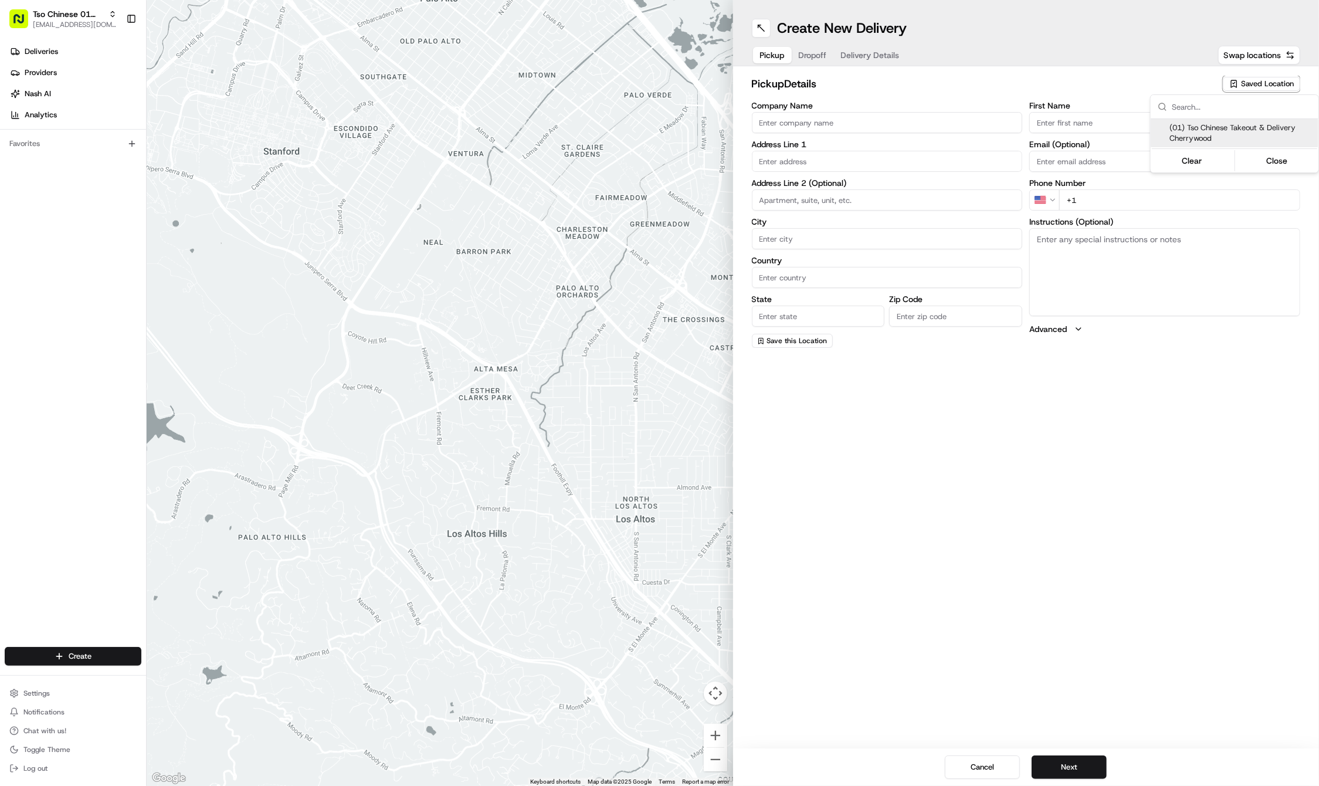
type input "US"
type input "[GEOGRAPHIC_DATA]"
type input "78722"
type input "Tso Chinese"
type input "Cherrywood Manager"
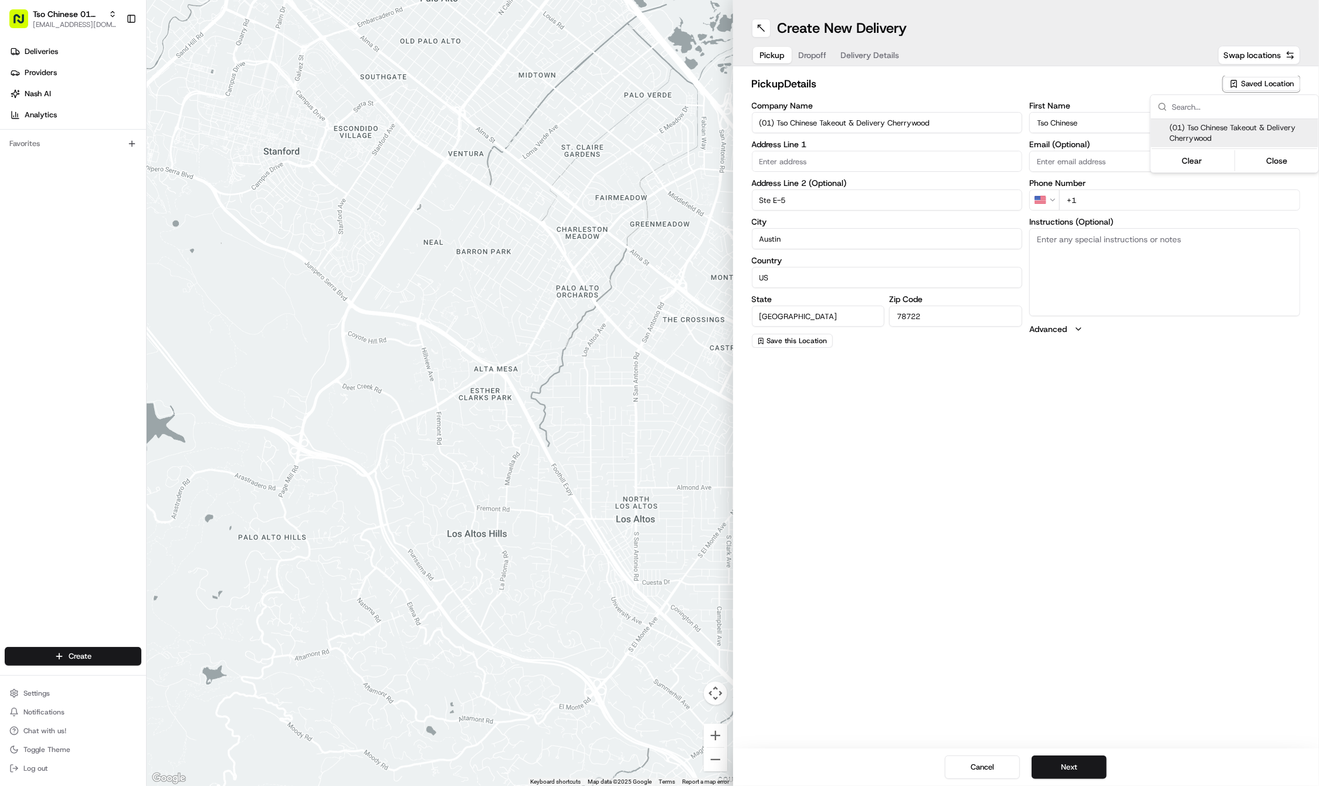
type input "[EMAIL_ADDRESS][DOMAIN_NAME]"
type input "[PHONE_NUMBER]"
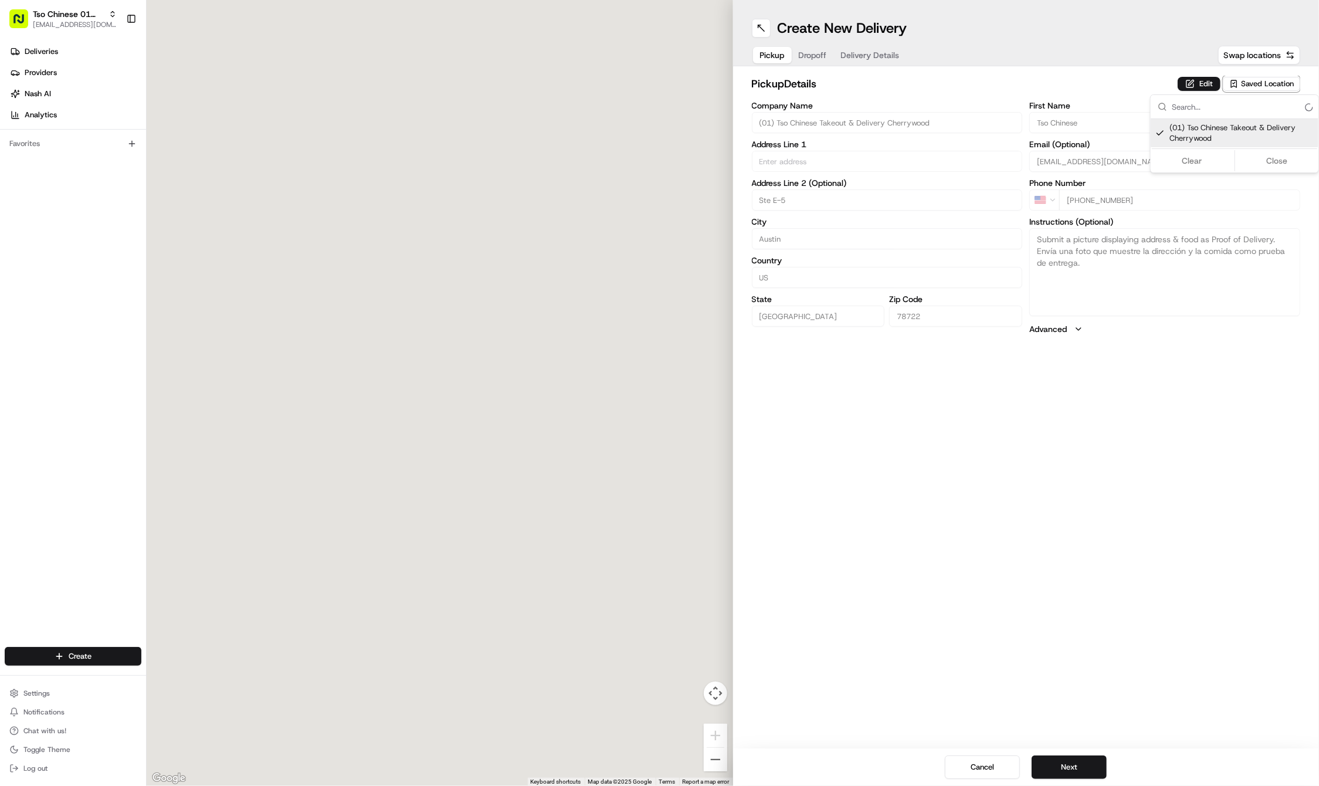
type input "[STREET_ADDRESS]"
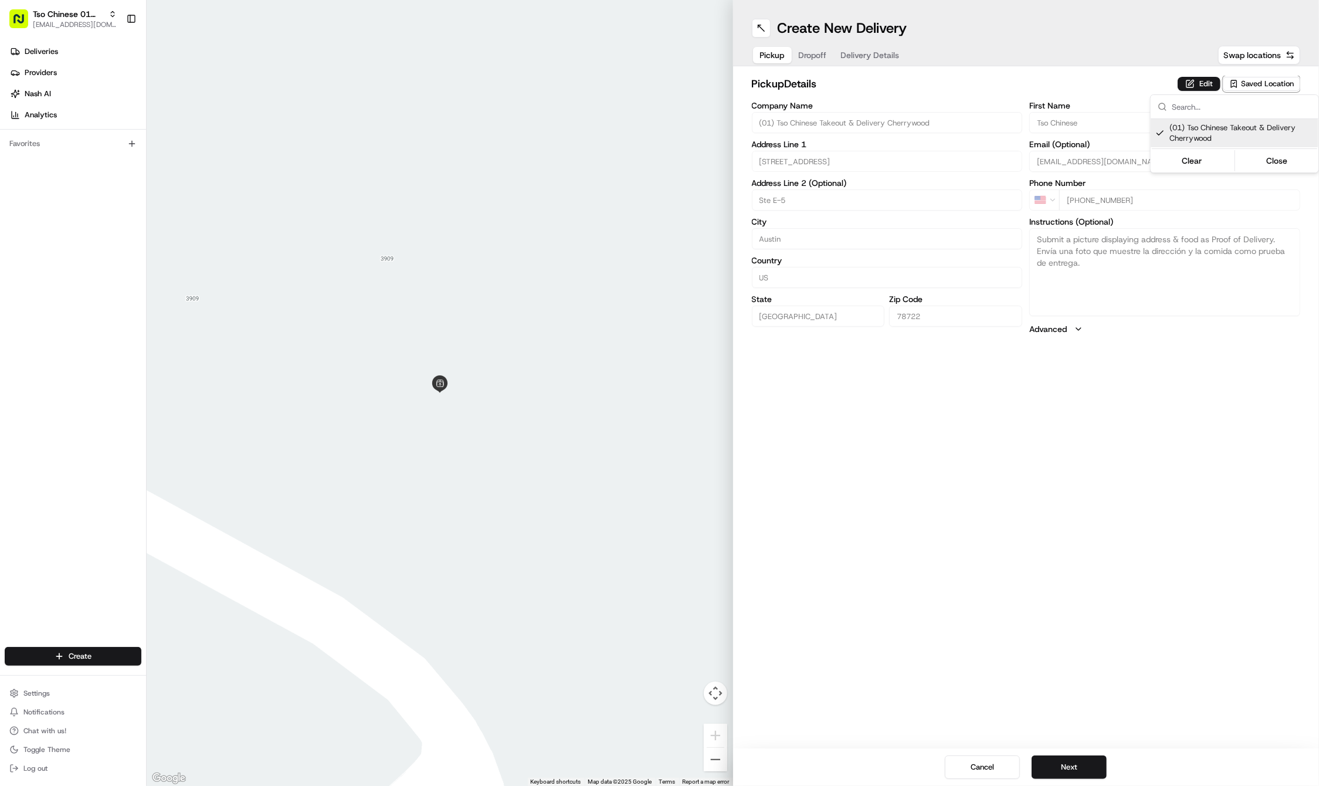
click at [1096, 637] on html "Tso Chinese 01 Cherrywood [EMAIL_ADDRESS][DOMAIN_NAME] Toggle Sidebar Deliverie…" at bounding box center [659, 393] width 1319 height 786
click at [1059, 765] on button "Next" at bounding box center [1069, 766] width 75 height 23
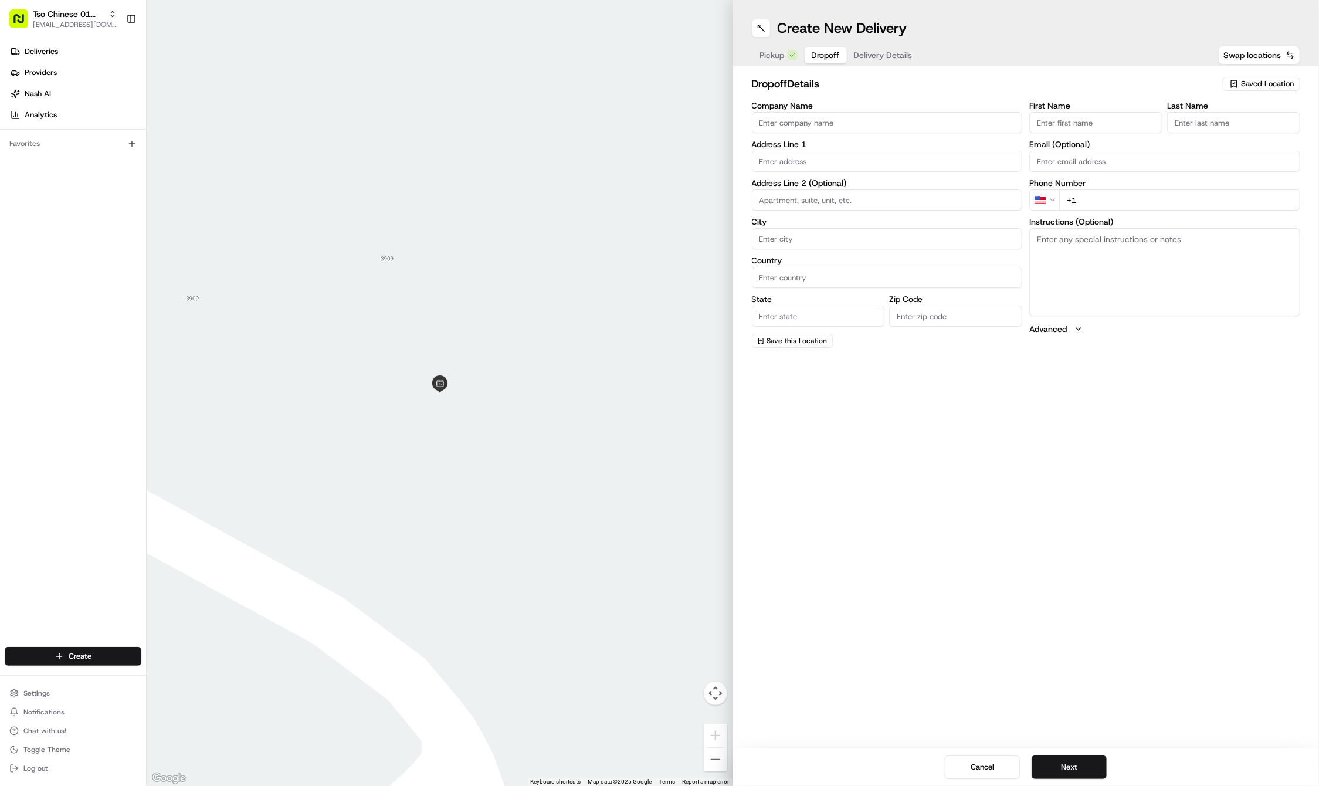
paste input "Sam"
type input "Sam"
paste input "Kinard"
type input "Kinard"
click at [822, 148] on div "Address Line 1" at bounding box center [887, 156] width 271 height 32
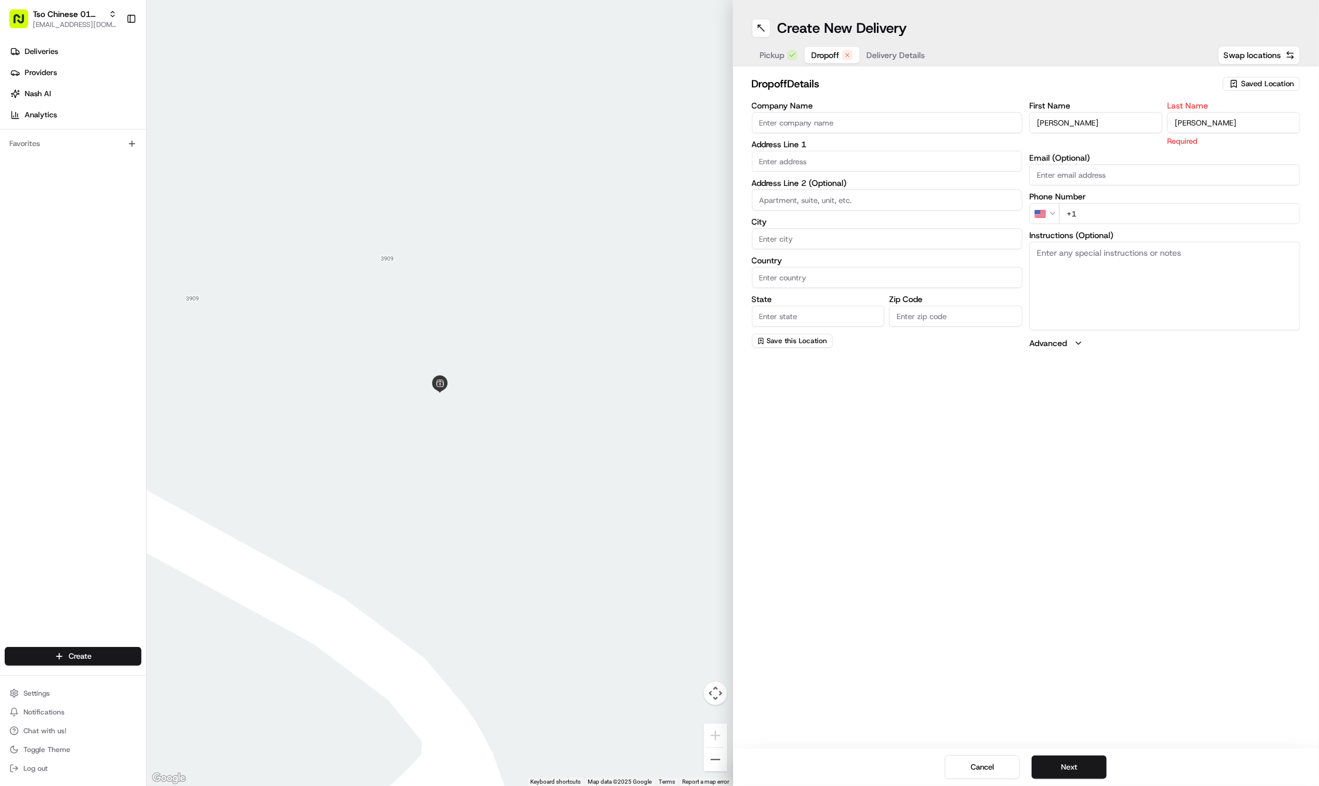
click at [822, 148] on div "Address Line 1" at bounding box center [887, 156] width 271 height 32
paste input "5200 Ravensdale Ln"
click at [815, 179] on div "5200 Ravensdale Ln, Austin, TX" at bounding box center [887, 186] width 265 height 18
type input "5200 Ravensdale Ln, Austin, TX 78723, USA"
type input "Austin"
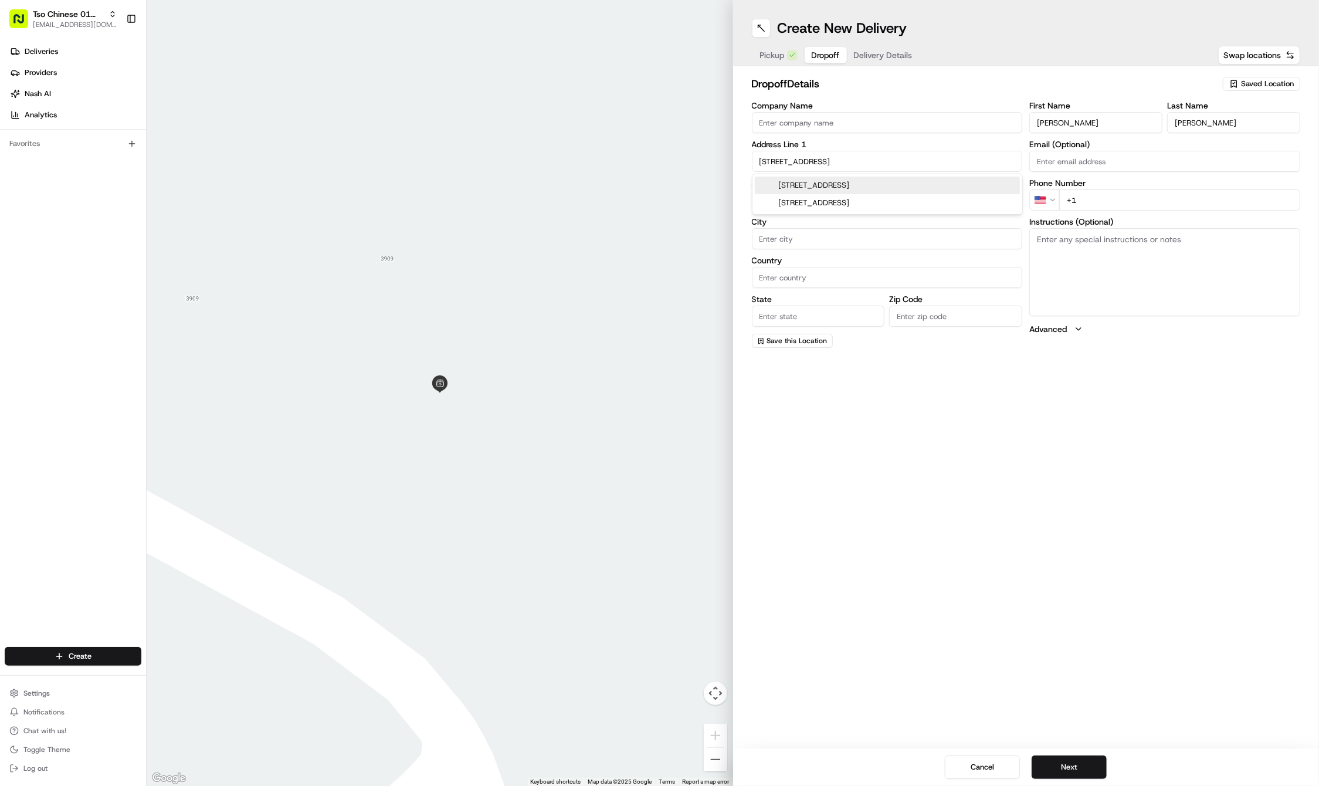
type input "[GEOGRAPHIC_DATA]"
type input "78723"
type input "5200 Ravensdale Lane"
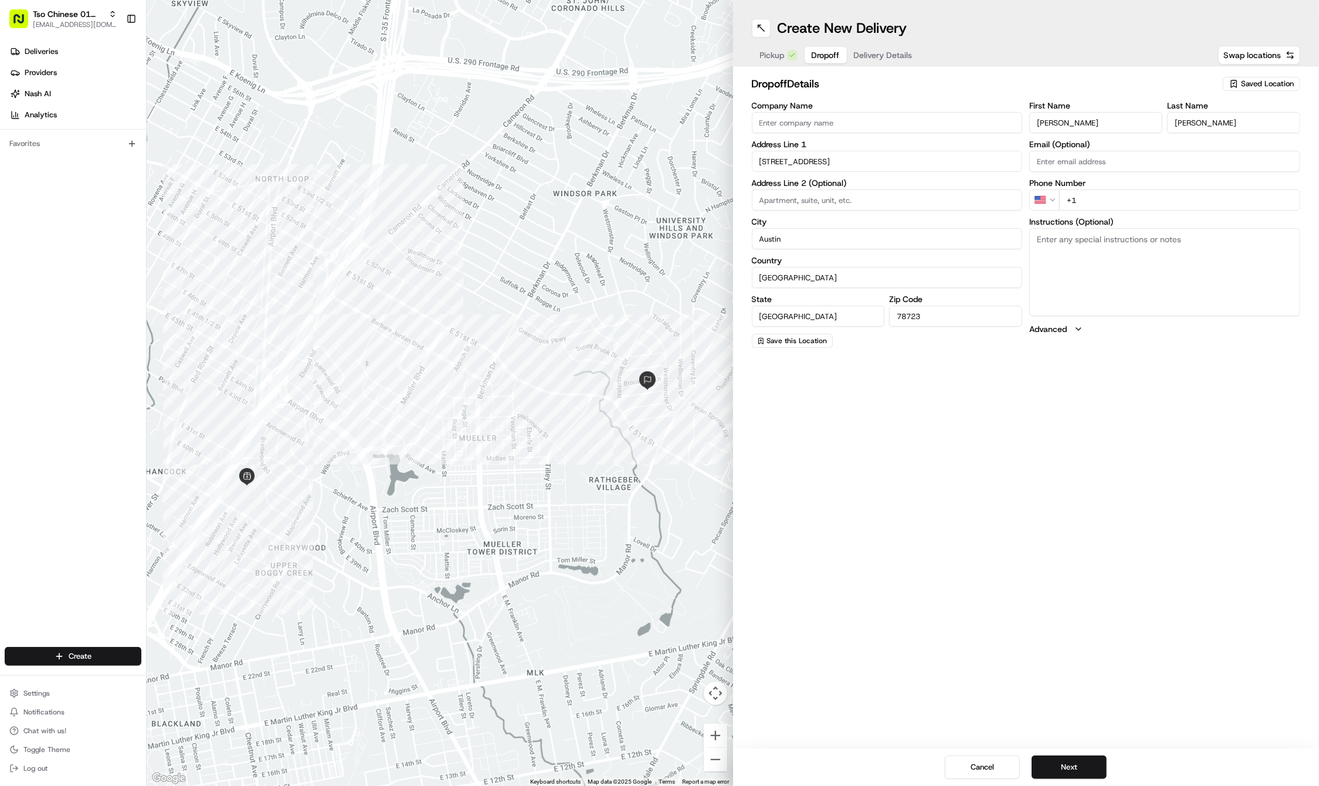
click at [1110, 198] on input "+1" at bounding box center [1179, 199] width 241 height 21
paste input "940 395 7300"
type input "+1 940 395 7300"
click at [1080, 758] on button "Next" at bounding box center [1069, 766] width 75 height 23
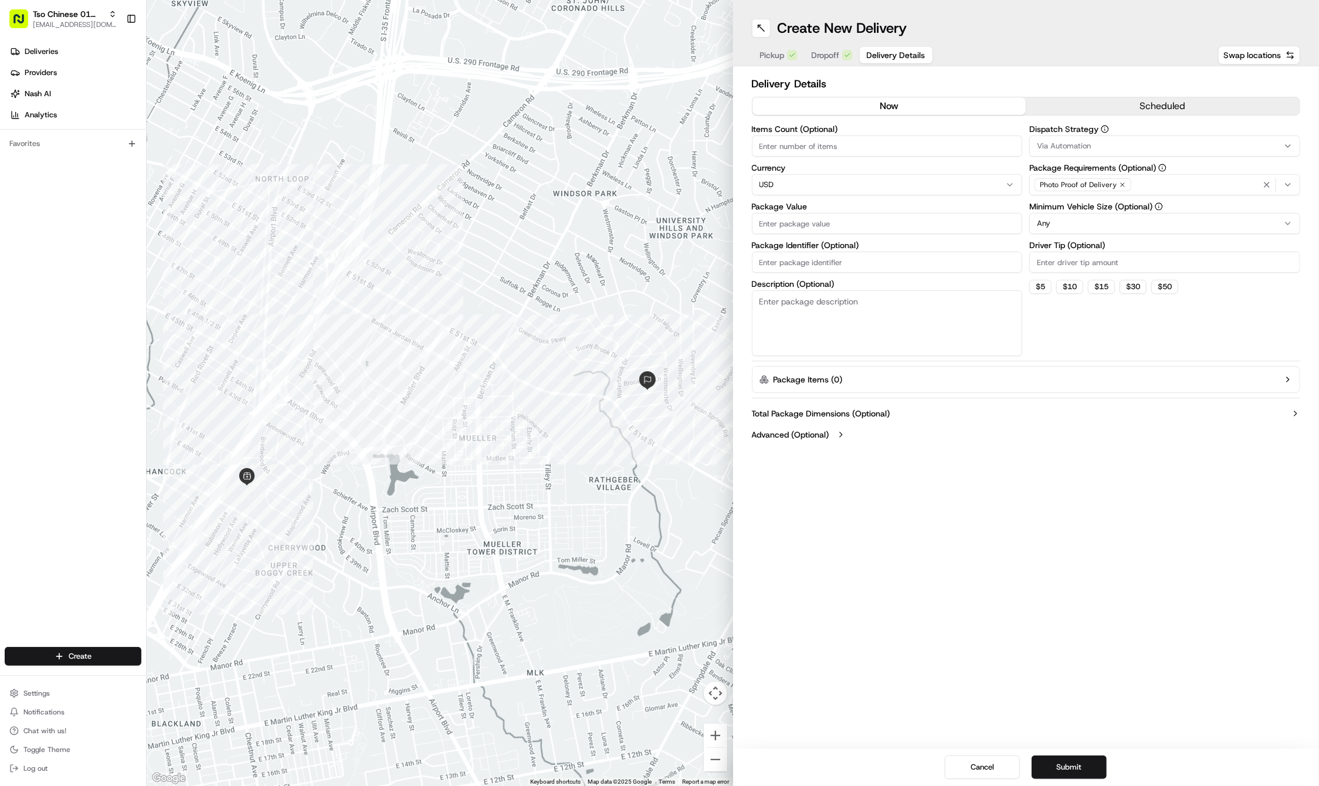
click at [852, 261] on input "Package Identifier (Optional)" at bounding box center [887, 262] width 271 height 21
paste input "LDG4FHF"
type input "LDG4FHF"
click at [819, 222] on input "Package Value" at bounding box center [887, 223] width 271 height 21
type input "29.71"
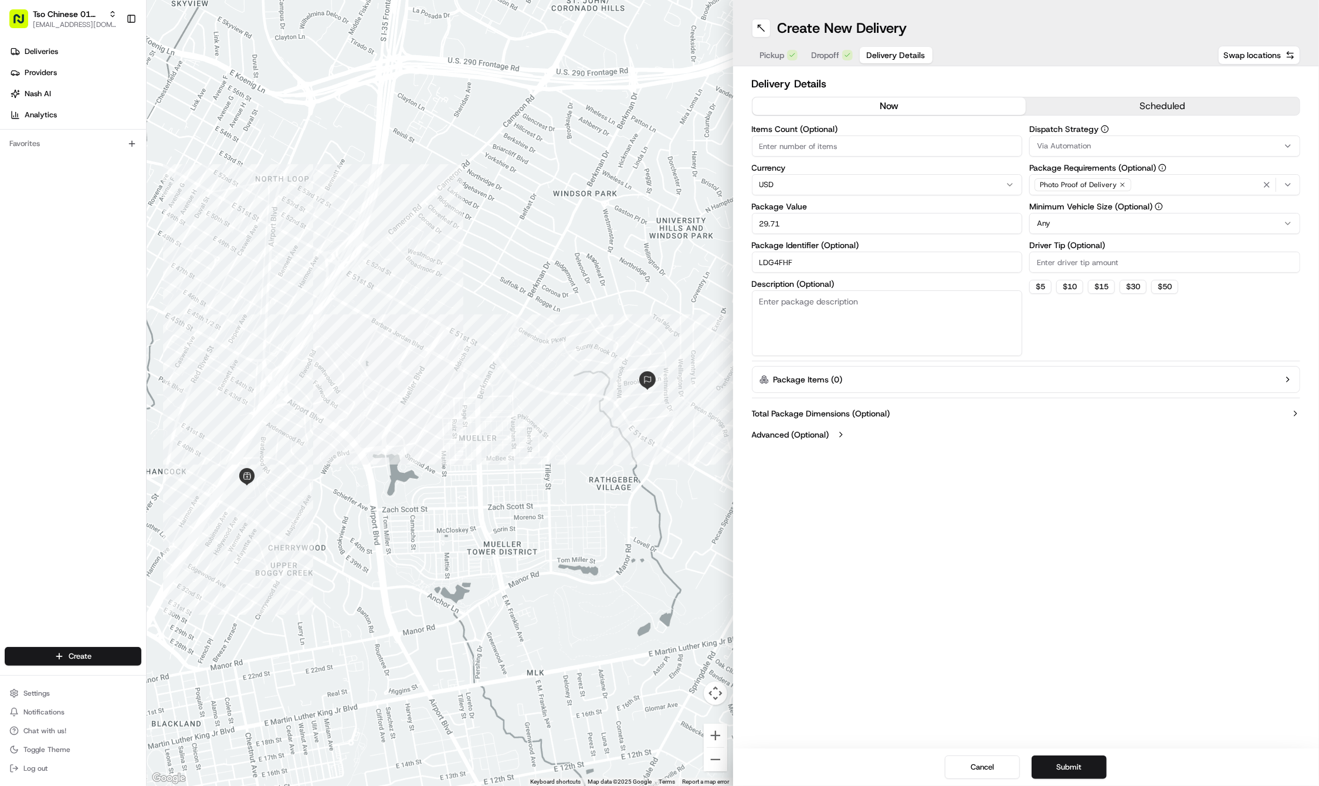
click at [1061, 263] on input "Driver Tip (Optional)" at bounding box center [1164, 262] width 271 height 21
type input "2"
click at [1066, 146] on span "Via Automation" at bounding box center [1064, 146] width 54 height 11
click at [1076, 204] on div "Tso Cherrywood Strategy" at bounding box center [1114, 210] width 168 height 18
click at [1009, 574] on html "Tso Chinese 01 Cherrywood haran@tsochinese.com Toggle Sidebar Deliveries Provid…" at bounding box center [659, 393] width 1319 height 786
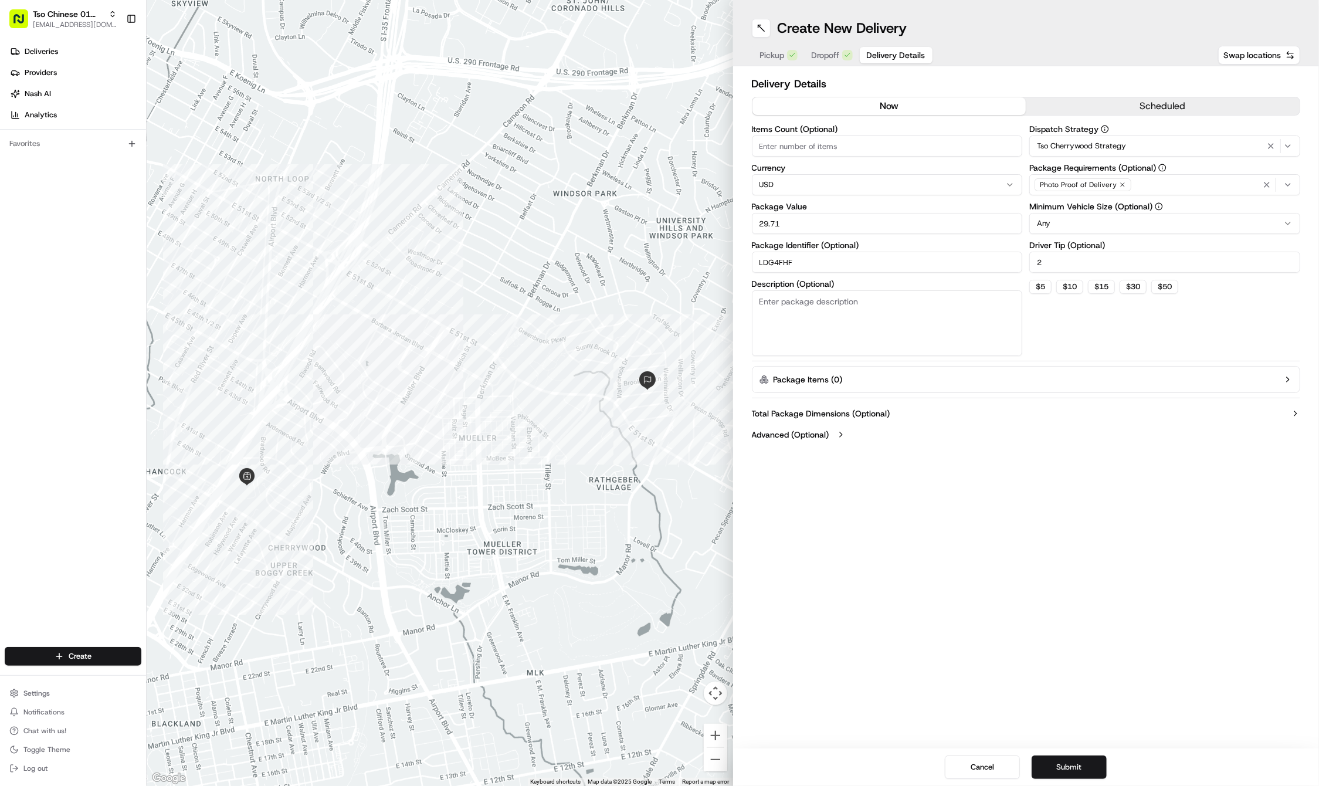
click at [1121, 183] on icon "button" at bounding box center [1123, 185] width 4 height 4
click at [1119, 183] on div "Select requirements" at bounding box center [1164, 184] width 265 height 11
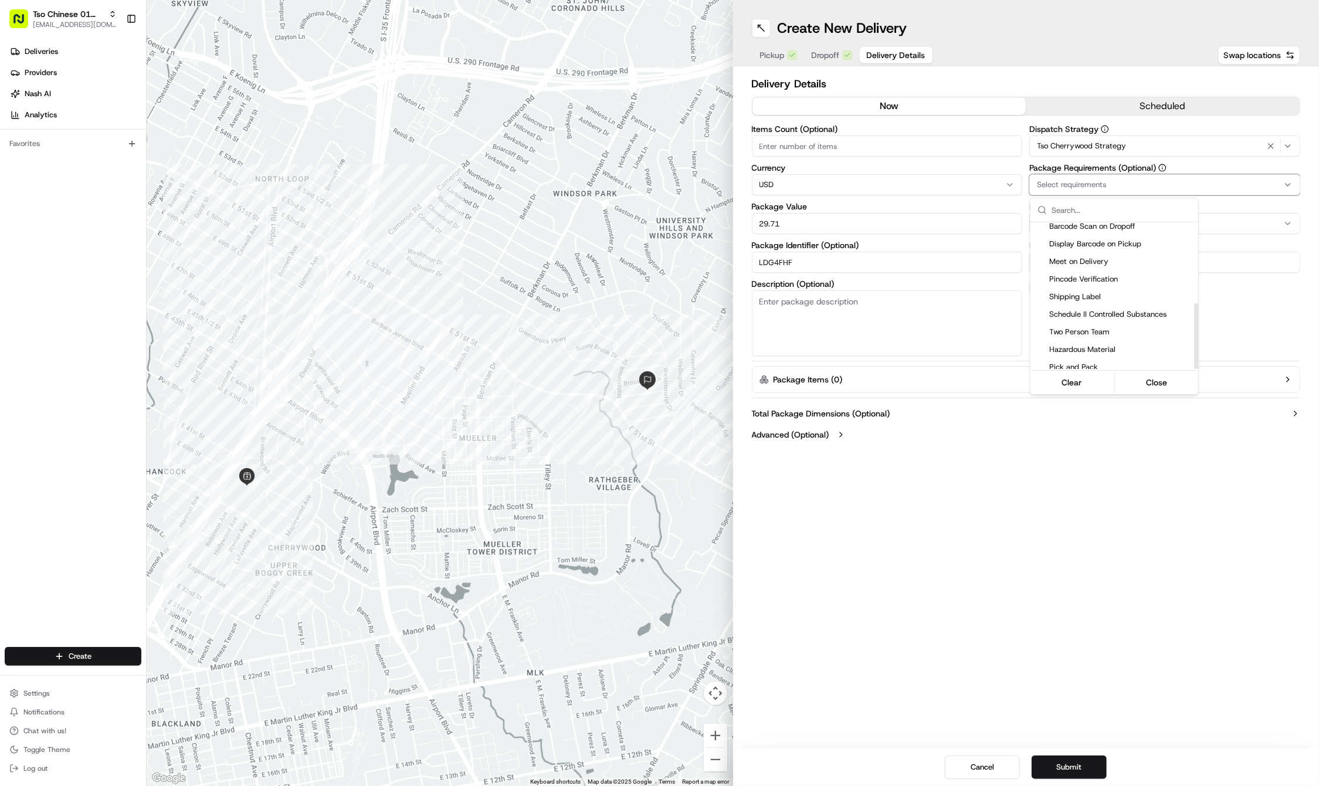
scroll to position [179, 0]
click at [1094, 254] on div "Meet on Delivery" at bounding box center [1114, 263] width 168 height 18
click at [1047, 472] on html "Tso Chinese 01 Cherrywood haran@tsochinese.com Toggle Sidebar Deliveries Provid…" at bounding box center [659, 393] width 1319 height 786
click at [1059, 768] on button "Submit" at bounding box center [1069, 766] width 75 height 23
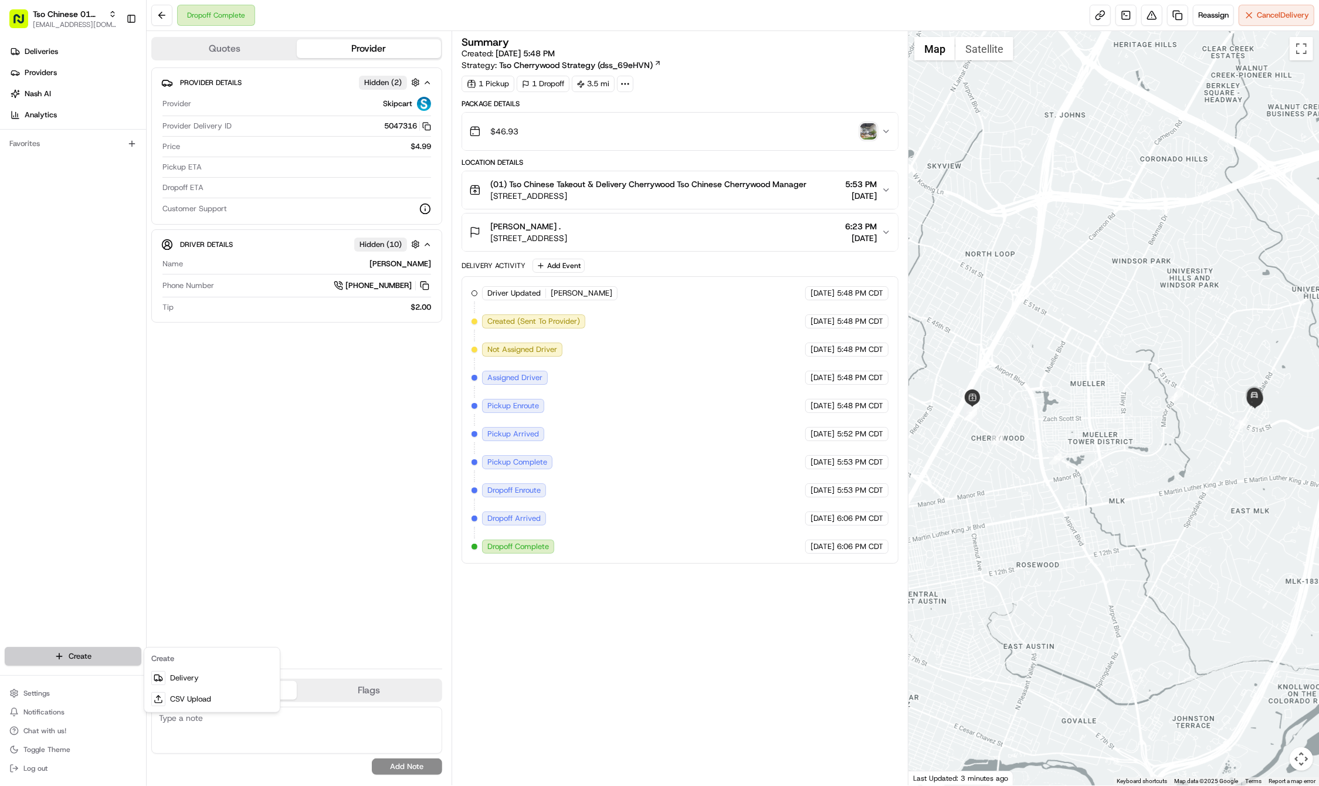
click at [79, 657] on html "Tso Chinese 01 Cherrywood [EMAIL_ADDRESS][DOMAIN_NAME] Toggle Sidebar Deliverie…" at bounding box center [659, 393] width 1319 height 786
click at [196, 669] on link "Delivery" at bounding box center [212, 677] width 131 height 21
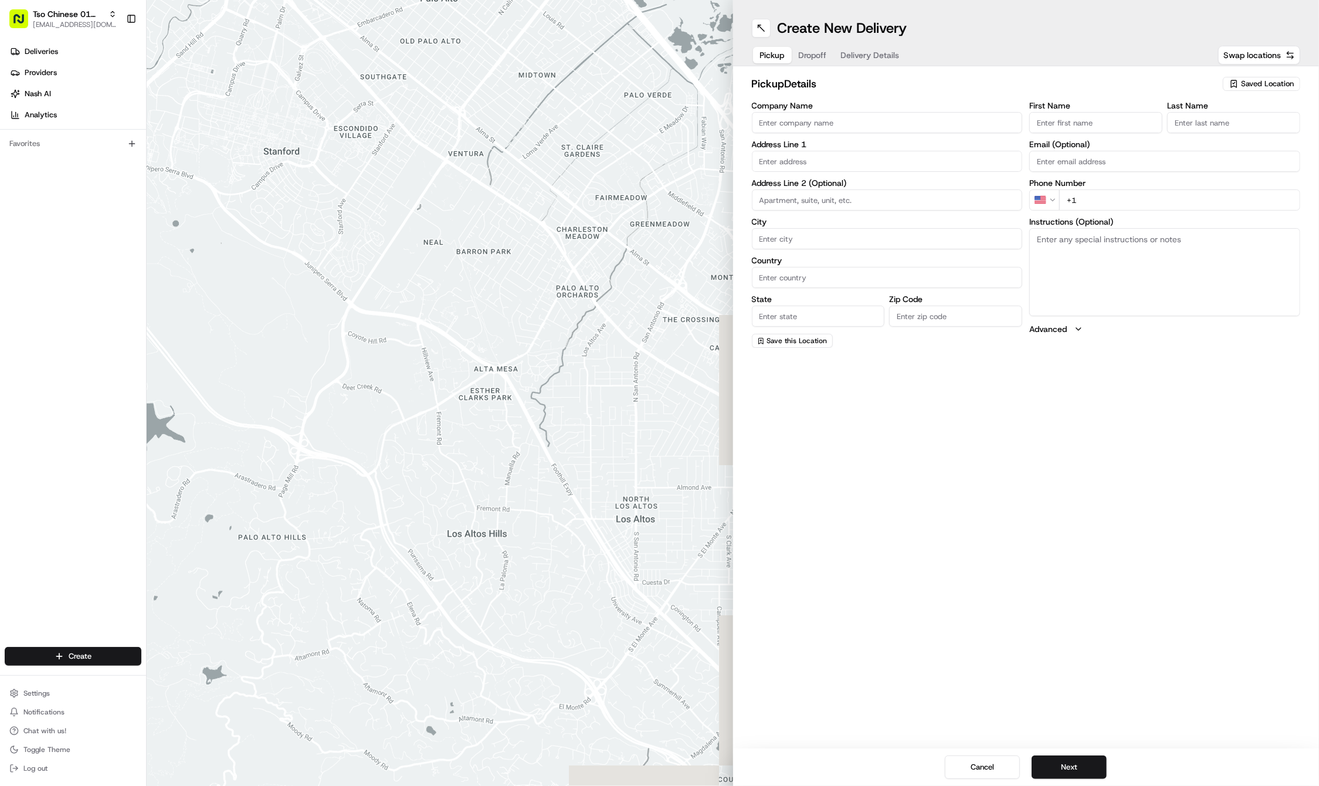
drag, startPoint x: 1242, startPoint y: 83, endPoint x: 1259, endPoint y: 87, distance: 17.5
click at [1242, 83] on span "Saved Location" at bounding box center [1267, 84] width 53 height 11
click at [1259, 87] on html "Tso Chinese 01 Cherrywood [EMAIL_ADDRESS][DOMAIN_NAME] Toggle Sidebar Deliverie…" at bounding box center [659, 393] width 1319 height 786
click at [1250, 84] on span "Saved Location" at bounding box center [1267, 84] width 53 height 11
click at [1230, 124] on span "(01) Tso Chinese Takeout & Delivery Cherrywood" at bounding box center [1241, 133] width 144 height 21
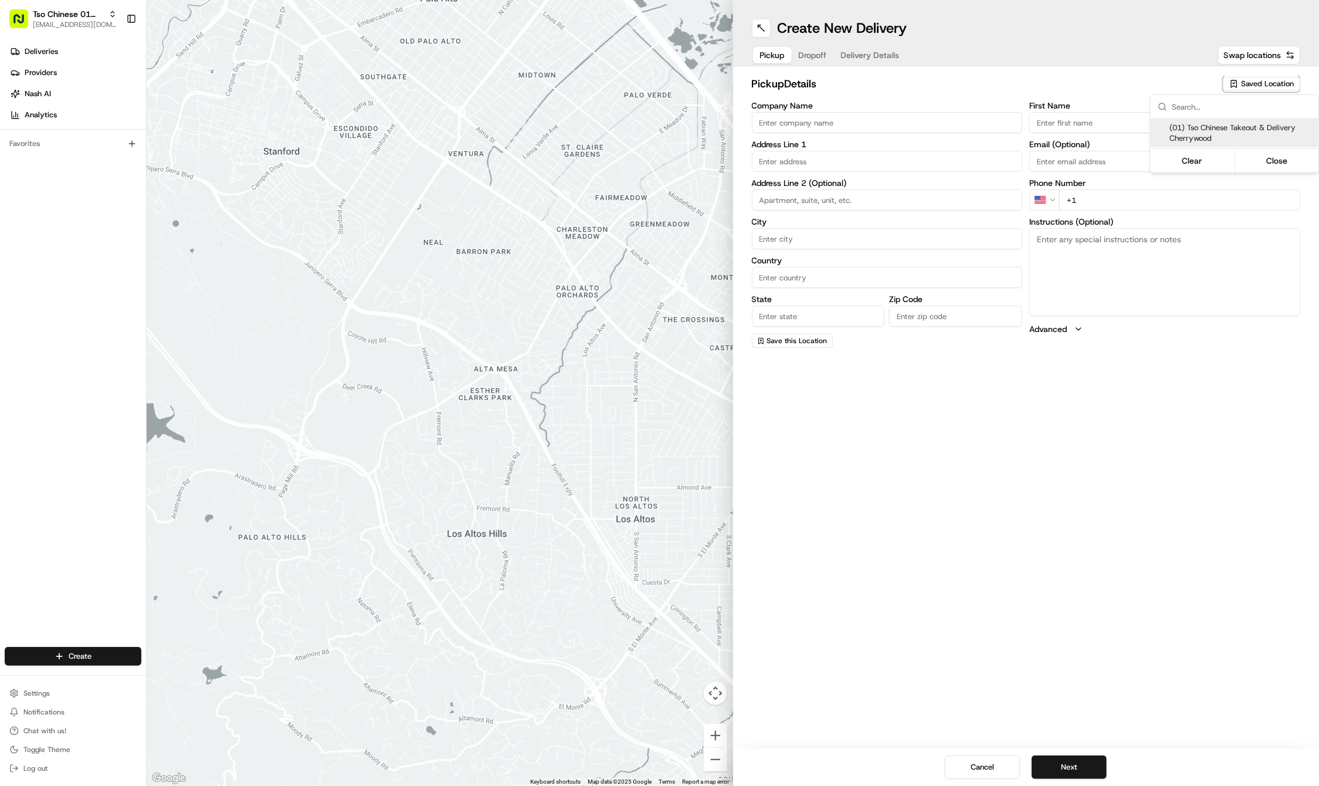
type input "(01) Tso Chinese Takeout & Delivery Cherrywood"
type input "Ste E-5"
type input "Austin"
type input "US"
type input "[GEOGRAPHIC_DATA]"
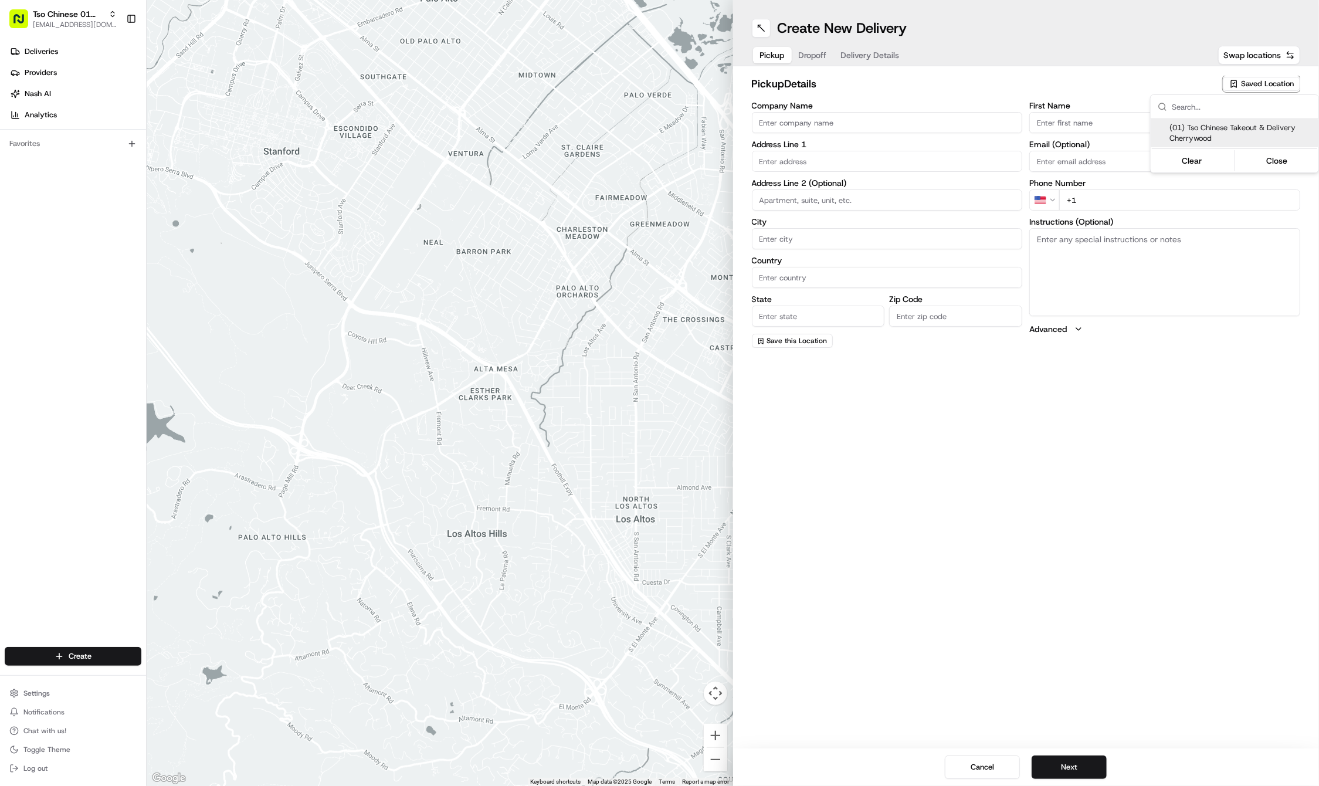
type input "78722"
type input "Tso Chinese"
type input "Cherrywood Manager"
type input "[EMAIL_ADDRESS][DOMAIN_NAME]"
type input "[PHONE_NUMBER]"
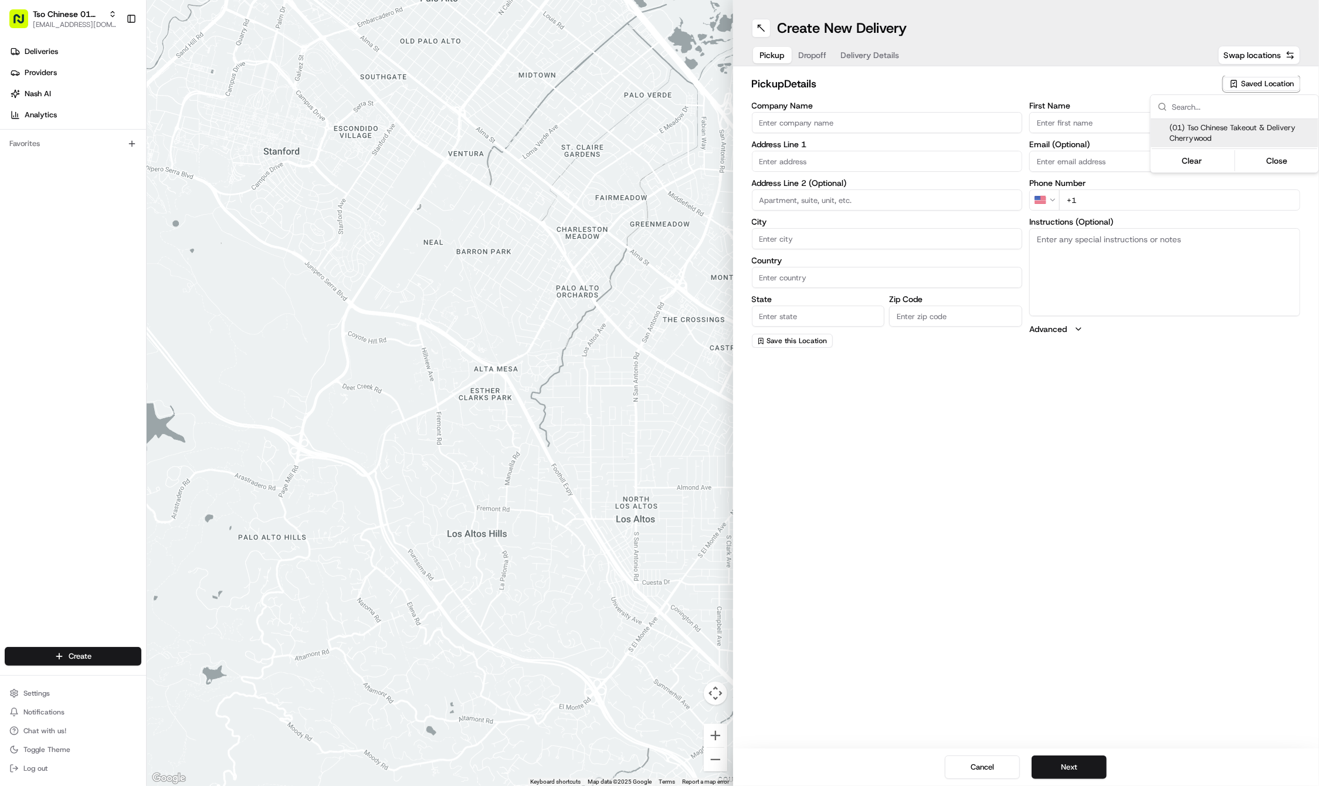
type textarea "Submit a picture displaying address & food as Proof of Delivery. Envía una foto…"
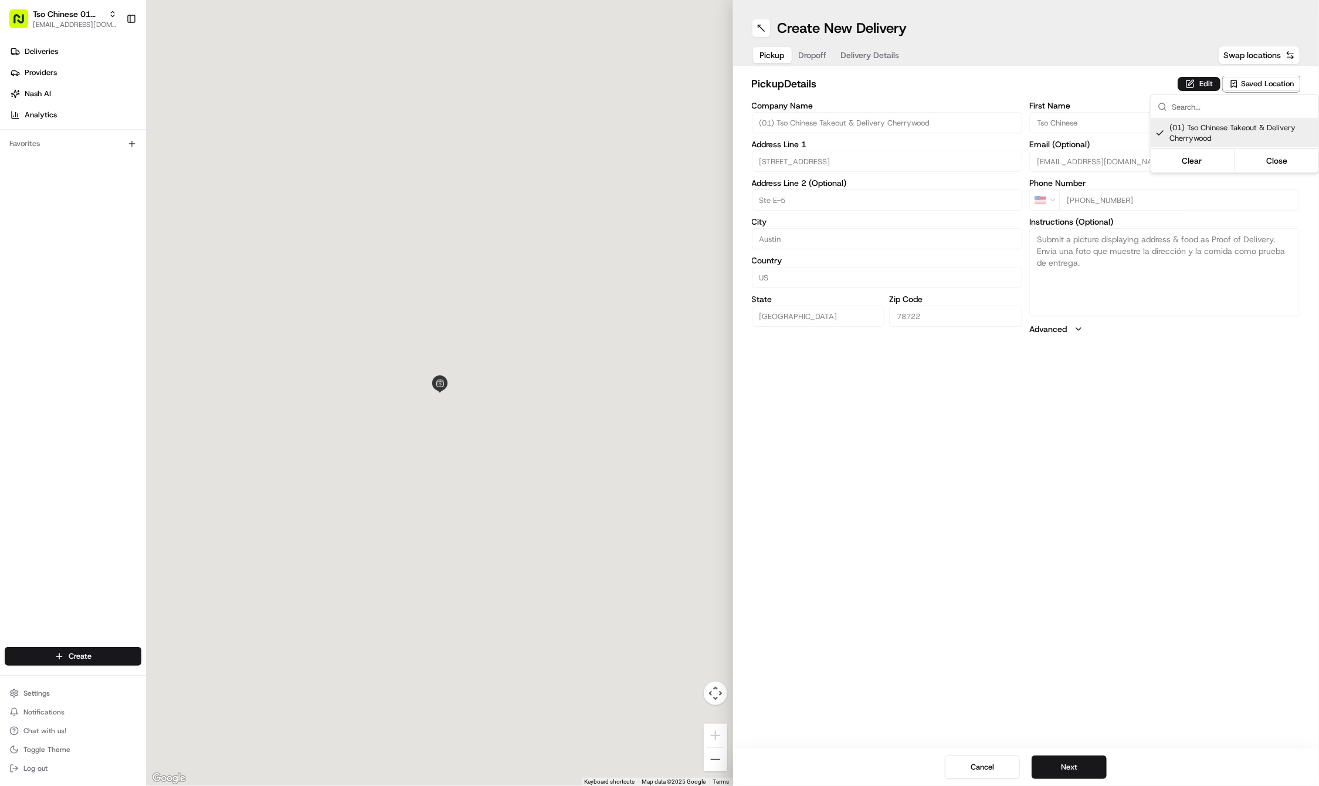
type input "[STREET_ADDRESS]"
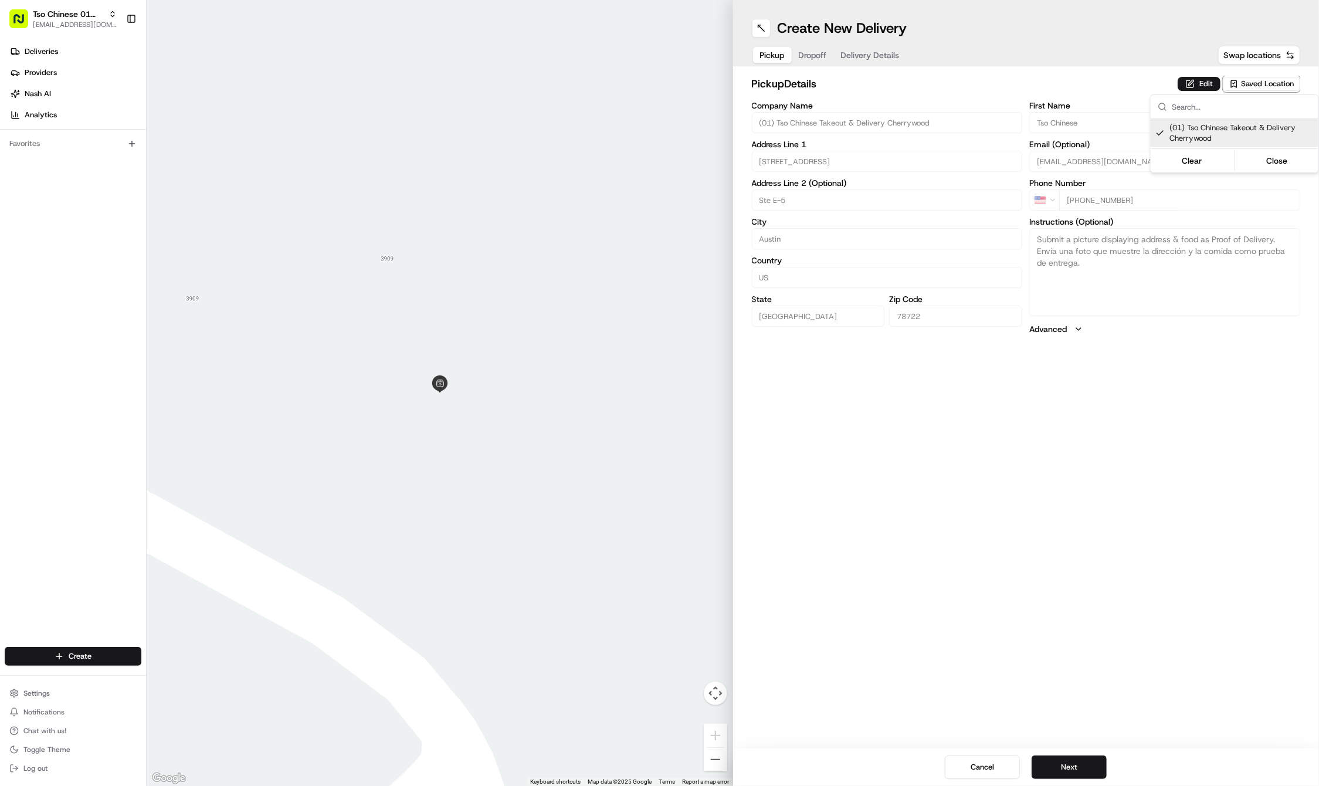
click at [1133, 595] on html "Tso Chinese 01 Cherrywood [EMAIL_ADDRESS][DOMAIN_NAME] Toggle Sidebar Deliverie…" at bounding box center [659, 393] width 1319 height 786
click at [1120, 663] on div "Create New Delivery Pickup Dropoff Delivery Details Swap locations pickup Detai…" at bounding box center [1026, 393] width 586 height 786
click at [1080, 768] on button "Next" at bounding box center [1069, 766] width 75 height 23
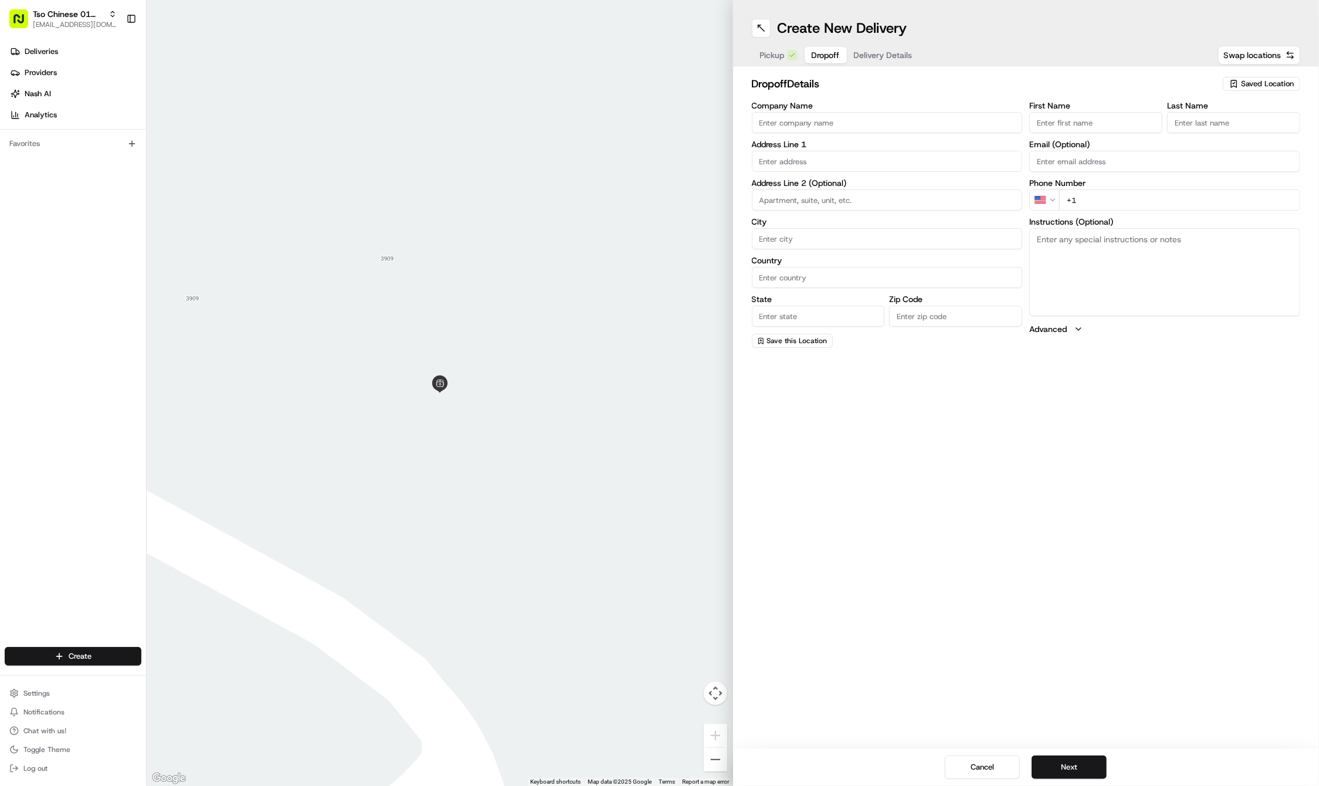
paste input "Lauren"
type input "Lauren"
paste input "[PHONE_NUMBER]"
type input "[PHONE_NUMBER]"
paste input "[PERSON_NAME]"
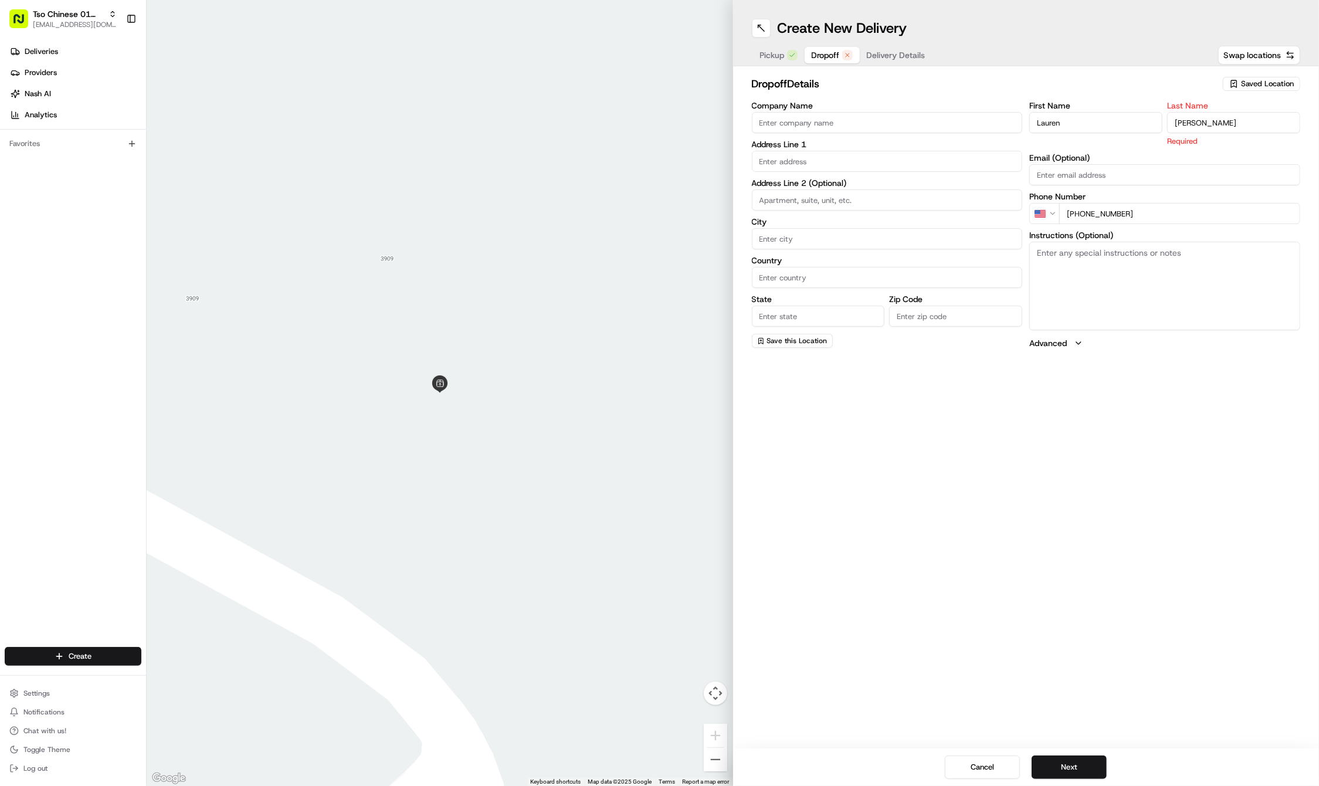
type input "[PERSON_NAME]"
paste input "[STREET_ADDRESS]"
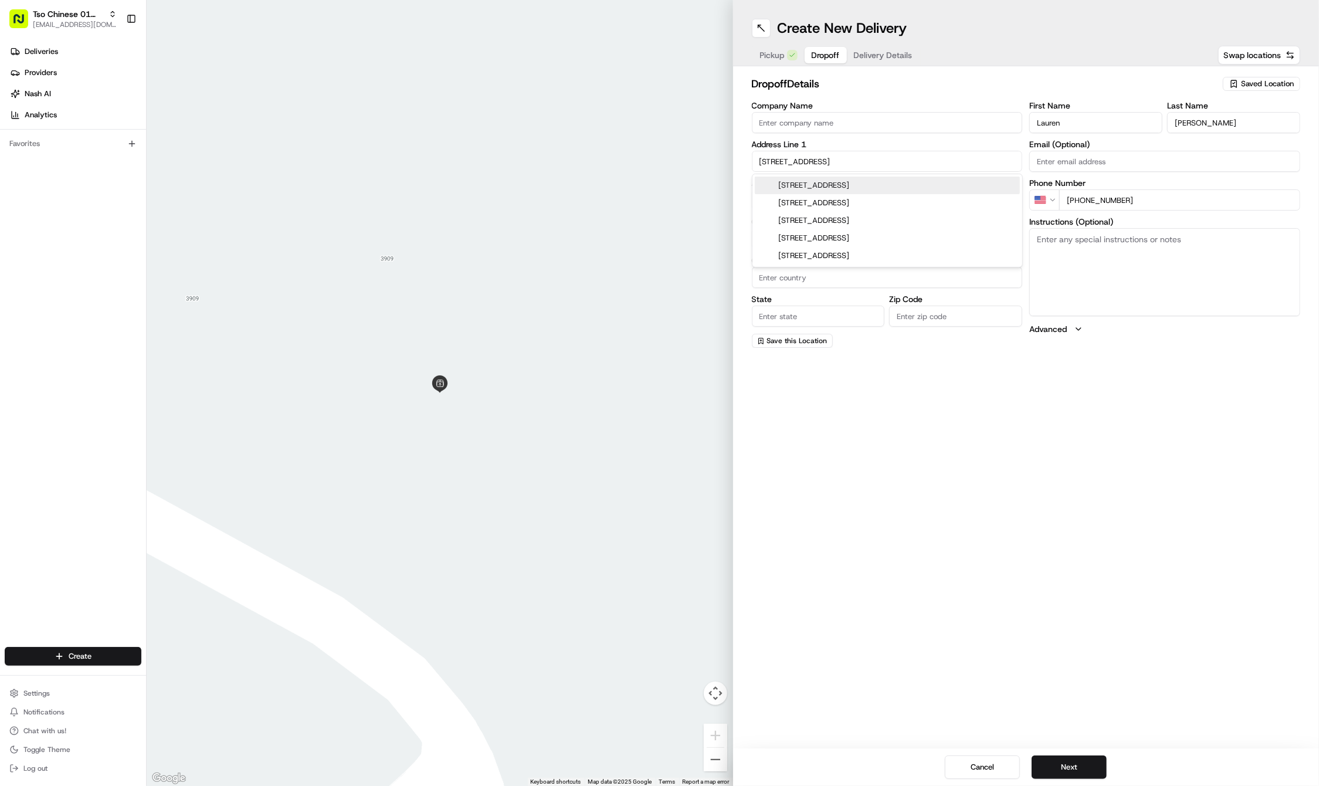
click at [807, 181] on div "[STREET_ADDRESS]" at bounding box center [887, 186] width 265 height 18
type input "[STREET_ADDRESS]"
type input "Austin"
type input "[GEOGRAPHIC_DATA]"
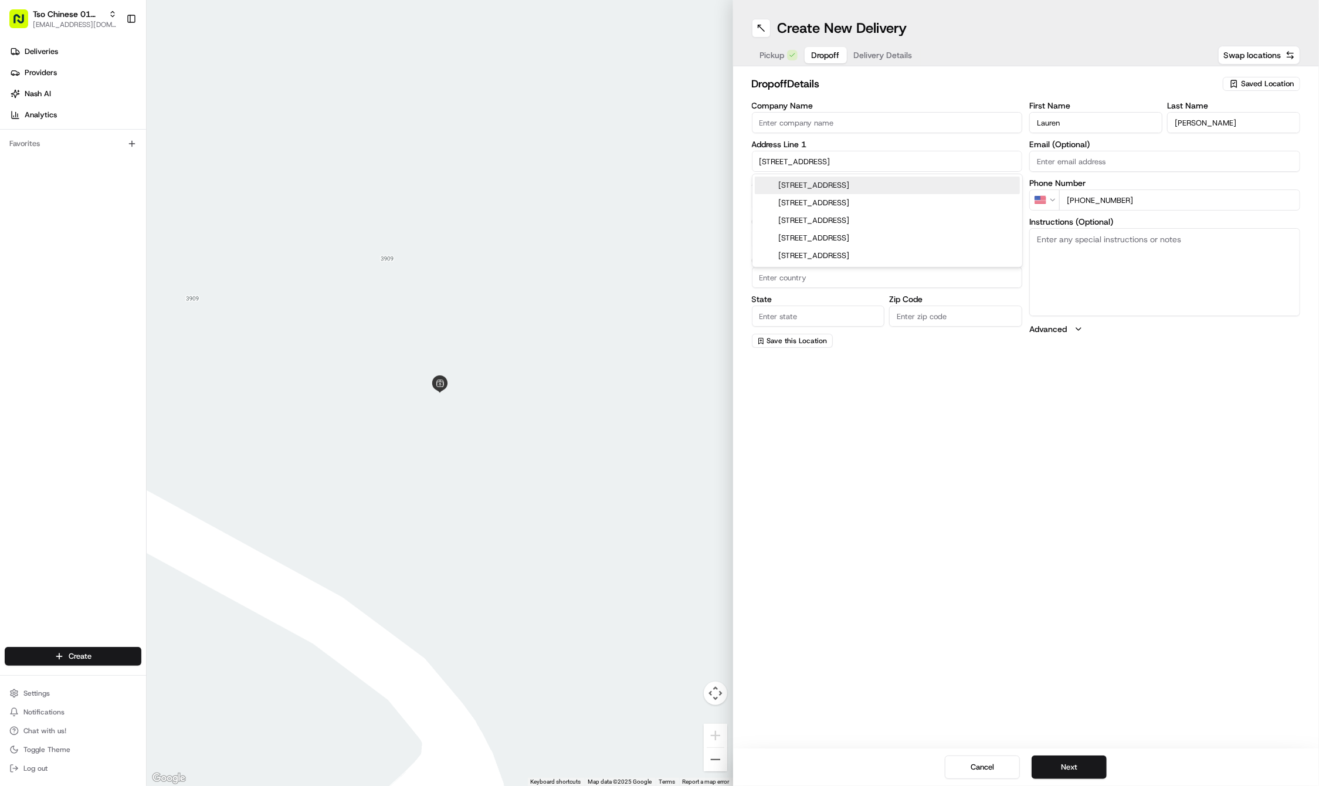
type input "78702"
type input "[STREET_ADDRESS]"
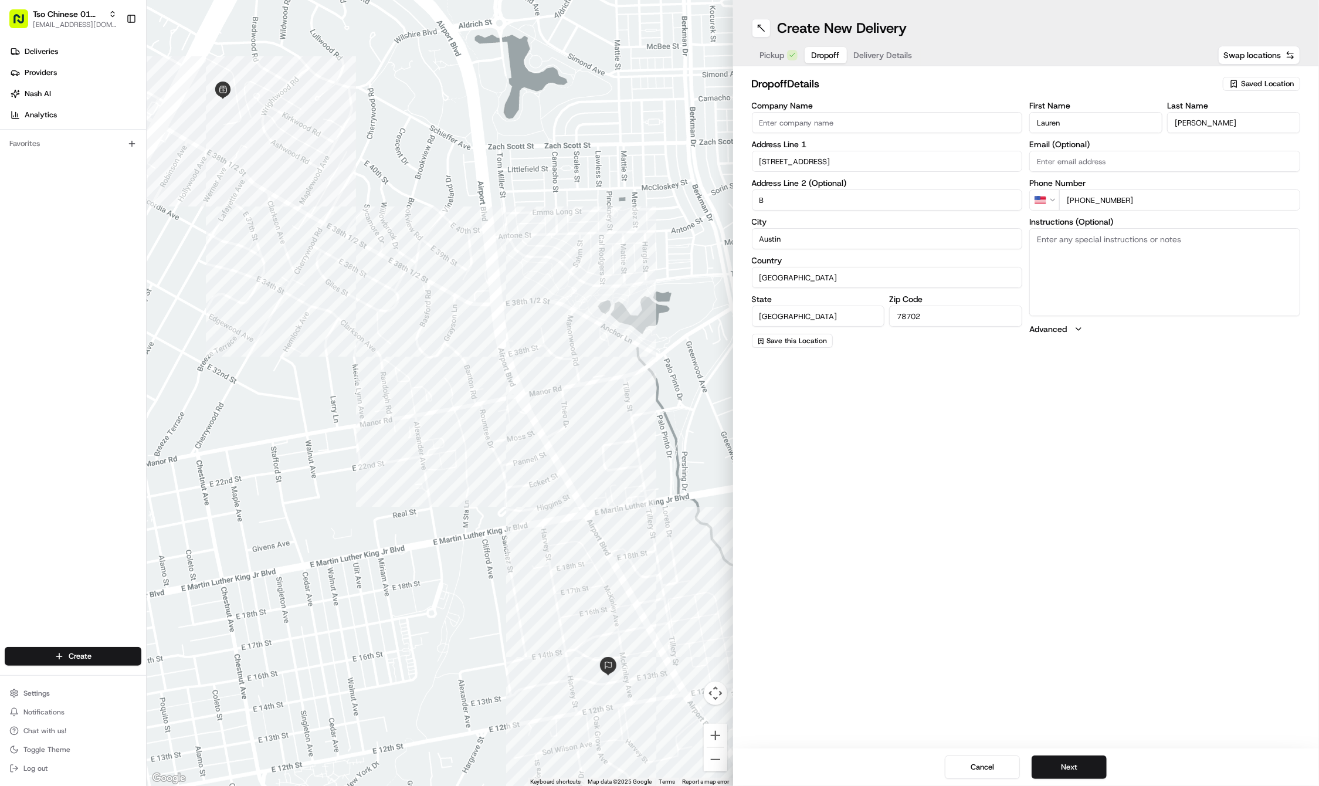
type input "B"
click at [1141, 266] on textarea "Instructions (Optional)" at bounding box center [1164, 272] width 271 height 88
paste textarea "I live in a tiny home behind the main house in the backyard. You can reach it b…"
type textarea "I live in a tiny home behind the main house in the backyard. You can reach it b…"
click at [1072, 757] on button "Next" at bounding box center [1069, 766] width 75 height 23
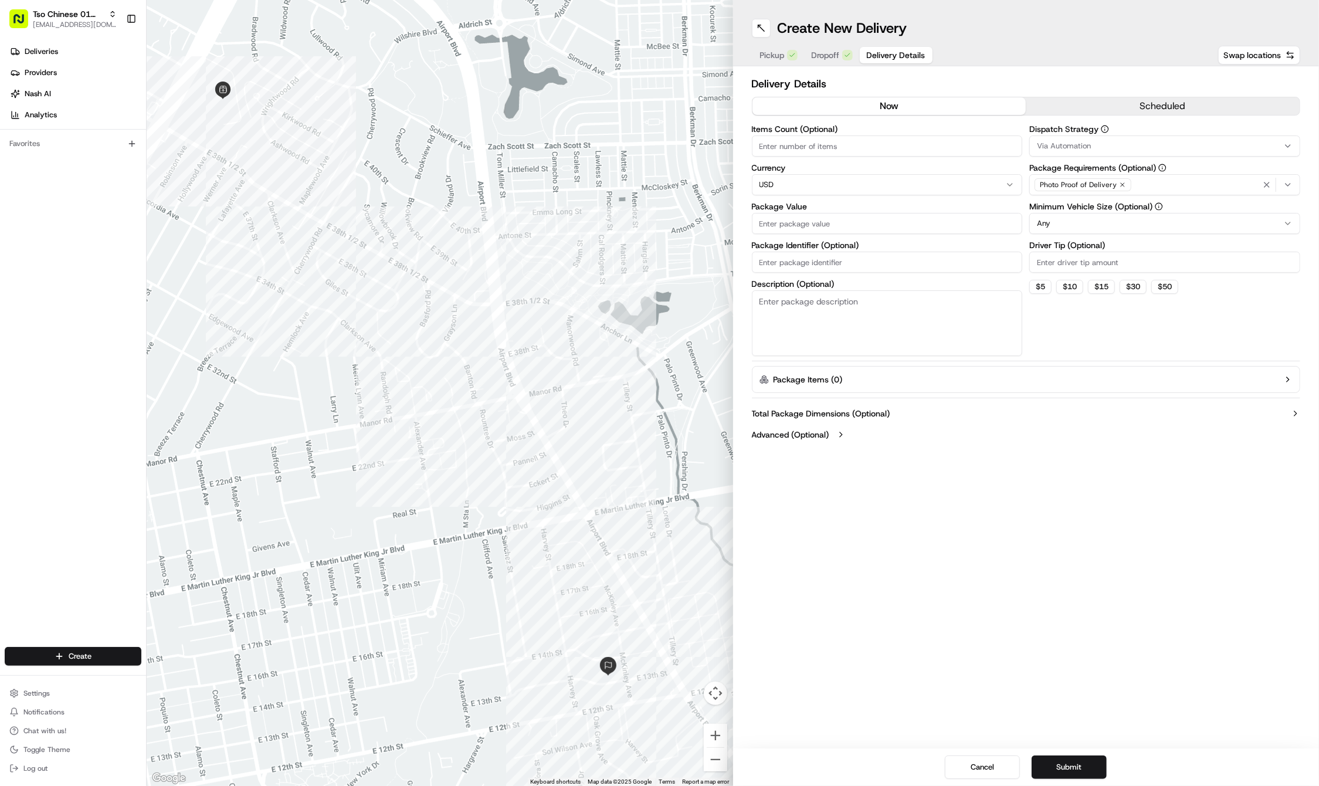
click at [1080, 252] on input "Driver Tip (Optional)" at bounding box center [1164, 262] width 271 height 21
type input "2"
click at [1086, 141] on span "Via Automation" at bounding box center [1064, 146] width 54 height 11
click at [1086, 206] on span "Tso Cherrywood Strategy" at bounding box center [1121, 210] width 144 height 11
click at [1264, 184] on icon "button" at bounding box center [1266, 184] width 9 height 9
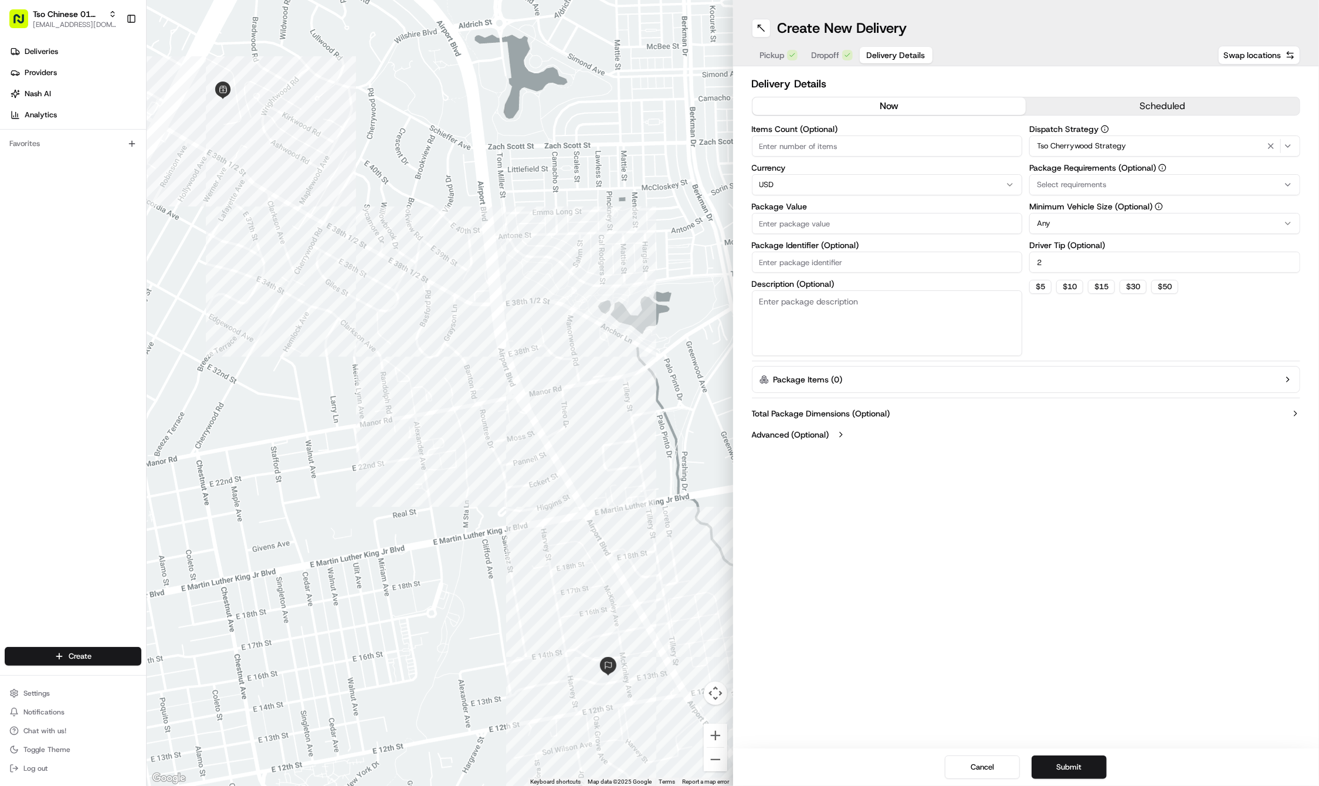
click at [1264, 184] on div "Select requirements" at bounding box center [1164, 184] width 265 height 11
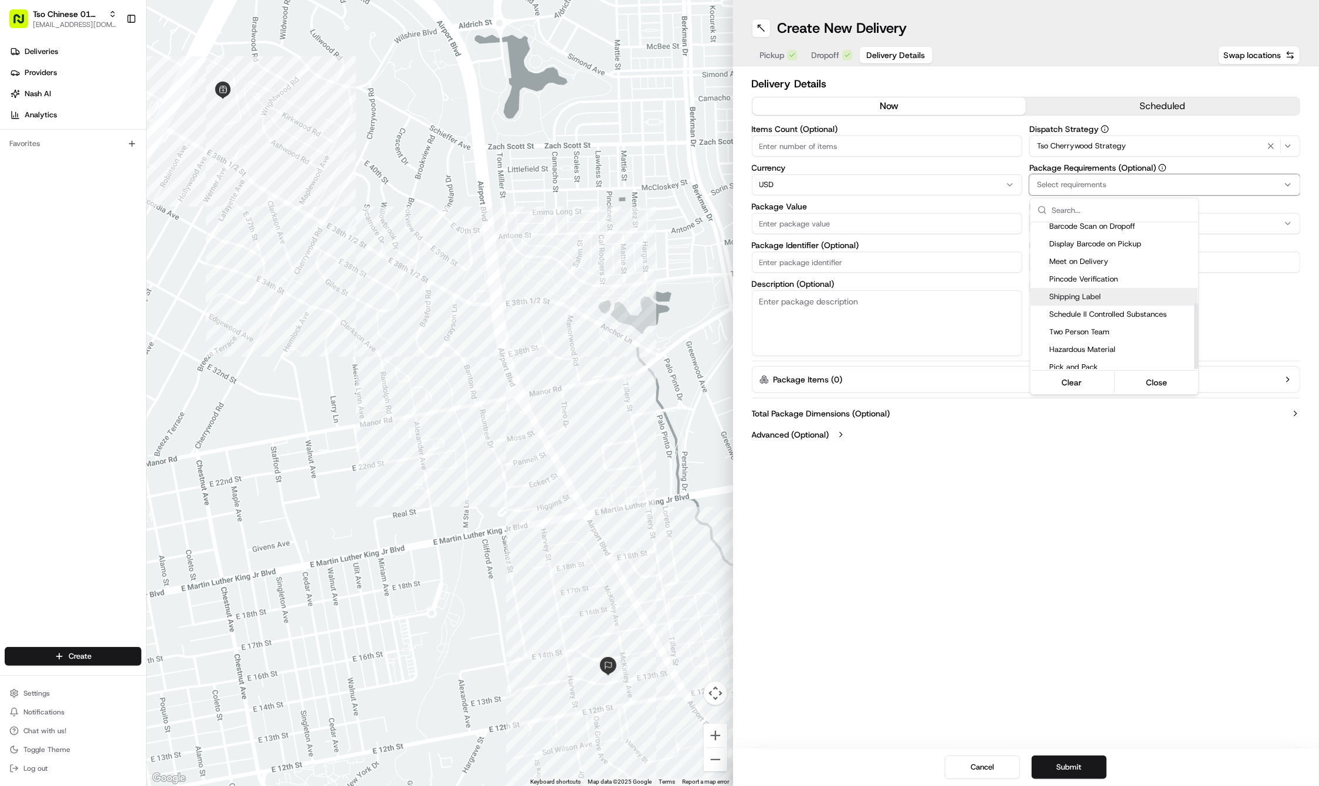
scroll to position [179, 0]
click at [1080, 258] on span "Meet on Delivery" at bounding box center [1121, 262] width 144 height 11
click at [840, 270] on html "Tso Chinese 01 Cherrywood [EMAIL_ADDRESS][DOMAIN_NAME] Toggle Sidebar Deliverie…" at bounding box center [659, 393] width 1319 height 786
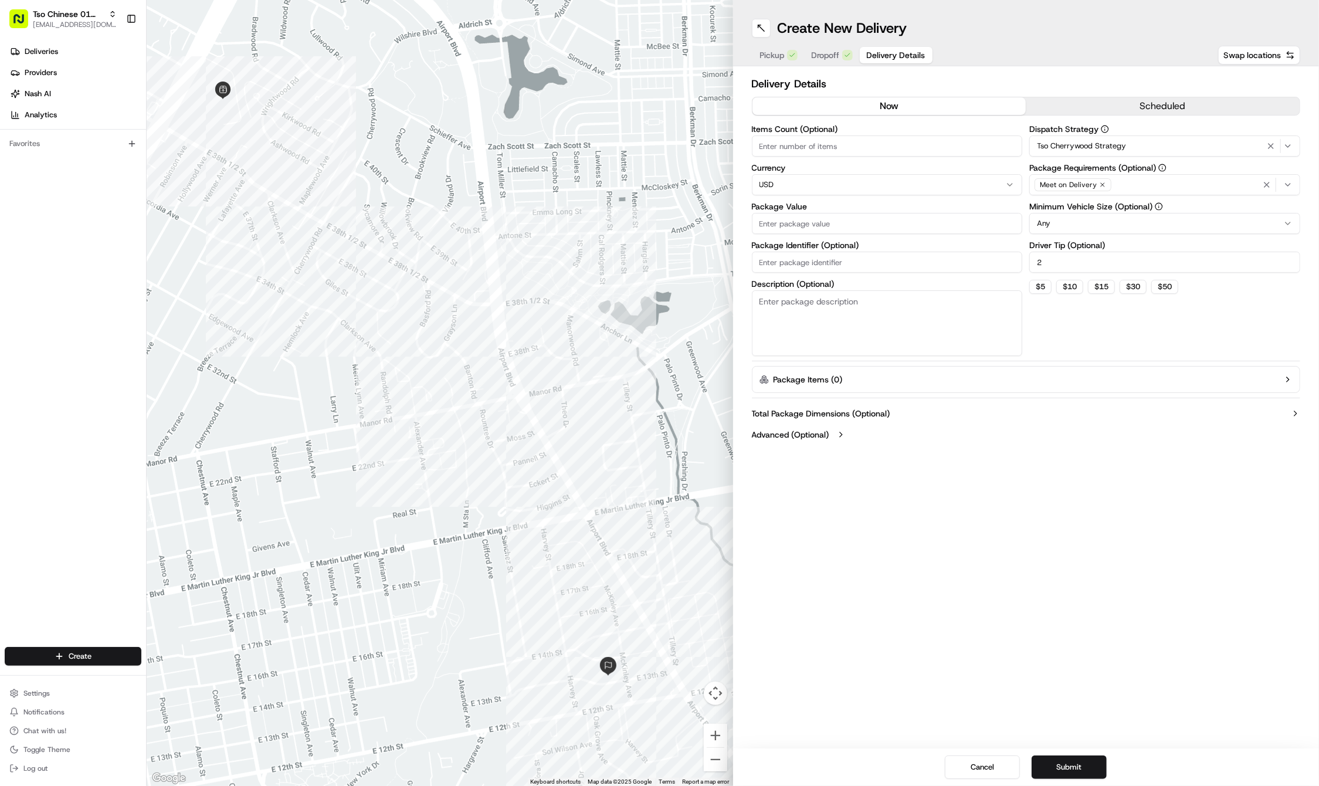
click at [822, 267] on input "Package Identifier (Optional)" at bounding box center [887, 262] width 271 height 21
paste input "NPEHWK2"
type input "NPEHWK2"
click at [796, 230] on input "Package Value" at bounding box center [887, 223] width 271 height 21
type input "33.45"
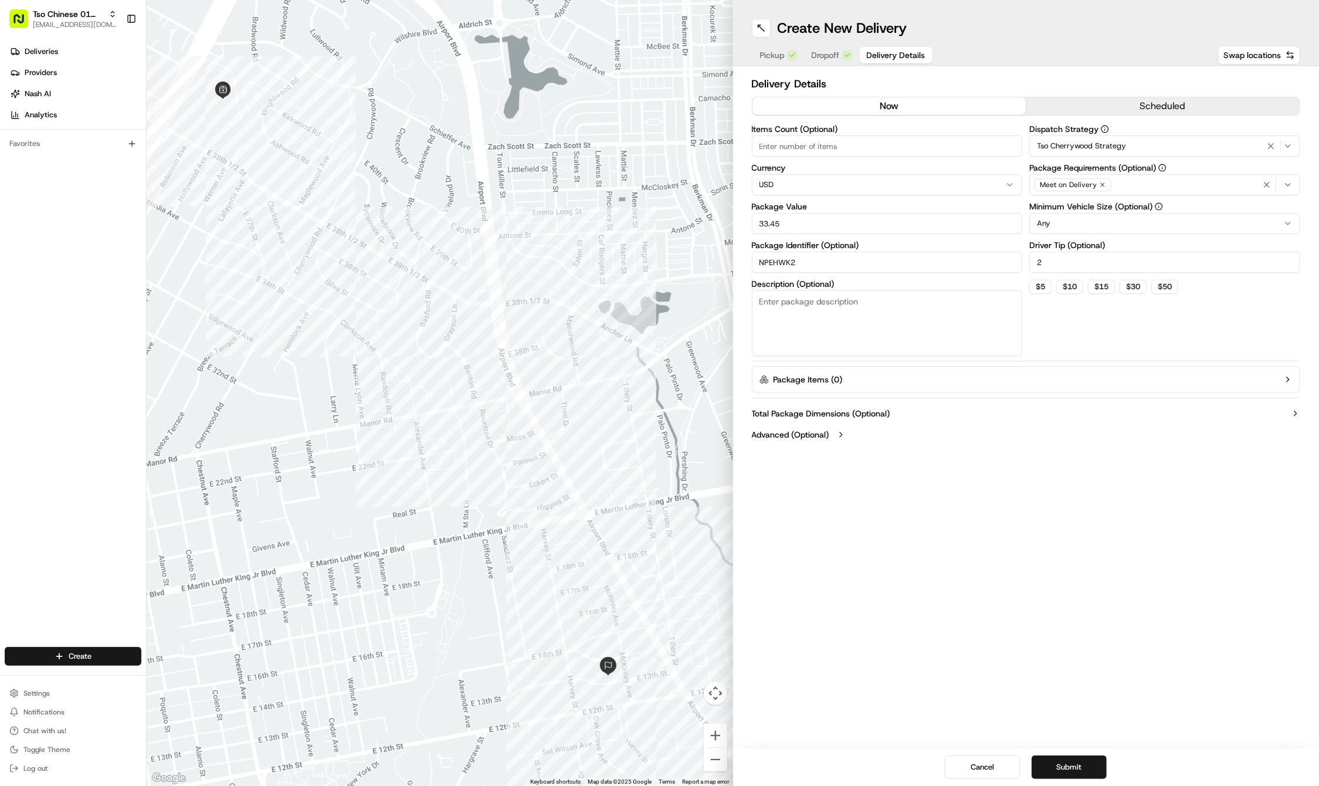
click at [1066, 706] on div "Create New Delivery Pickup Dropoff Delivery Details Swap locations Delivery Det…" at bounding box center [1026, 393] width 586 height 786
click at [1065, 769] on button "Submit" at bounding box center [1069, 766] width 75 height 23
